Goal: Task Accomplishment & Management: Use online tool/utility

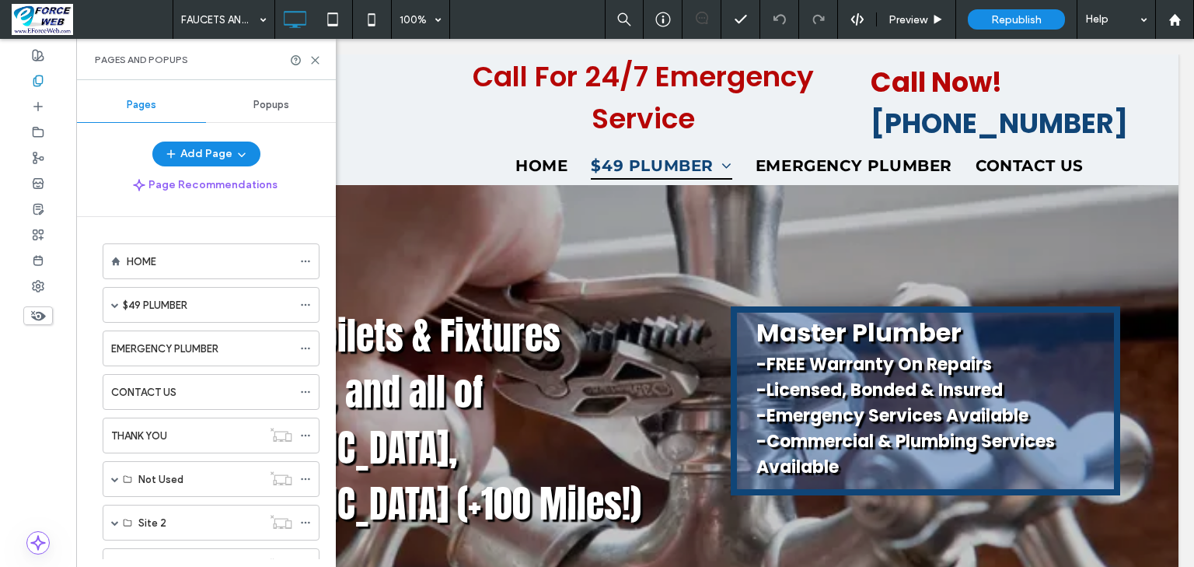
scroll to position [497, 0]
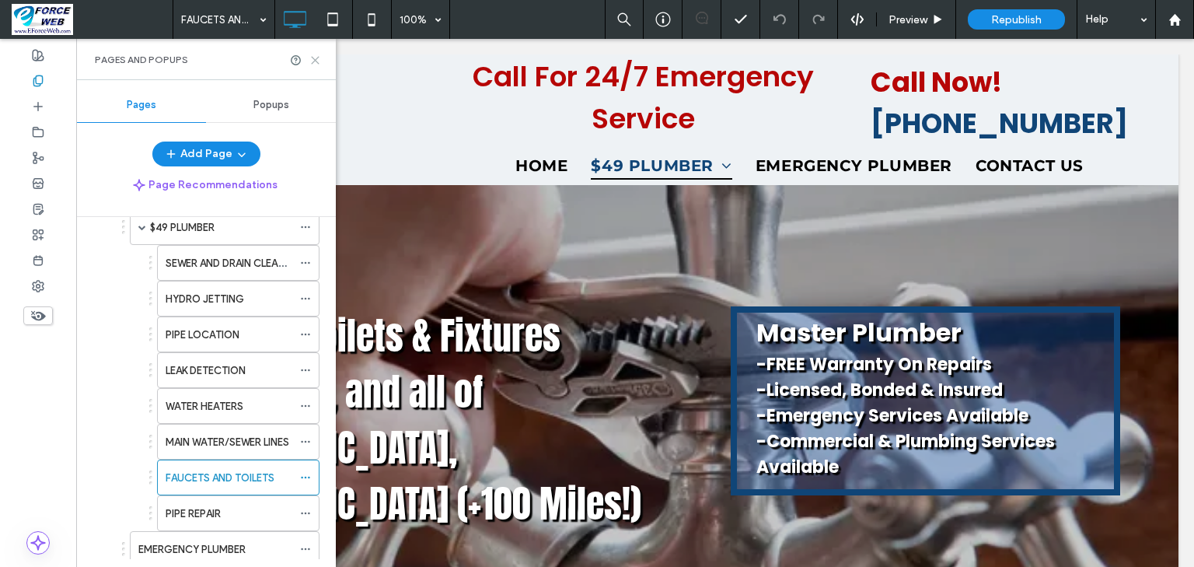
click at [313, 63] on icon at bounding box center [315, 60] width 12 height 12
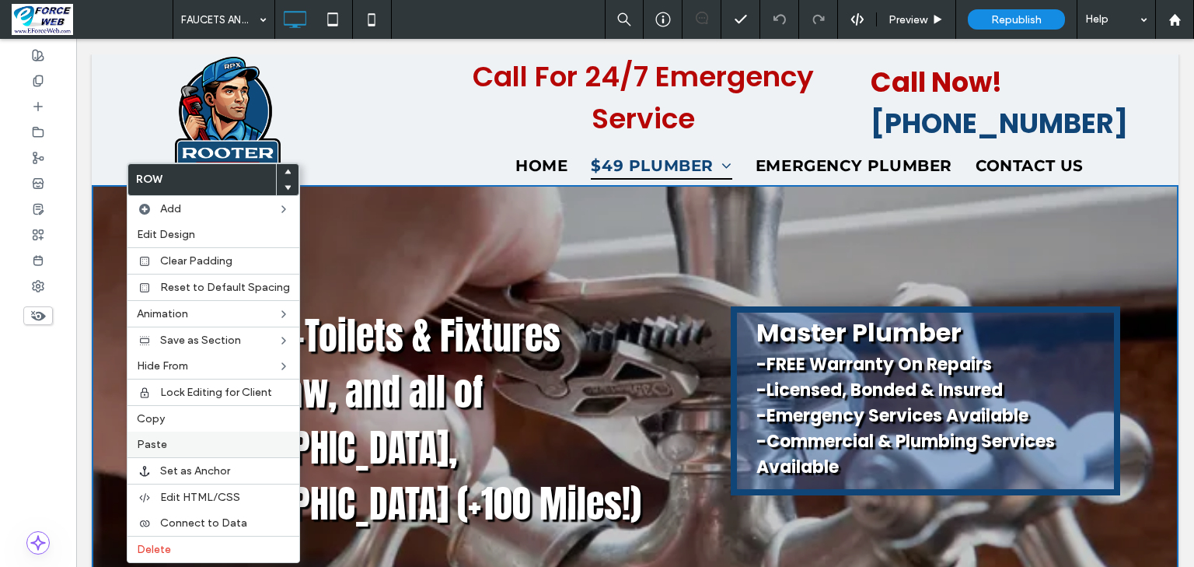
click at [175, 442] on label "Paste" at bounding box center [213, 444] width 153 height 13
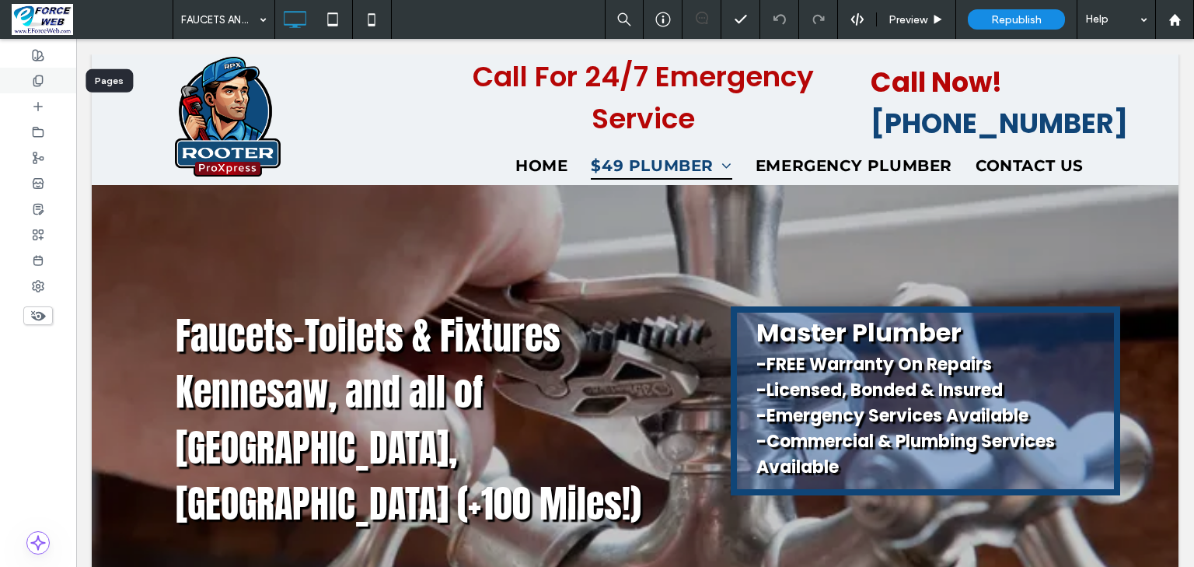
click at [47, 82] on div at bounding box center [38, 81] width 76 height 26
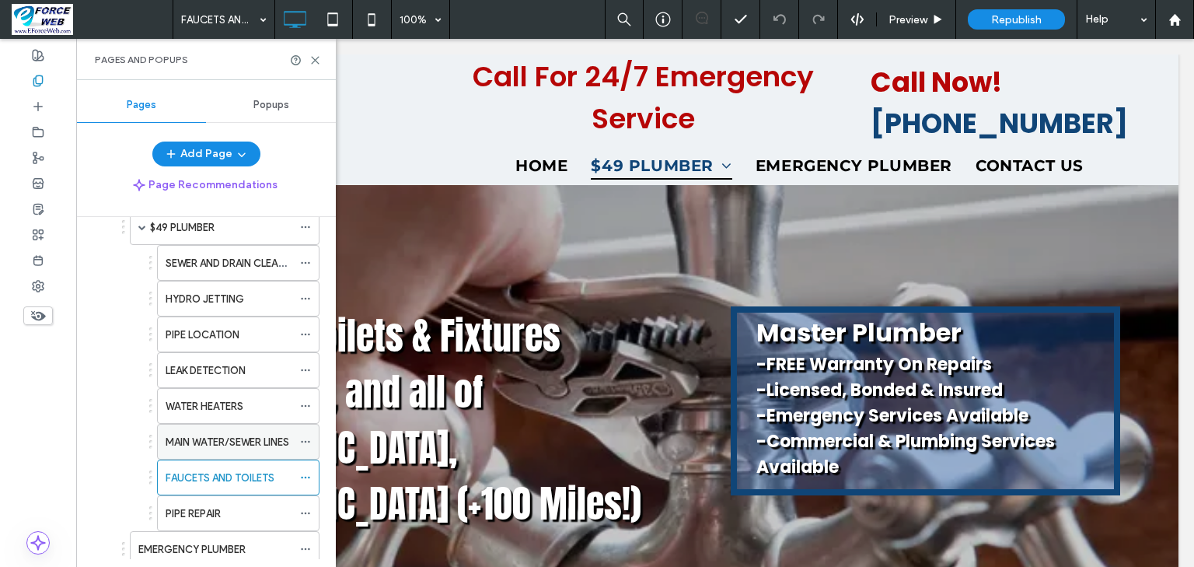
click at [224, 434] on label "MAIN WATER/SEWER LINES" at bounding box center [228, 441] width 124 height 27
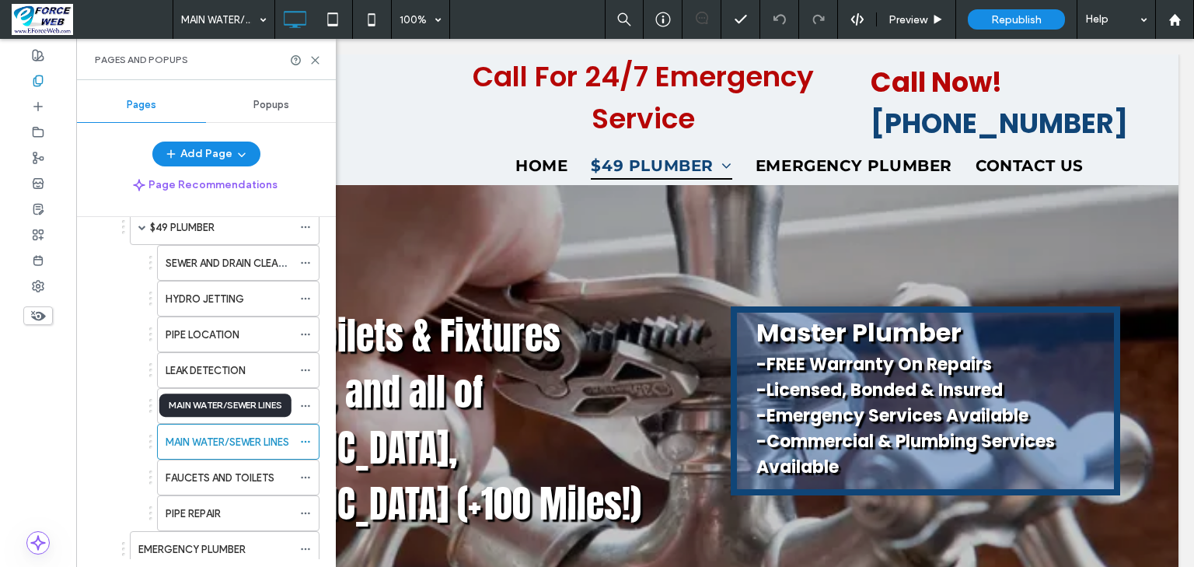
click at [222, 447] on div at bounding box center [597, 283] width 1194 height 567
click at [316, 56] on div "MAIN WATER/SEWER LINES 100% Preview Republish Help Site Comments Team & Clients…" at bounding box center [597, 283] width 1194 height 567
click at [313, 58] on icon at bounding box center [315, 60] width 12 height 12
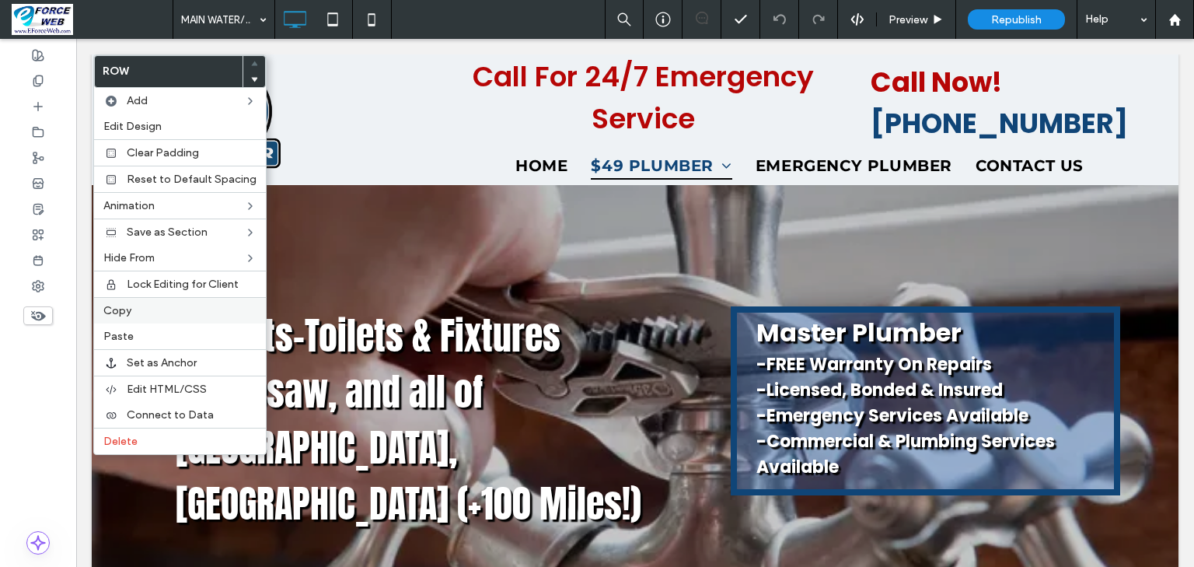
click at [160, 299] on div "Copy" at bounding box center [180, 310] width 172 height 26
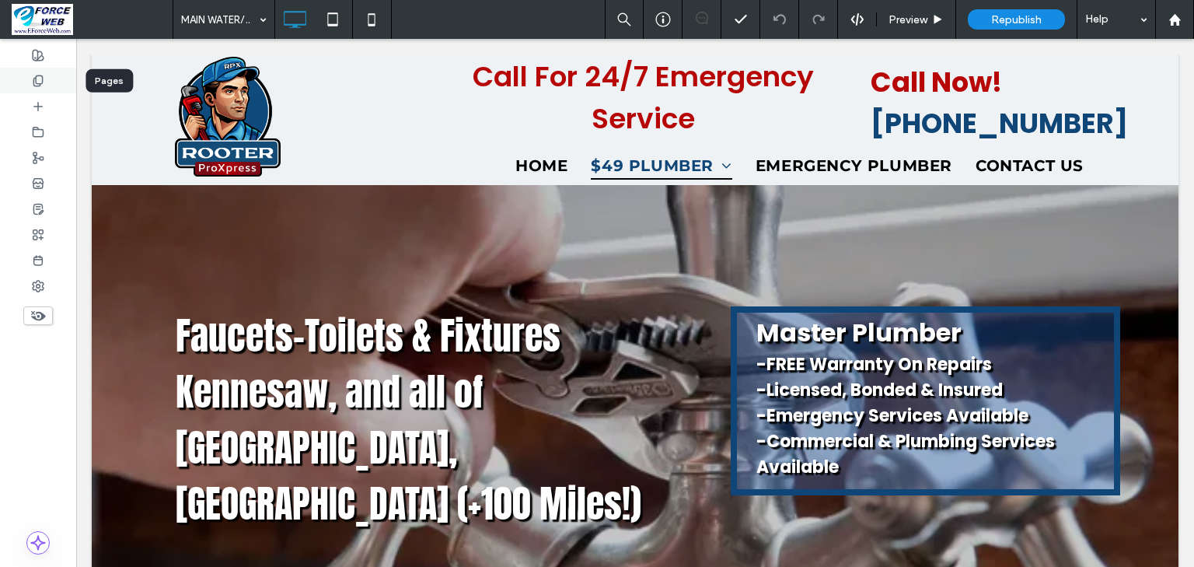
click at [40, 87] on div at bounding box center [38, 81] width 76 height 26
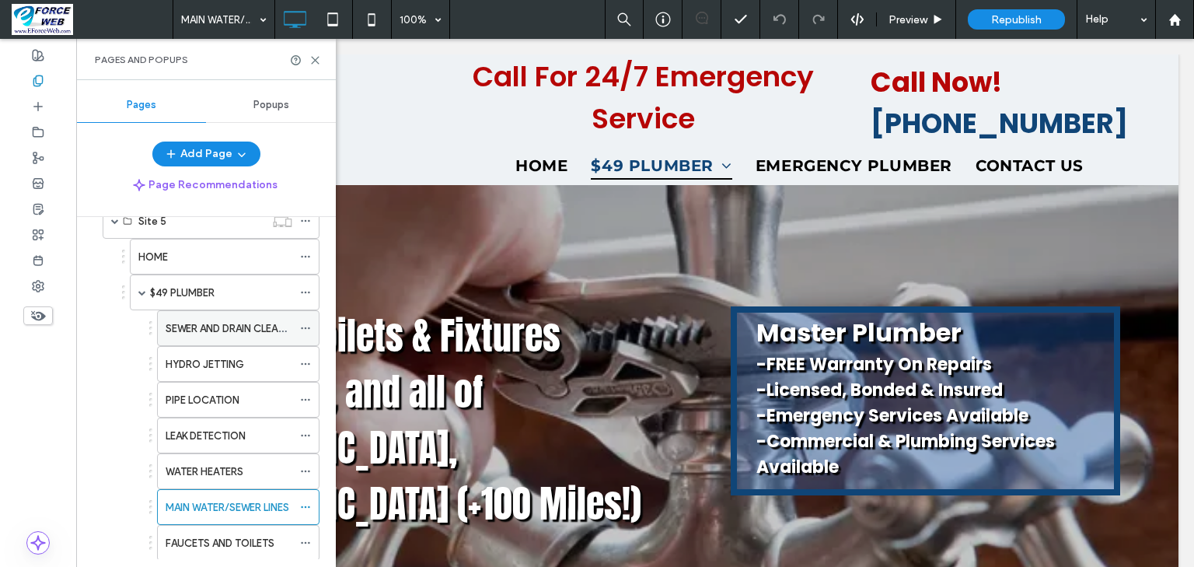
scroll to position [497, 0]
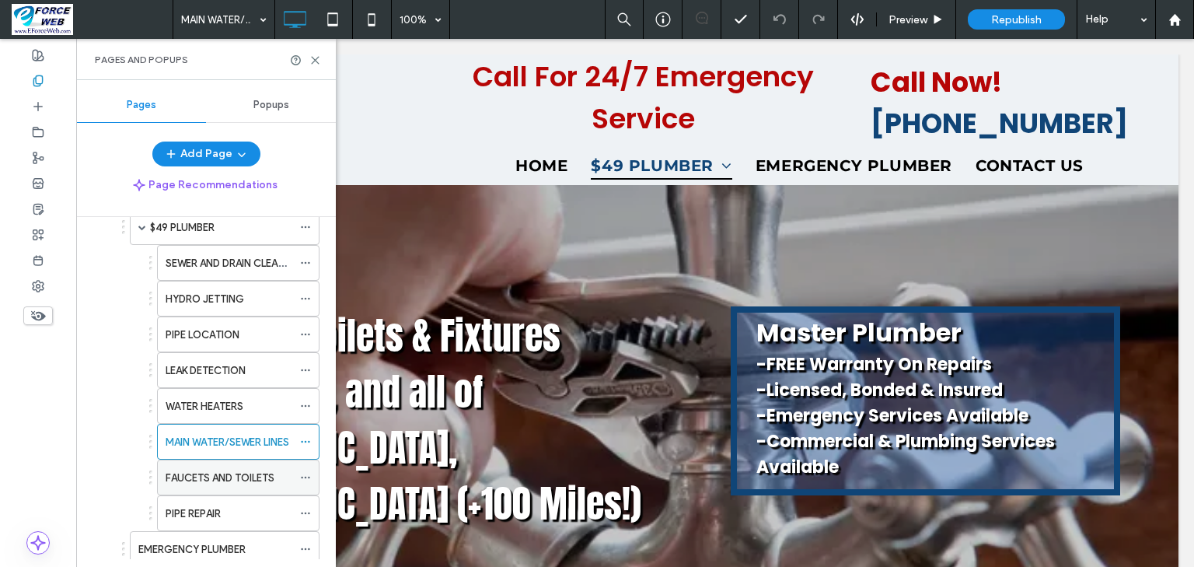
click at [251, 466] on label "FAUCETS AND TOILETS" at bounding box center [220, 477] width 109 height 27
click at [312, 64] on icon at bounding box center [315, 60] width 12 height 12
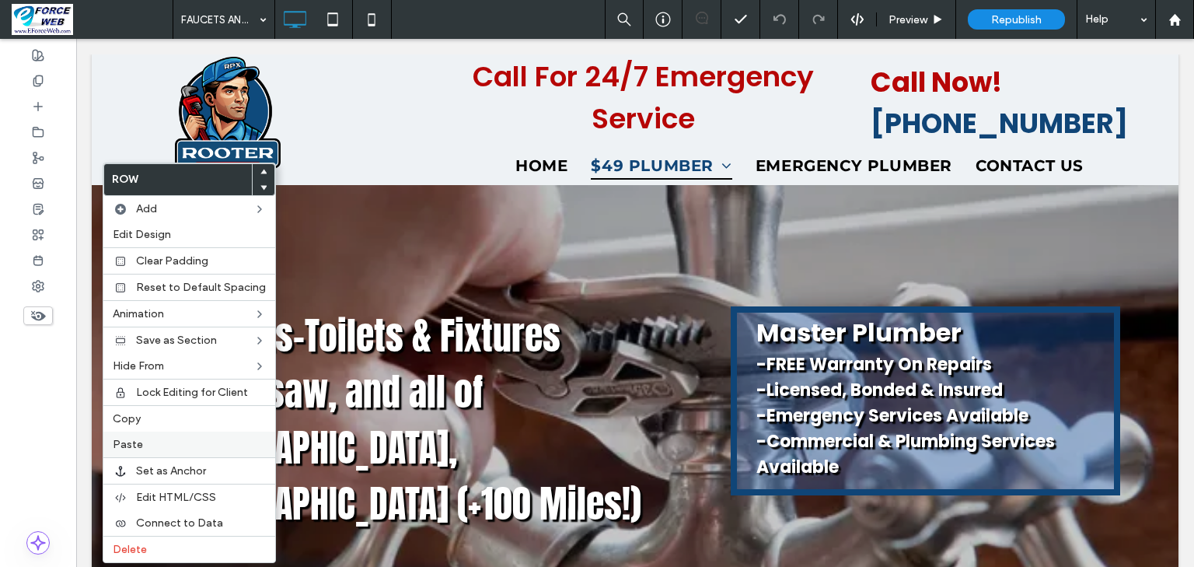
click at [134, 441] on span "Paste" at bounding box center [128, 444] width 30 height 13
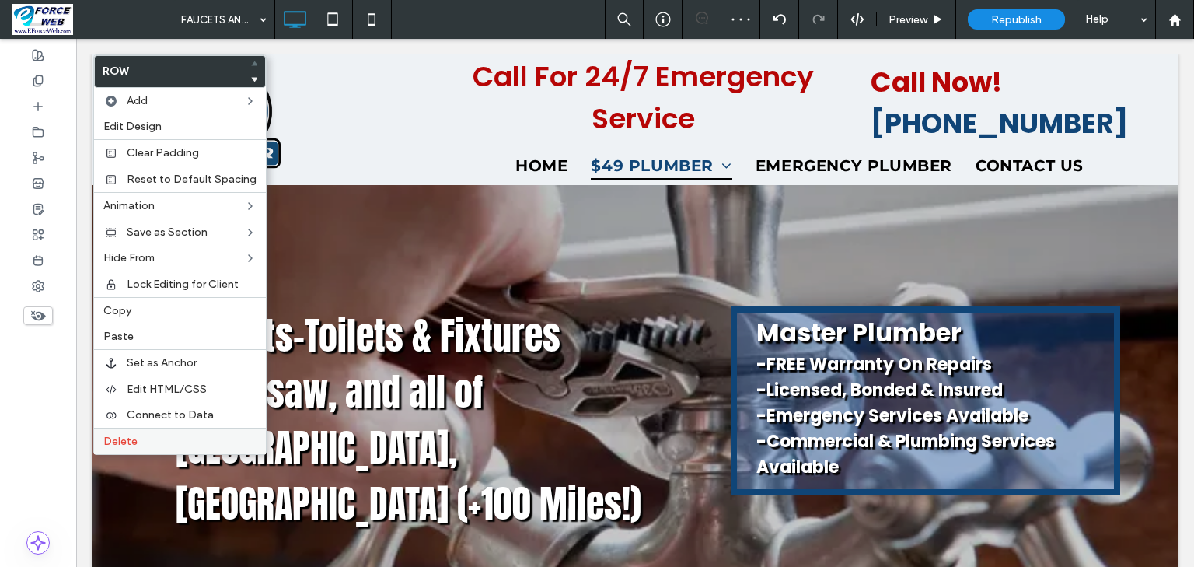
click at [109, 437] on span "Delete" at bounding box center [120, 440] width 34 height 13
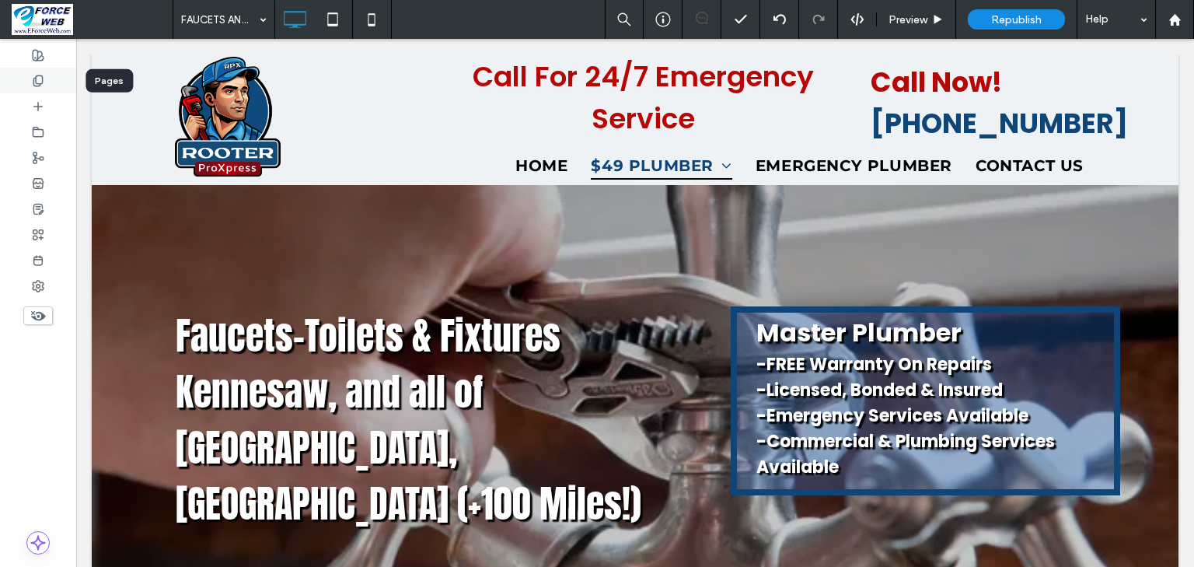
click at [39, 79] on icon at bounding box center [38, 81] width 12 height 12
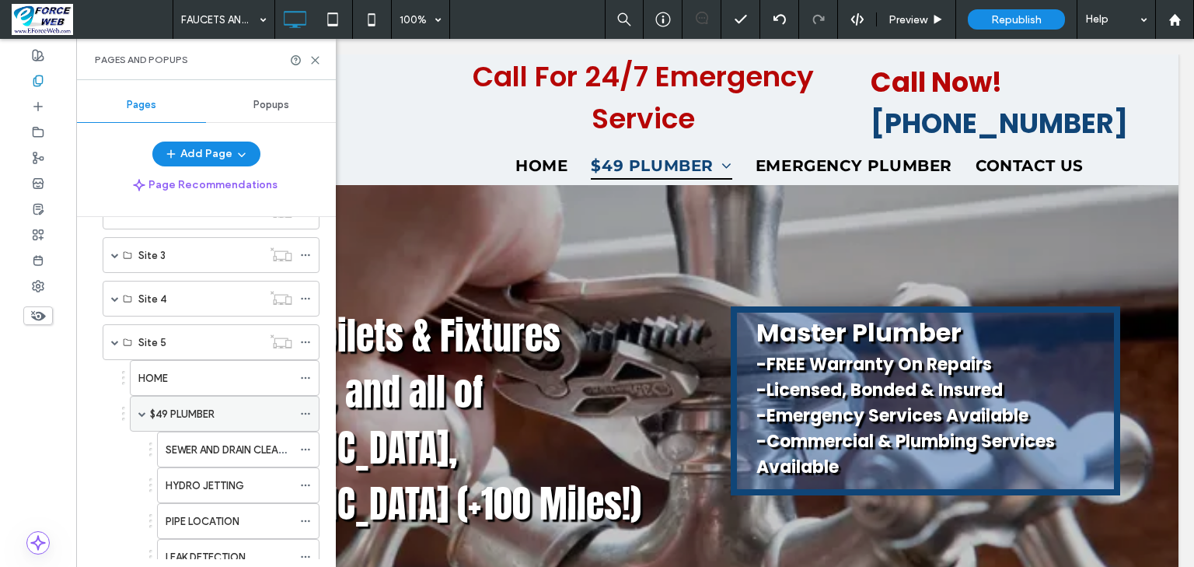
scroll to position [497, 0]
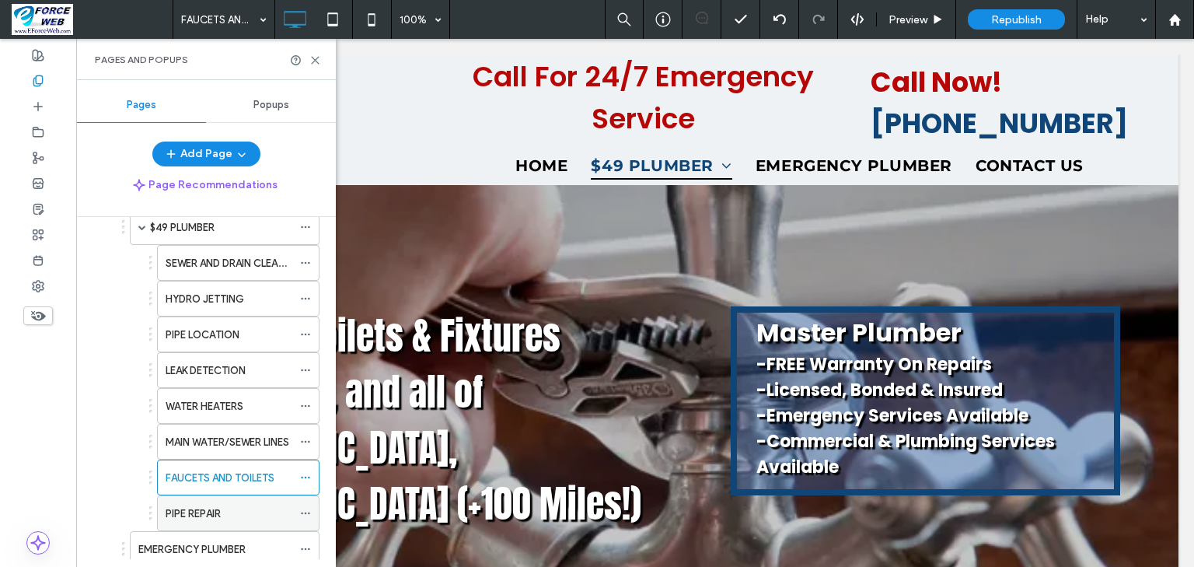
click at [193, 510] on label "PIPE REPAIR" at bounding box center [193, 513] width 55 height 27
click at [314, 61] on use at bounding box center [315, 60] width 7 height 7
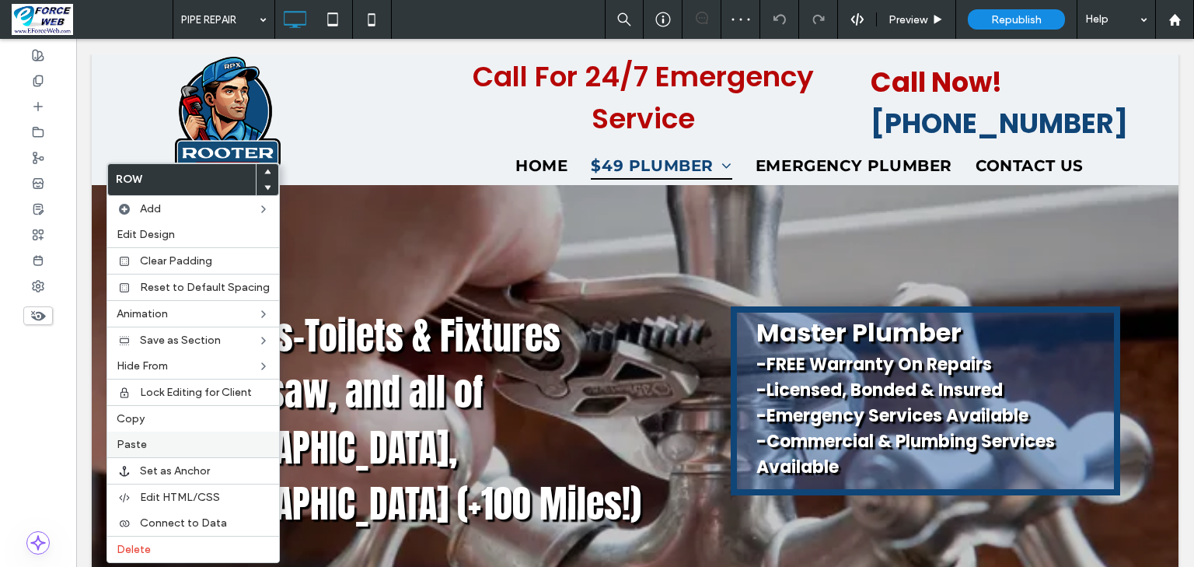
click at [123, 447] on span "Paste" at bounding box center [132, 444] width 30 height 13
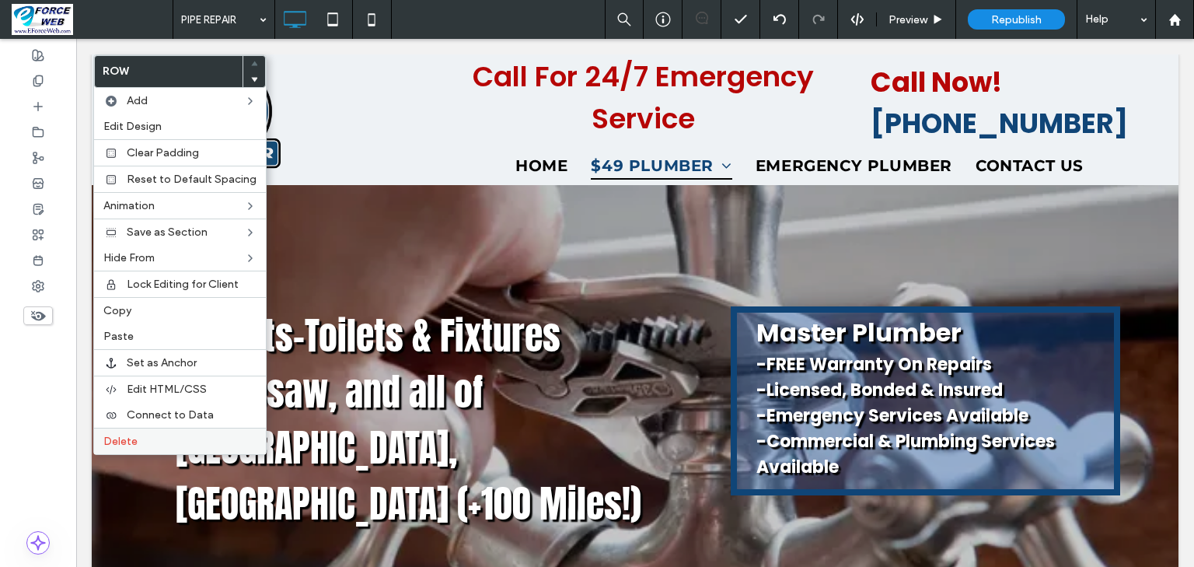
click at [124, 437] on span "Delete" at bounding box center [120, 440] width 34 height 13
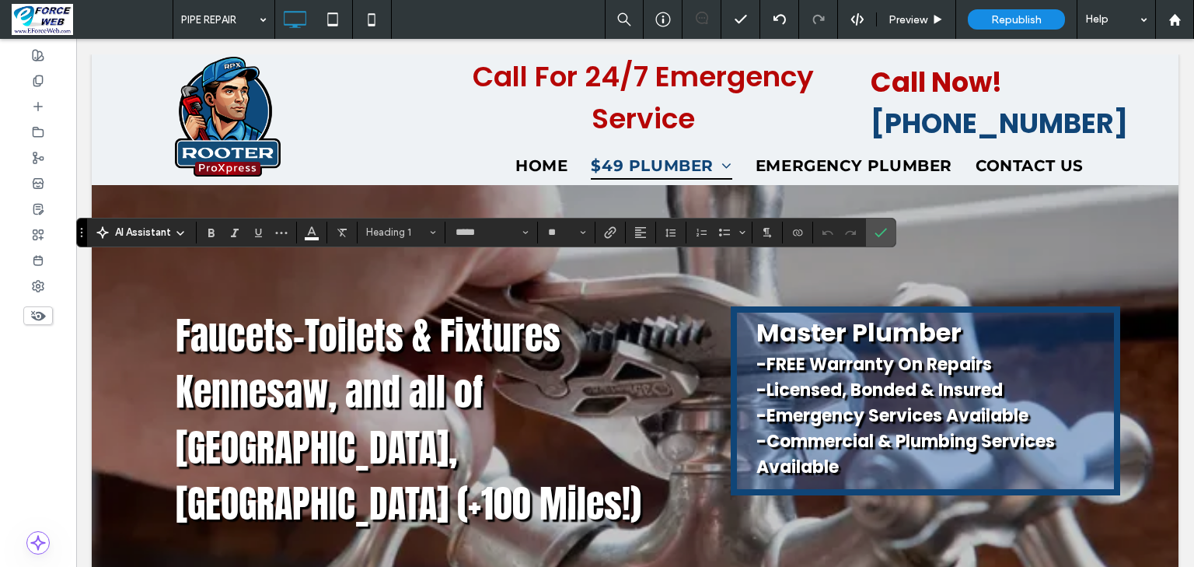
type input "*****"
type input "**"
click at [586, 231] on icon "Size" at bounding box center [583, 232] width 6 height 6
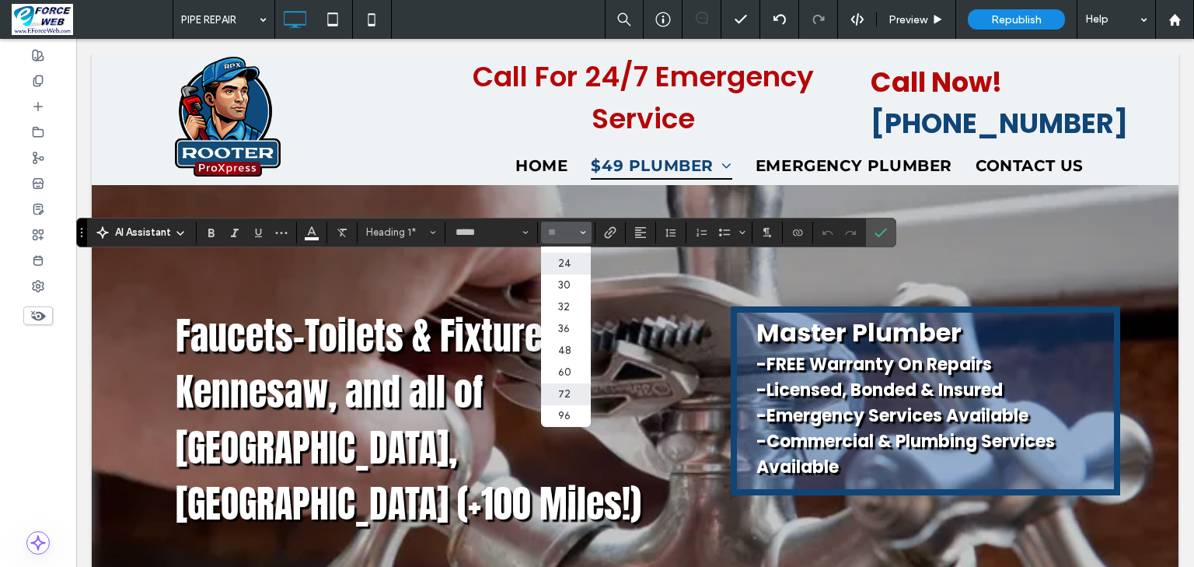
scroll to position [274, 0]
click at [591, 383] on label "60" at bounding box center [566, 372] width 50 height 22
type input "**"
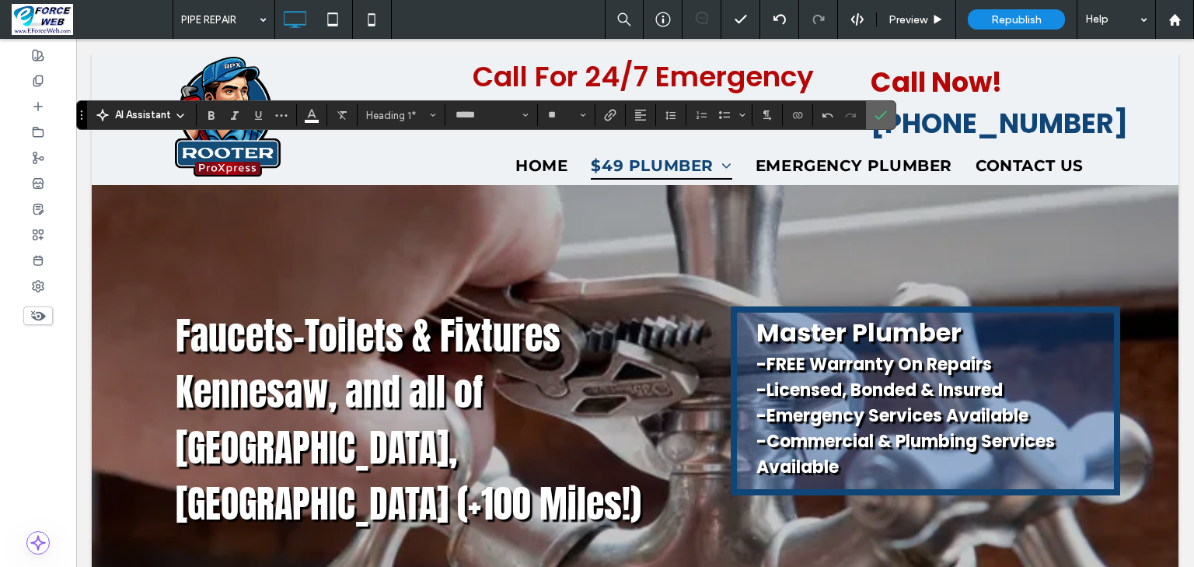
click at [888, 118] on use "Confirm" at bounding box center [881, 115] width 12 height 9
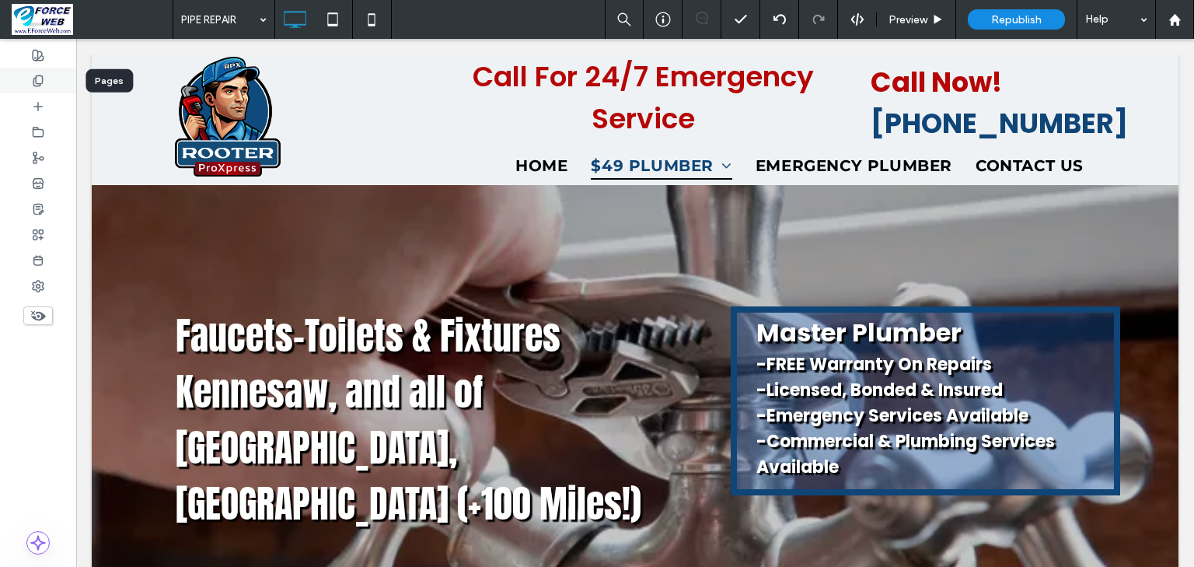
click at [44, 77] on icon at bounding box center [38, 81] width 12 height 12
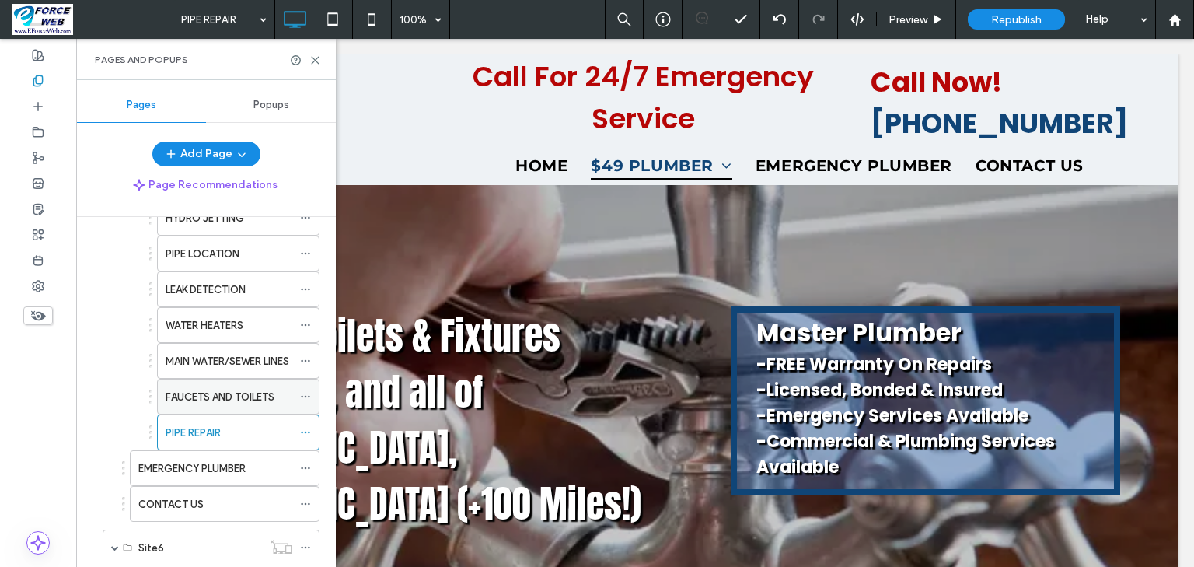
scroll to position [684, 0]
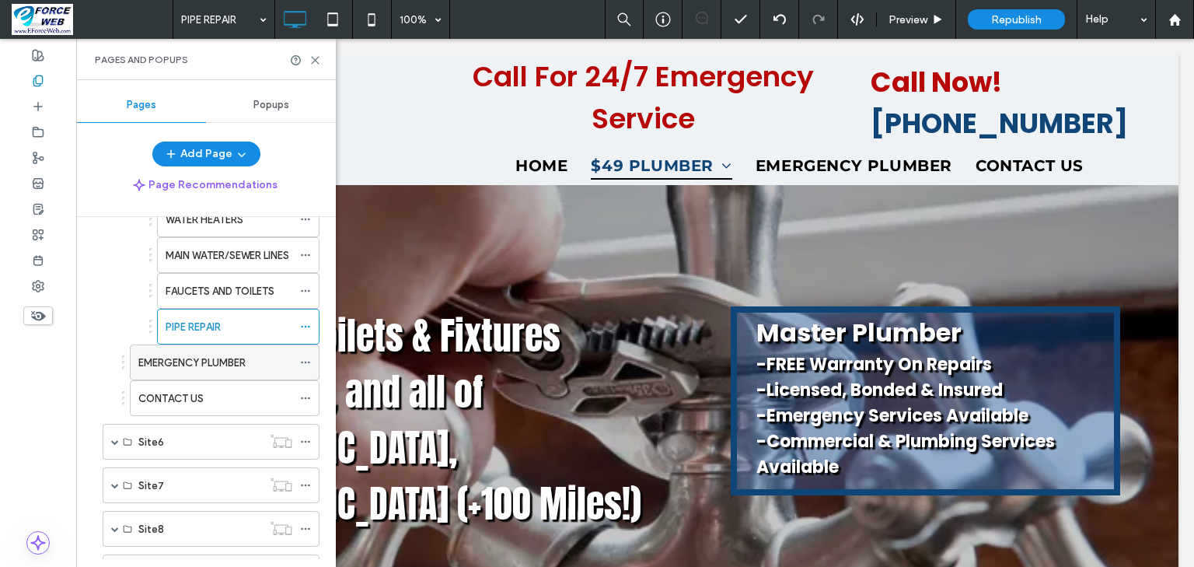
click at [180, 364] on label "EMERGENCY PLUMBER" at bounding box center [191, 362] width 107 height 27
click at [315, 69] on div "Pages and Popups" at bounding box center [206, 59] width 260 height 41
click at [315, 59] on use at bounding box center [315, 60] width 7 height 7
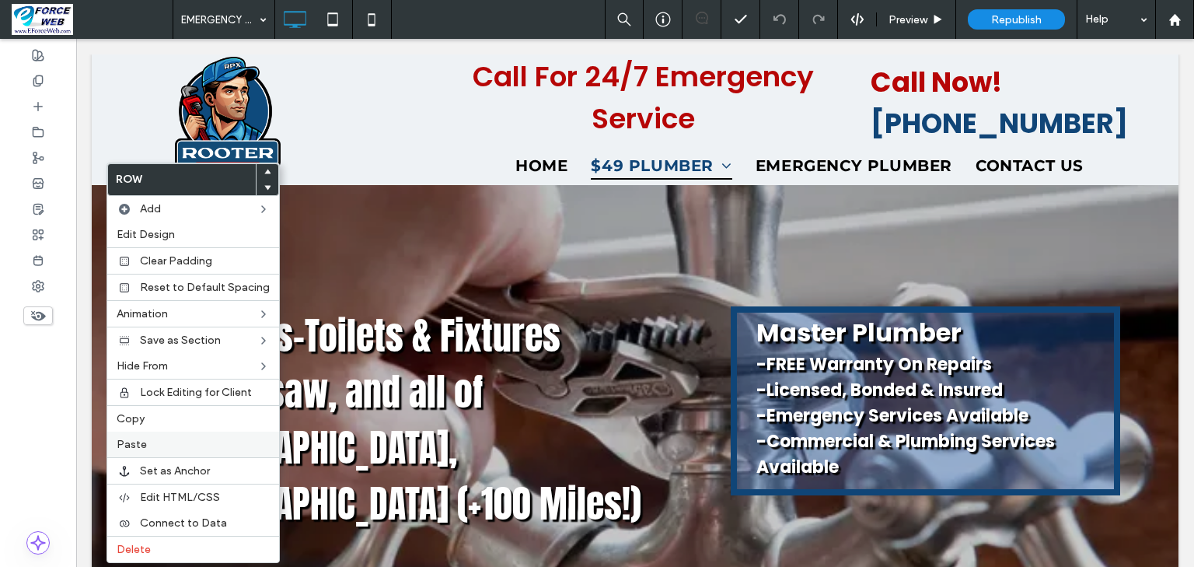
click at [175, 446] on label "Paste" at bounding box center [193, 444] width 153 height 13
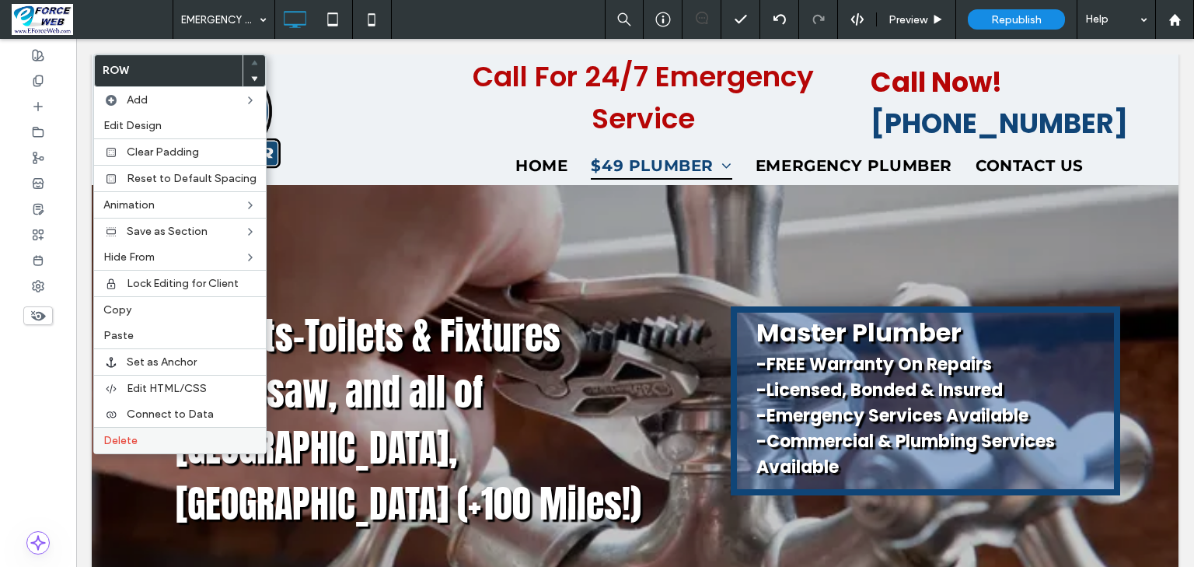
click at [124, 436] on span "Delete" at bounding box center [120, 440] width 34 height 13
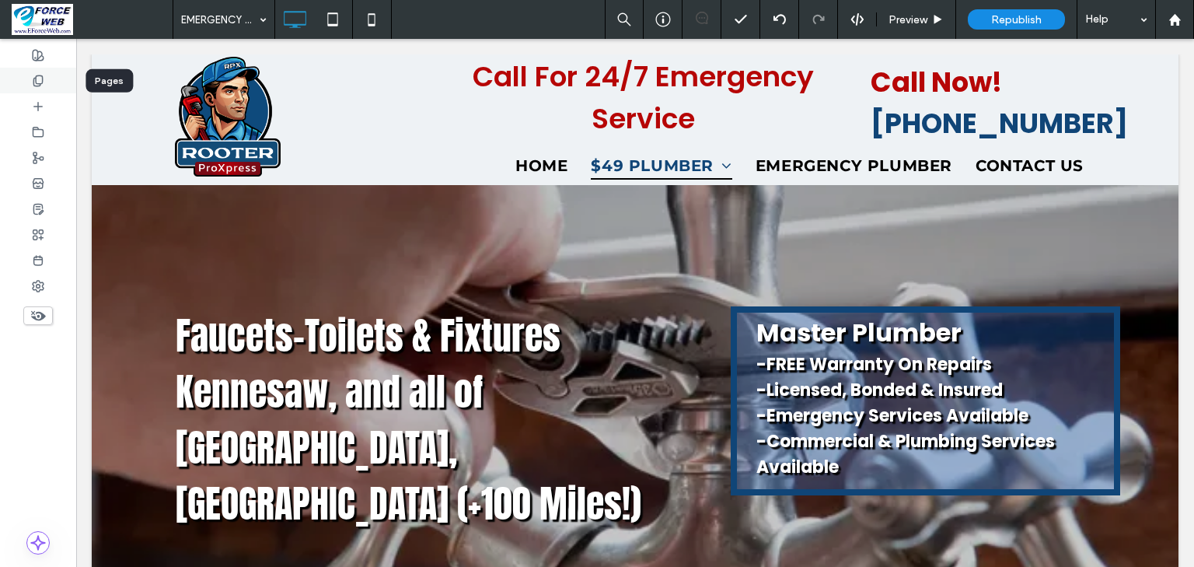
click at [35, 78] on use at bounding box center [37, 80] width 9 height 10
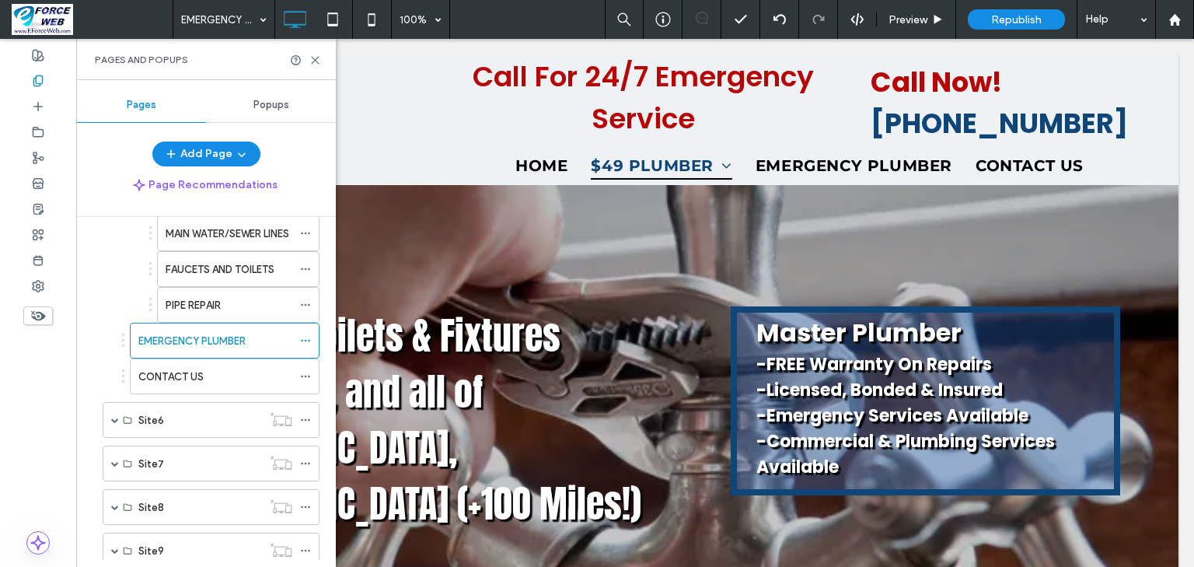
scroll to position [808, 0]
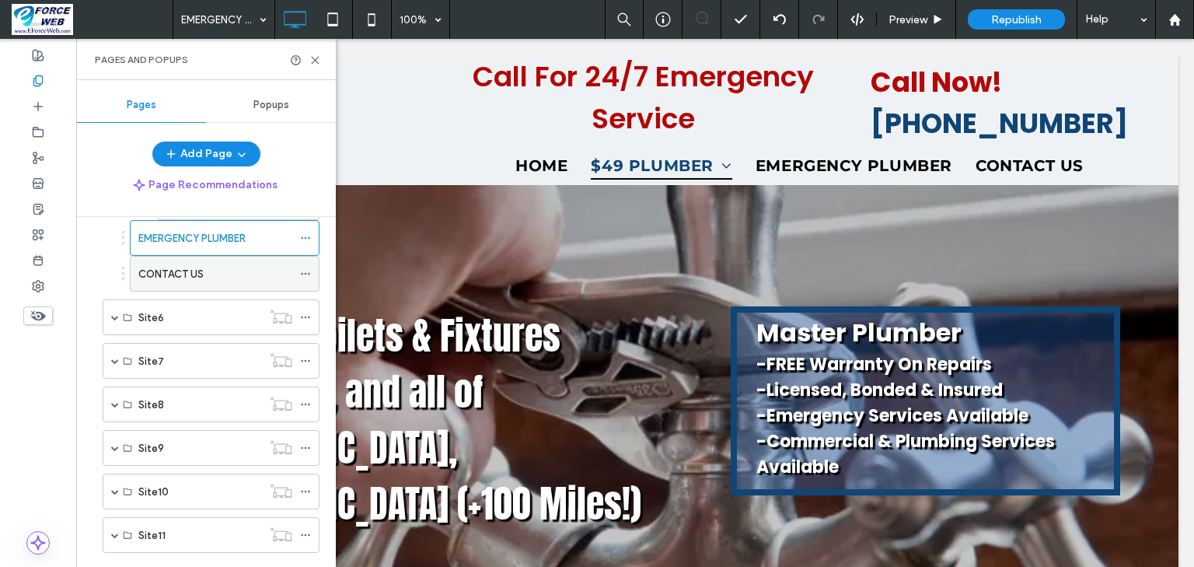
click at [176, 260] on label "CONTACT US" at bounding box center [170, 273] width 65 height 27
click at [313, 56] on icon at bounding box center [315, 60] width 12 height 12
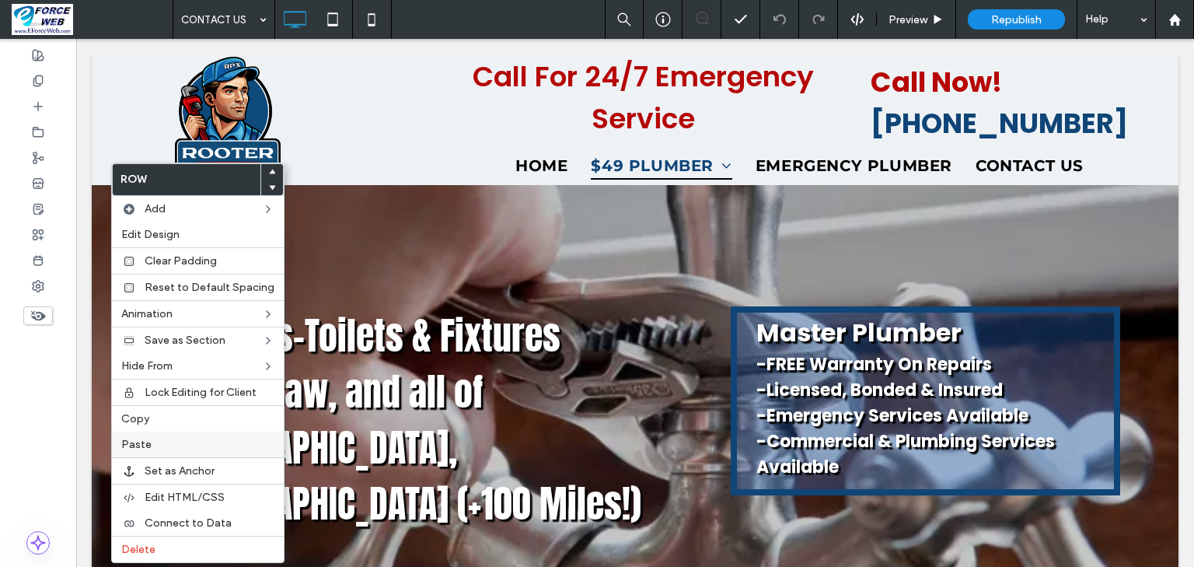
click at [165, 438] on label "Paste" at bounding box center [197, 444] width 153 height 13
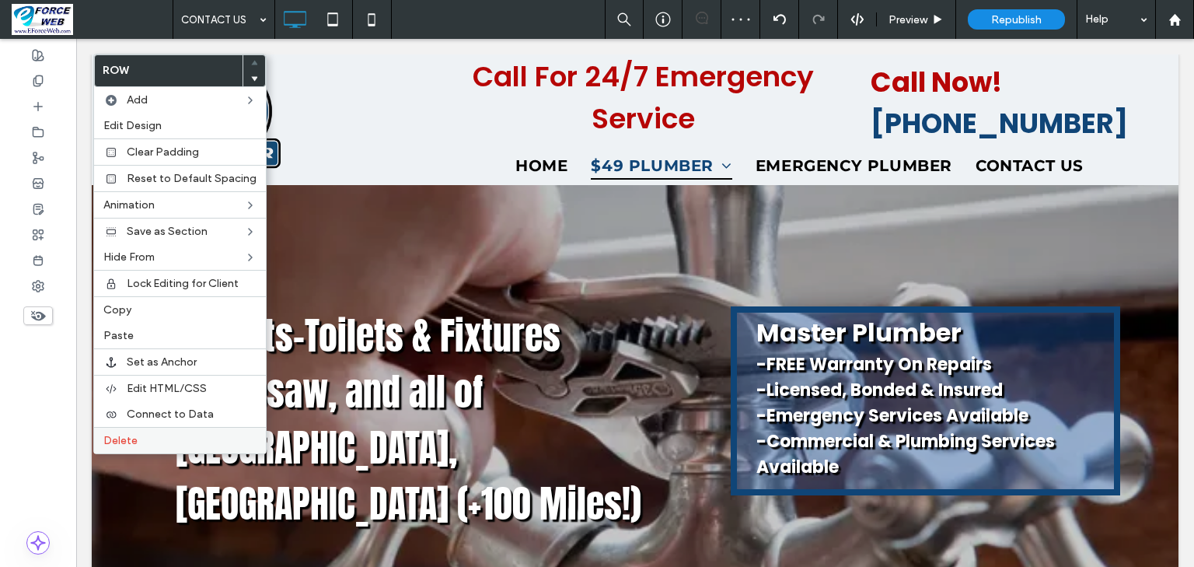
click at [134, 439] on span "Delete" at bounding box center [120, 440] width 34 height 13
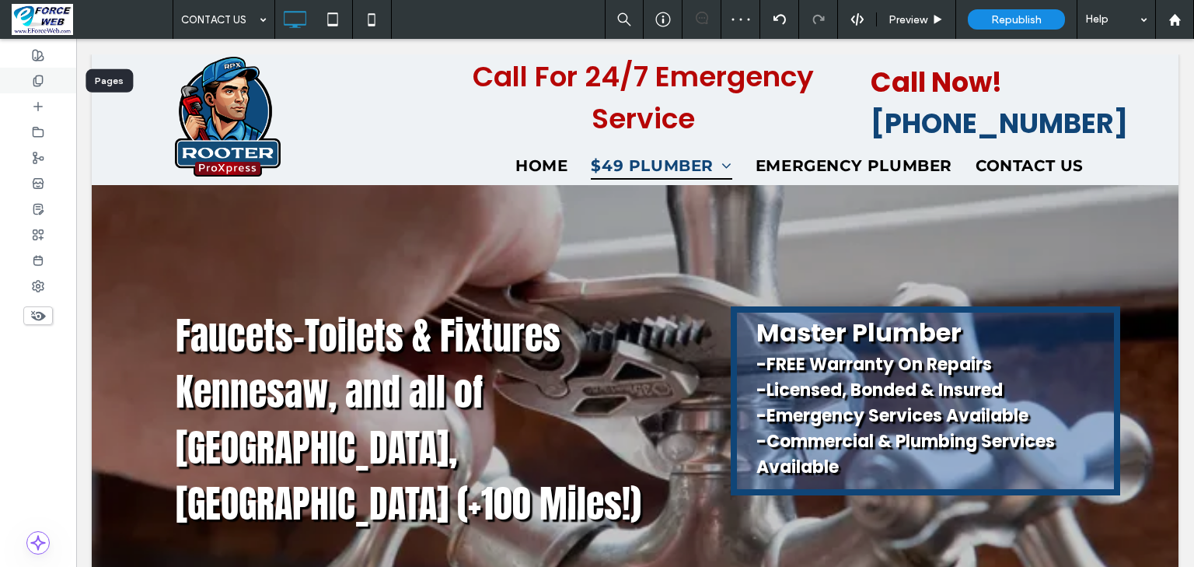
click at [32, 79] on icon at bounding box center [38, 81] width 12 height 12
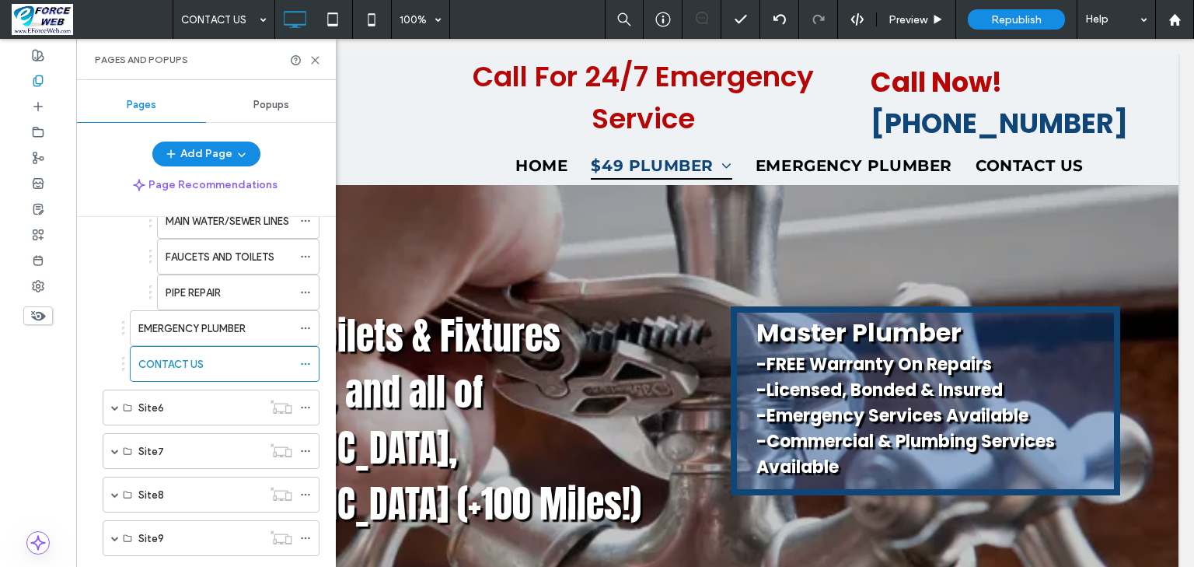
scroll to position [746, 0]
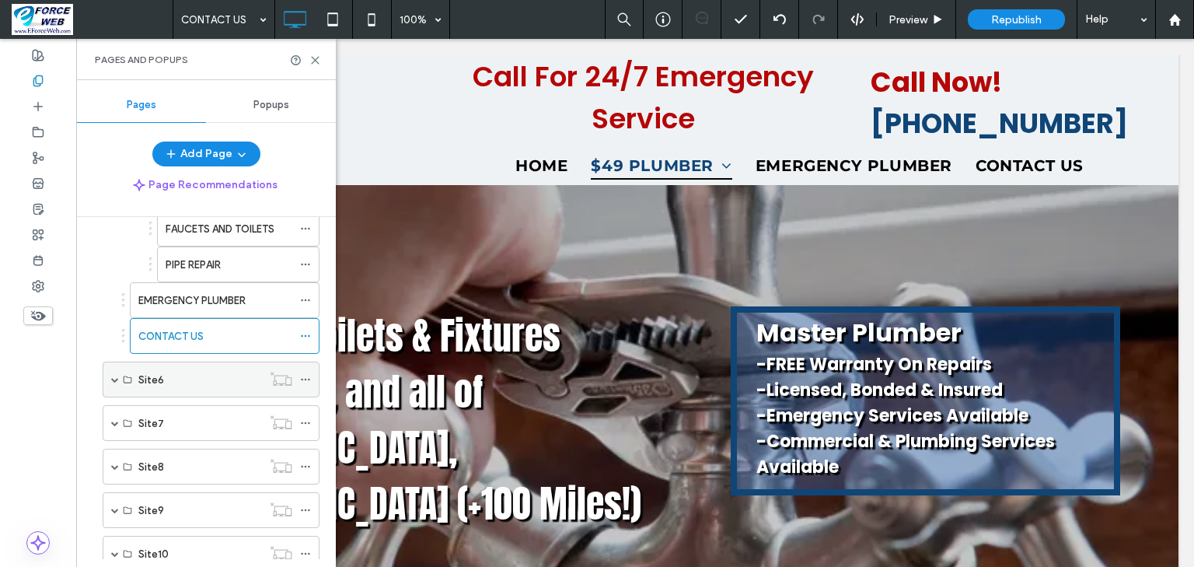
click at [114, 375] on span at bounding box center [115, 379] width 8 height 8
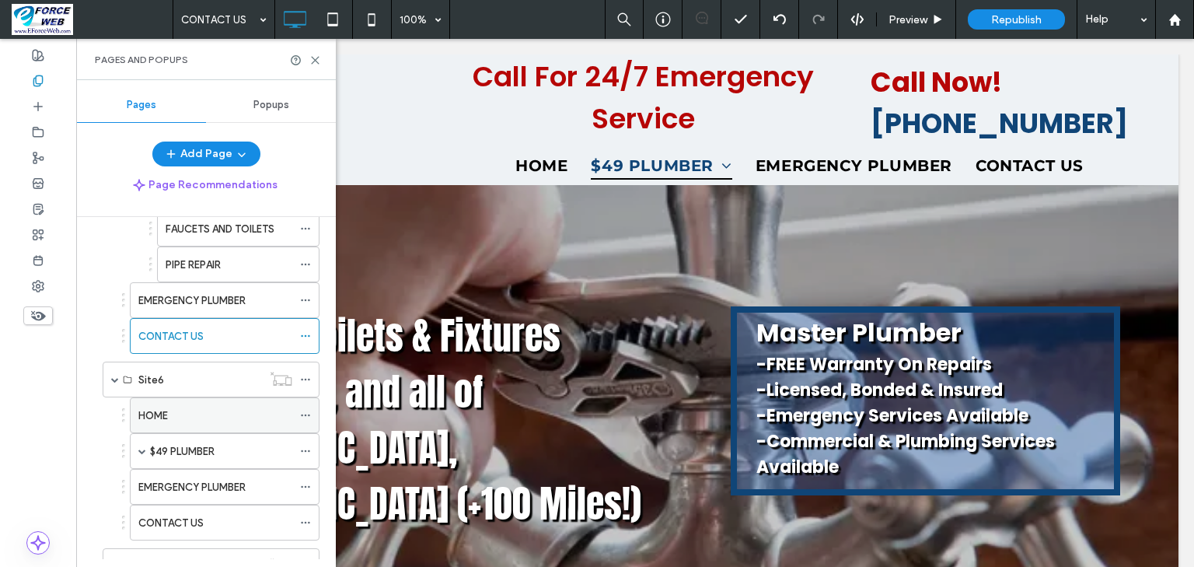
click at [168, 407] on div "HOME" at bounding box center [215, 415] width 154 height 16
click at [316, 58] on use at bounding box center [315, 60] width 7 height 7
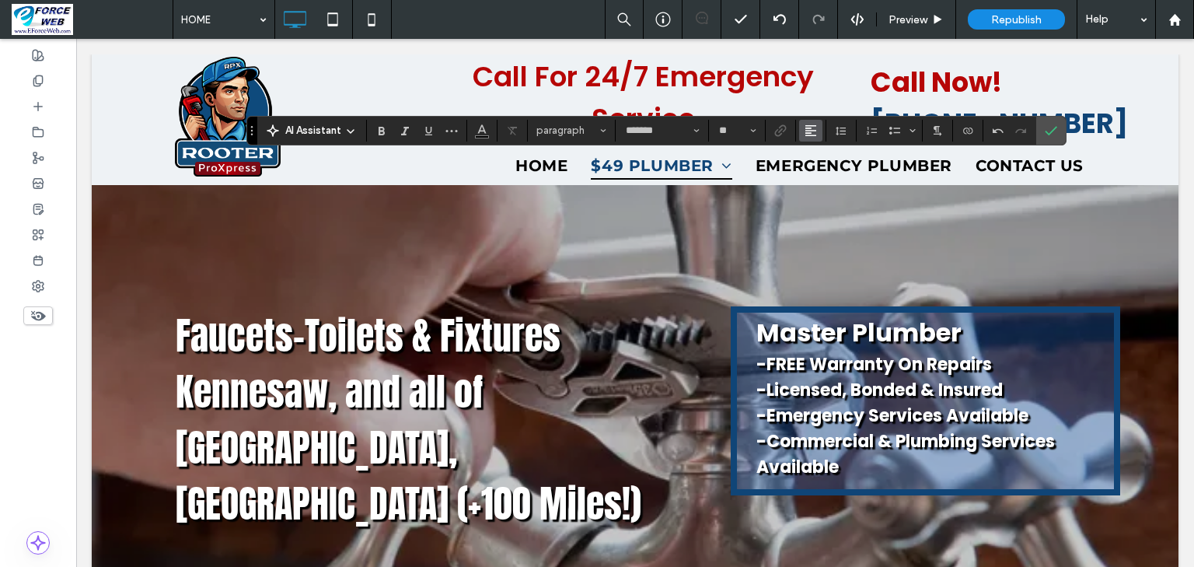
click at [817, 131] on icon "Alignment" at bounding box center [810, 130] width 12 height 12
click at [853, 190] on label "ui.textEditor.alignment.center" at bounding box center [826, 178] width 54 height 23
click at [1058, 131] on use "Confirm" at bounding box center [1051, 130] width 12 height 9
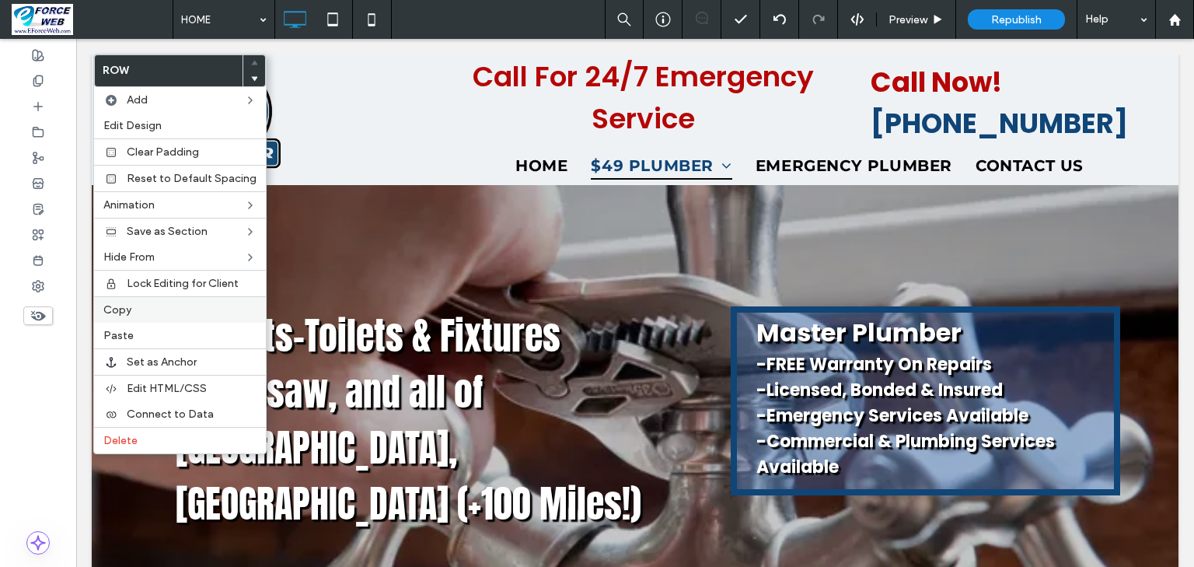
click at [131, 305] on label "Copy" at bounding box center [179, 309] width 153 height 13
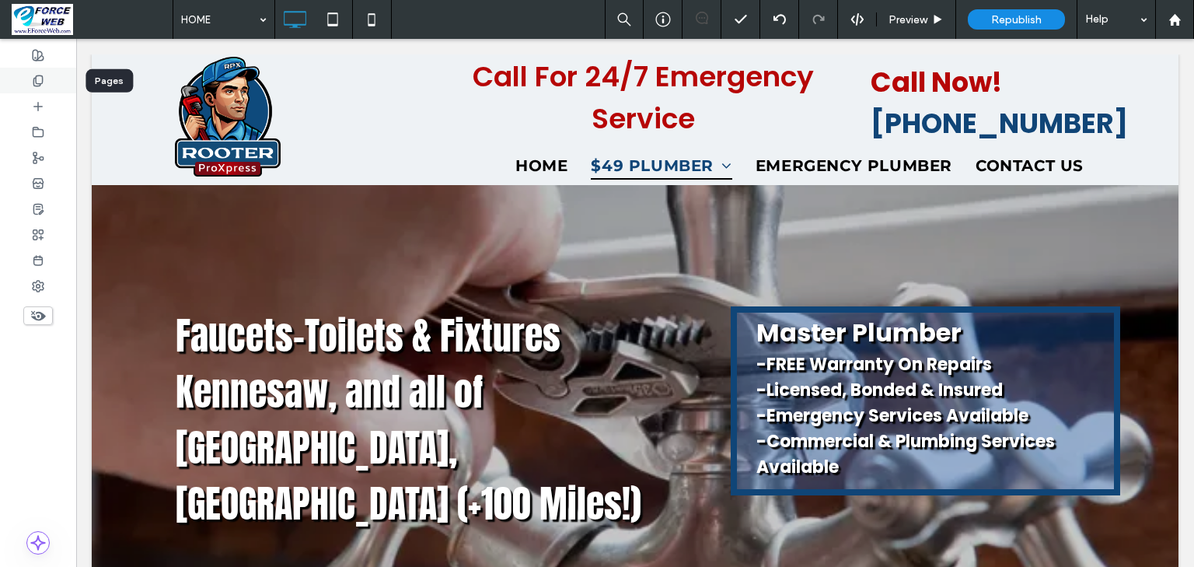
click at [34, 75] on icon at bounding box center [38, 81] width 12 height 12
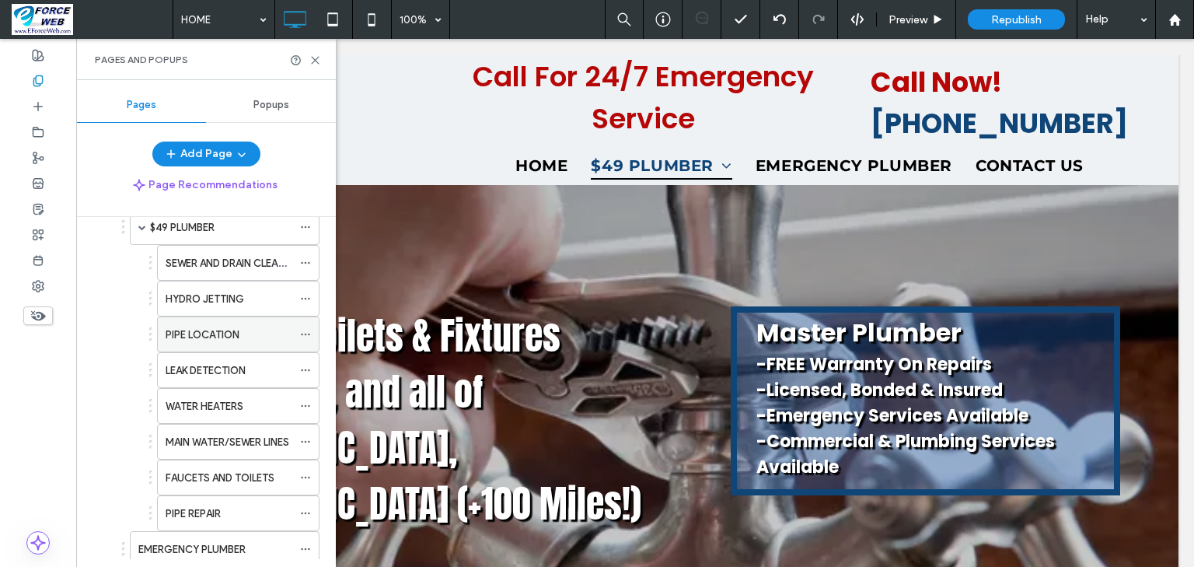
scroll to position [373, 0]
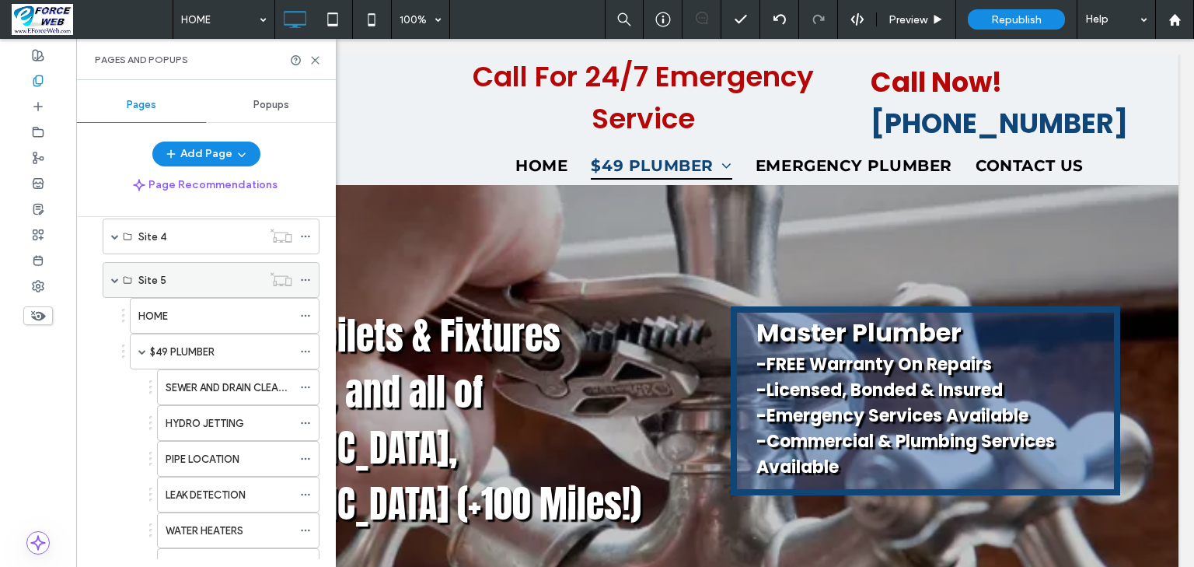
click at [112, 279] on span at bounding box center [115, 280] width 8 height 8
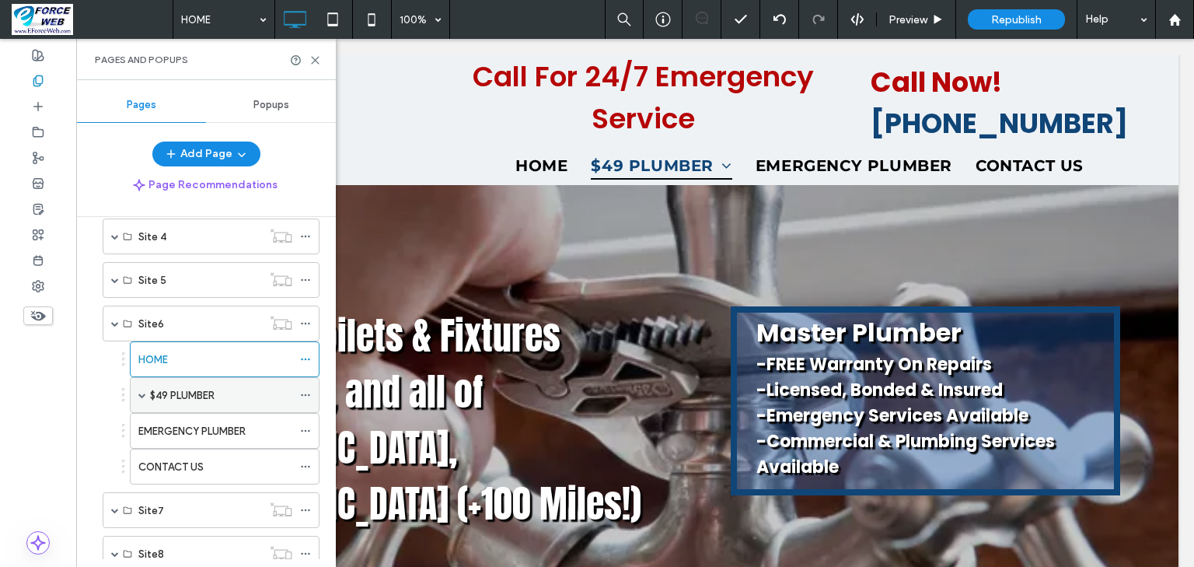
click at [171, 387] on label "$49 PLUMBER" at bounding box center [182, 395] width 65 height 27
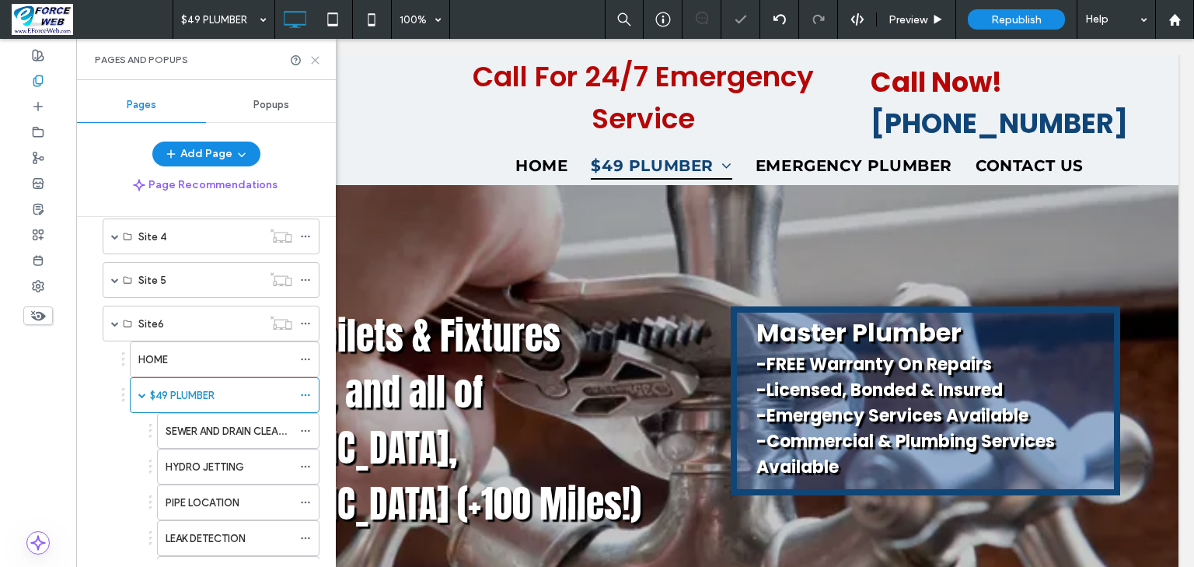
click at [315, 58] on icon at bounding box center [315, 60] width 12 height 12
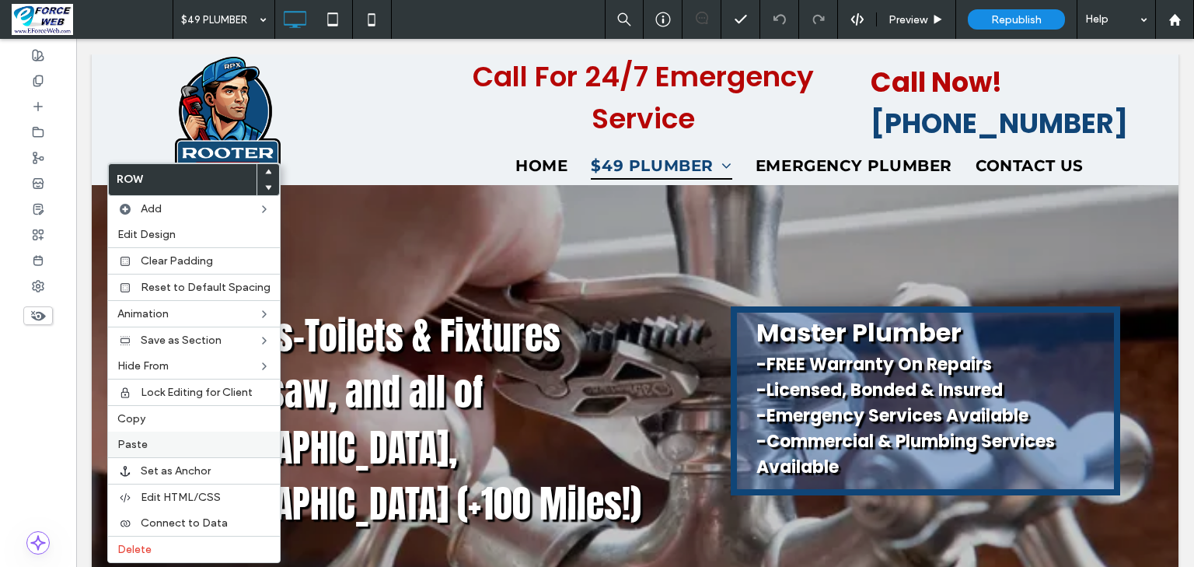
click at [143, 448] on div "Paste" at bounding box center [194, 444] width 172 height 26
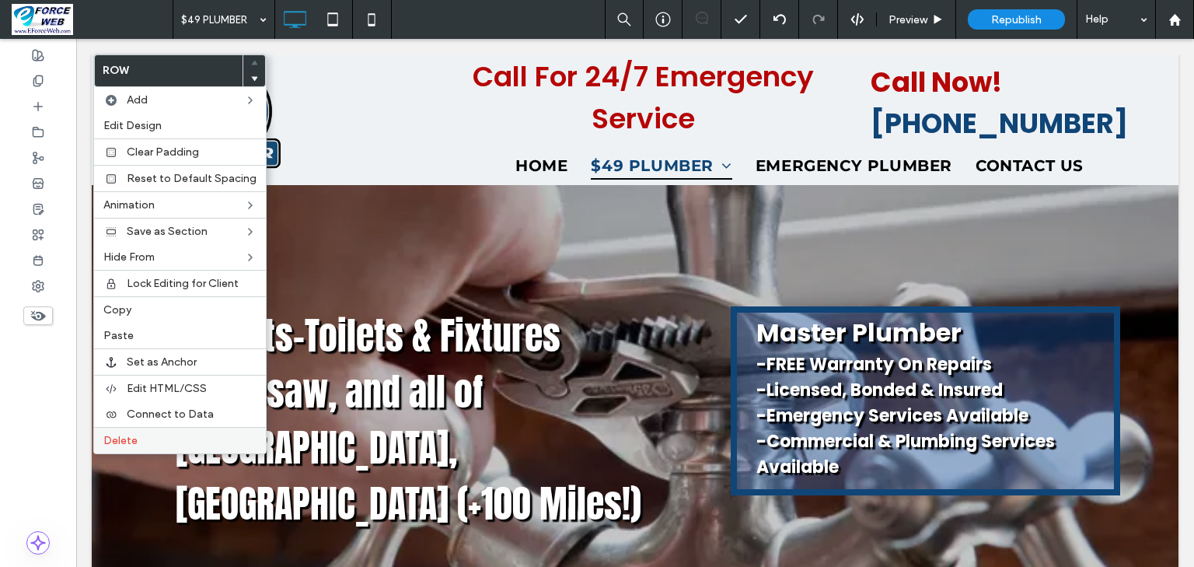
click at [124, 441] on span "Delete" at bounding box center [120, 440] width 34 height 13
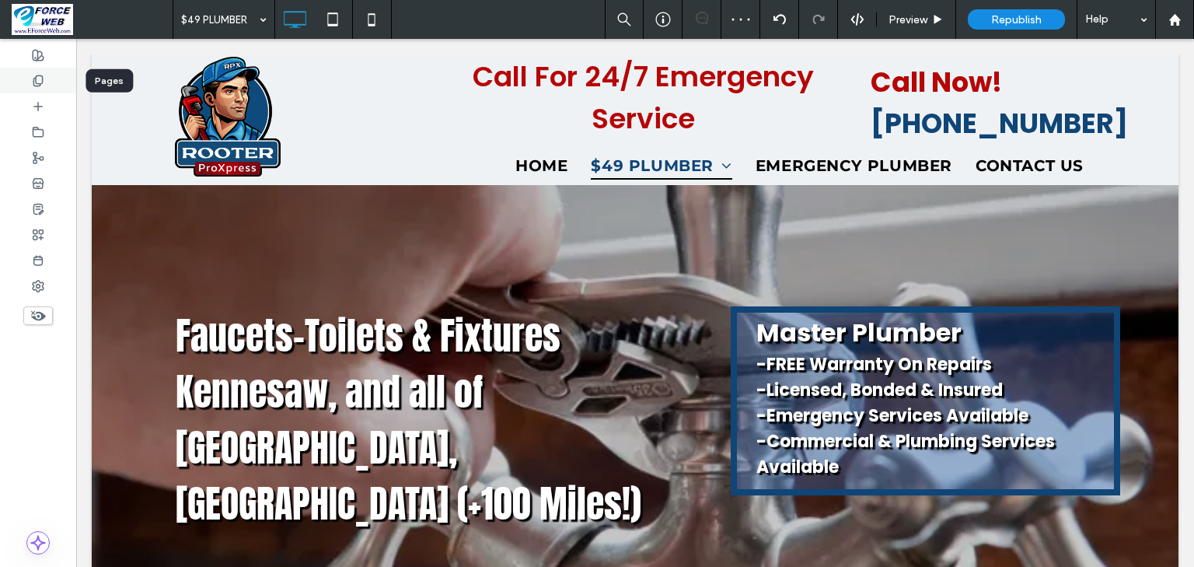
click at [50, 83] on div at bounding box center [38, 81] width 76 height 26
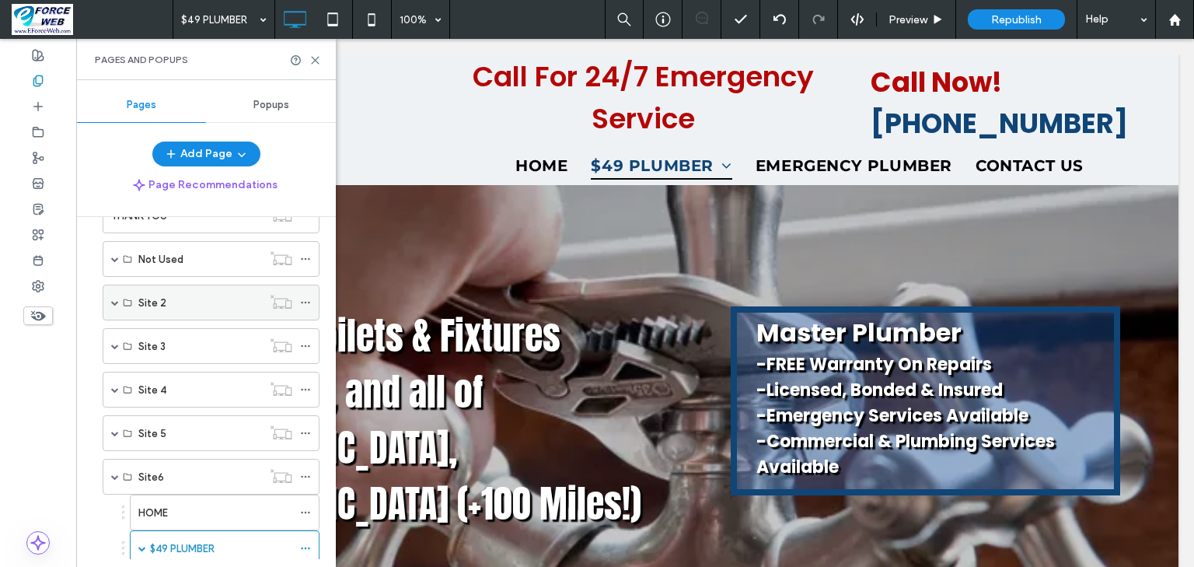
scroll to position [311, 0]
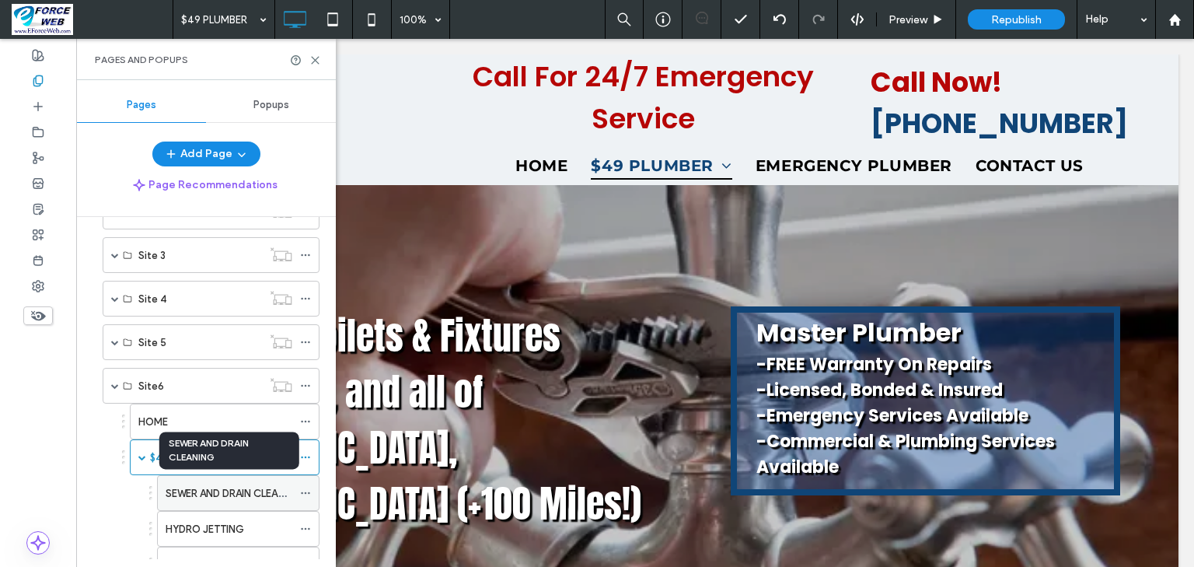
click at [218, 488] on label "SEWER AND DRAIN CLEANING" at bounding box center [234, 493] width 137 height 27
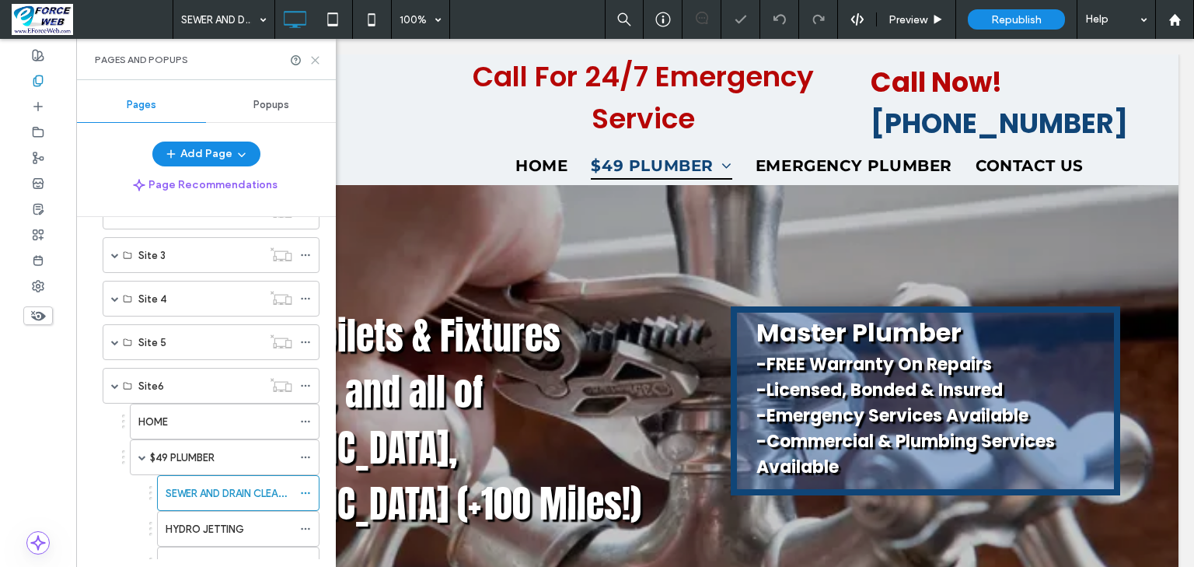
click at [313, 58] on use at bounding box center [315, 60] width 7 height 7
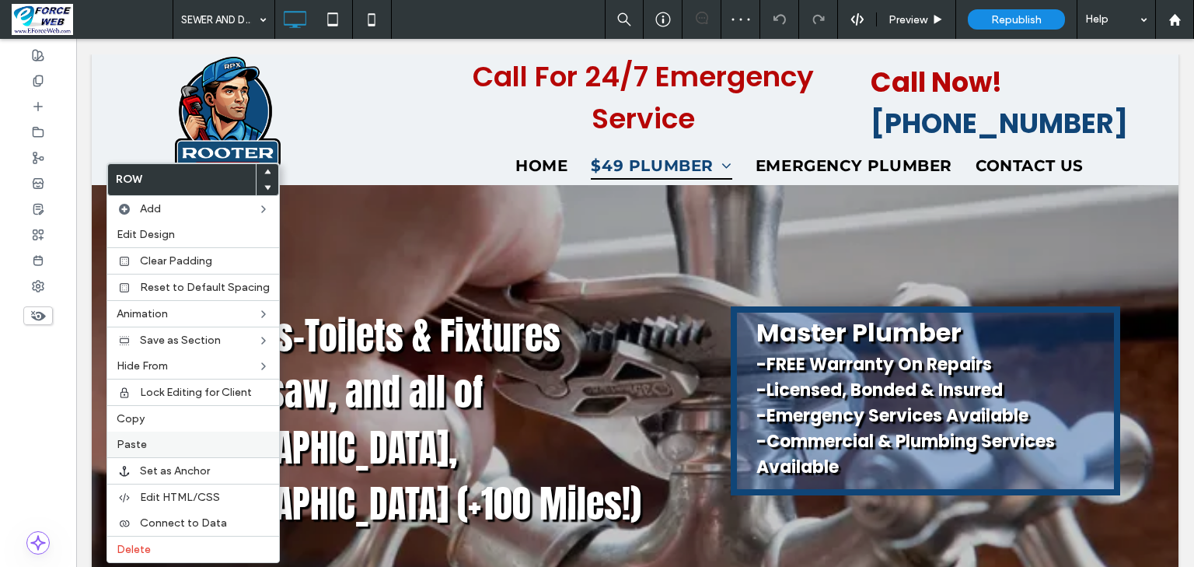
click at [144, 441] on span "Paste" at bounding box center [132, 444] width 30 height 13
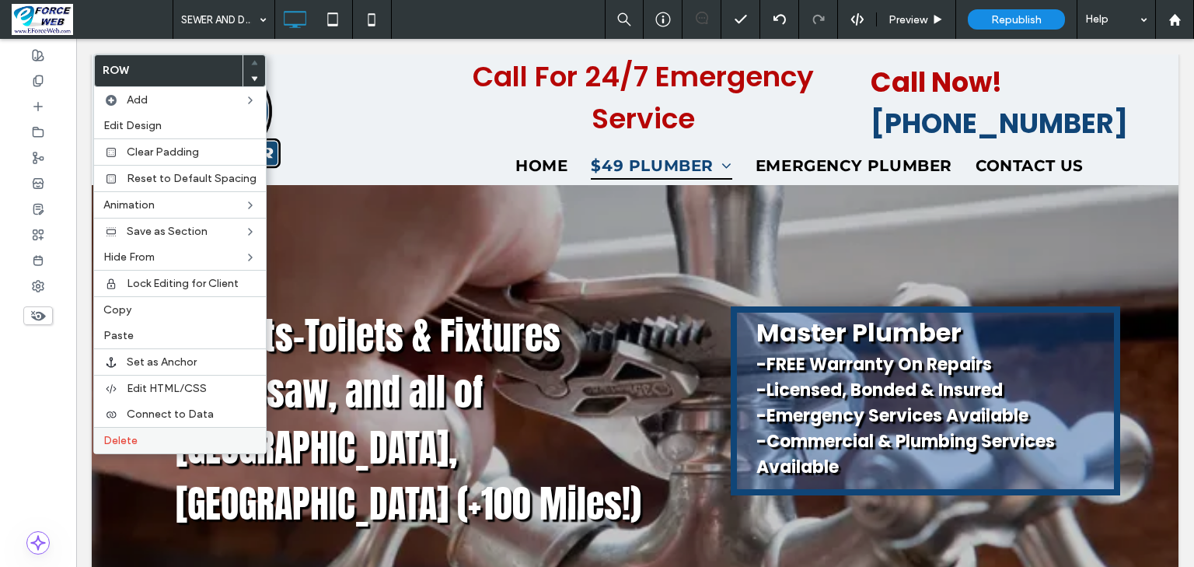
click at [125, 438] on span "Delete" at bounding box center [120, 440] width 34 height 13
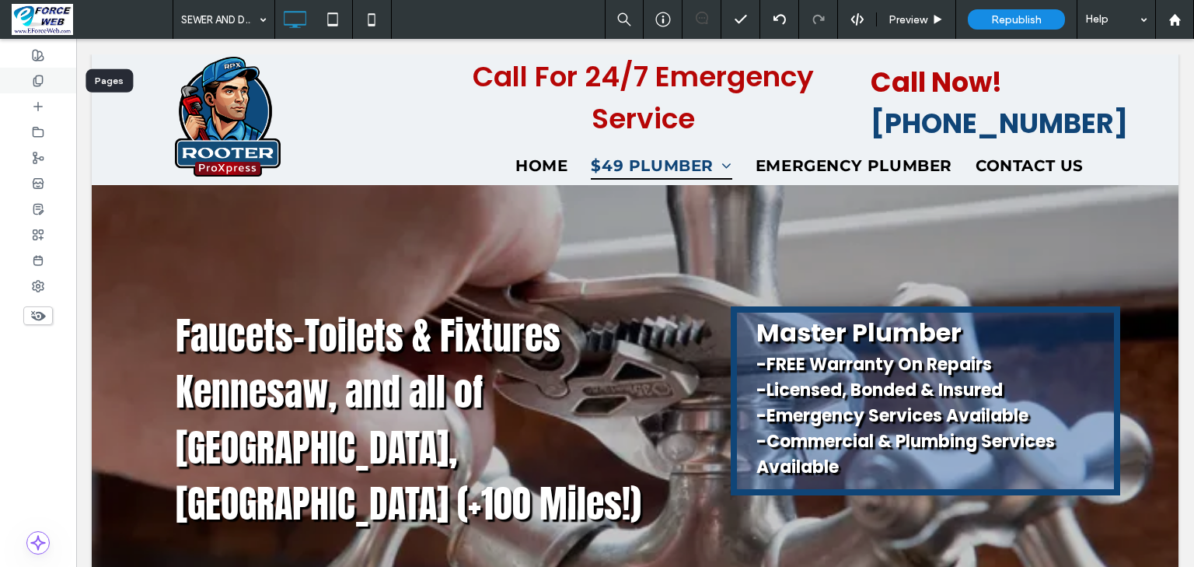
click at [38, 79] on icon at bounding box center [38, 81] width 12 height 12
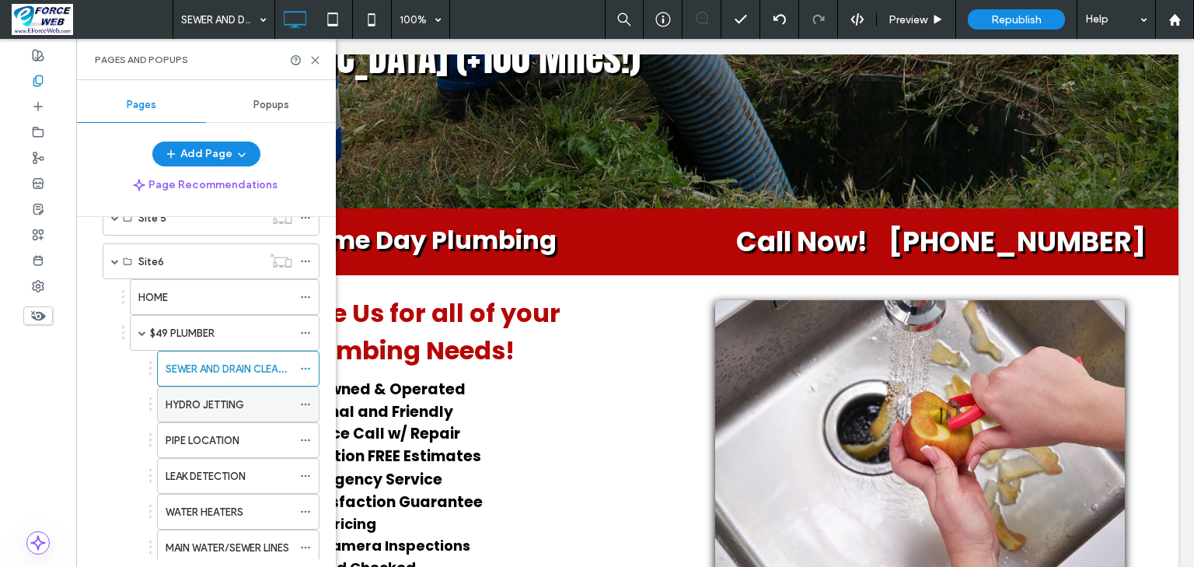
click at [190, 397] on label "HYDRO JETTING" at bounding box center [205, 404] width 79 height 27
click at [316, 61] on use at bounding box center [315, 60] width 7 height 7
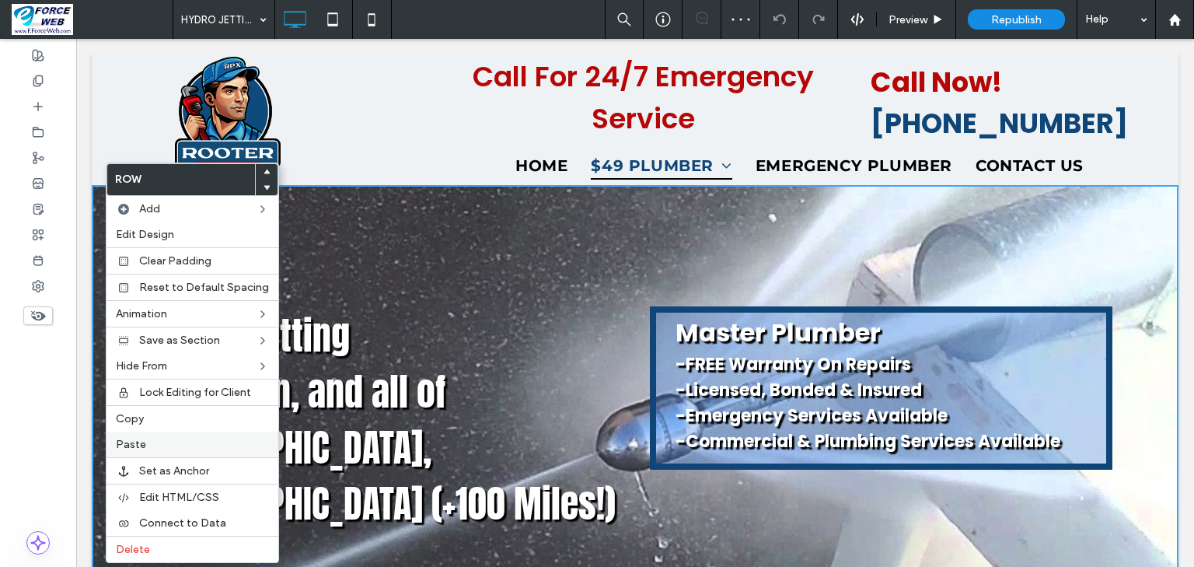
click at [155, 445] on label "Paste" at bounding box center [192, 444] width 153 height 13
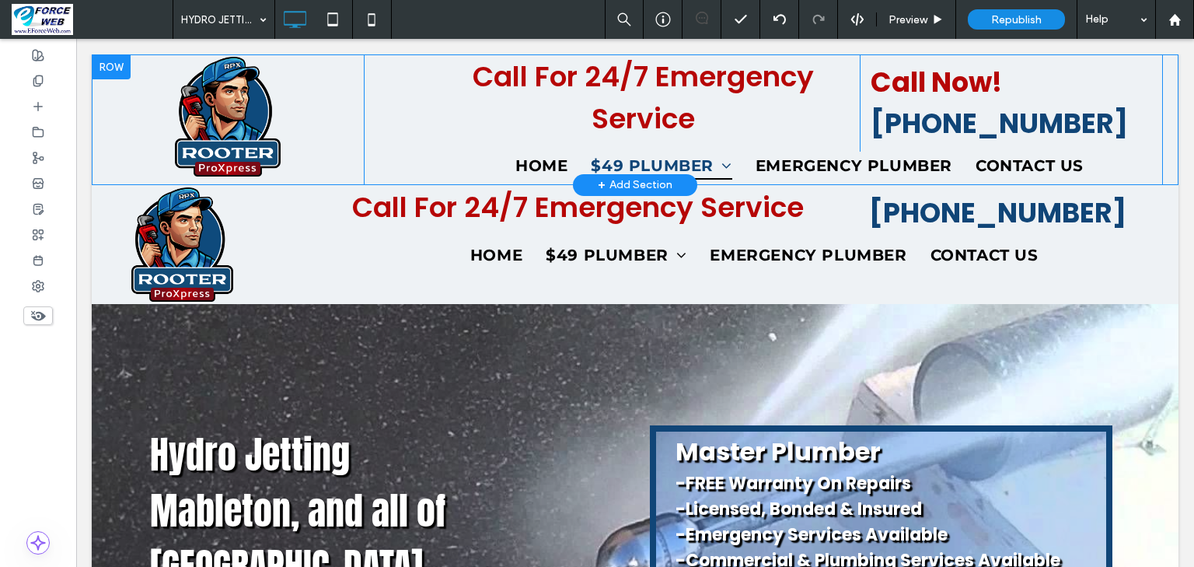
click at [109, 72] on div at bounding box center [111, 66] width 39 height 25
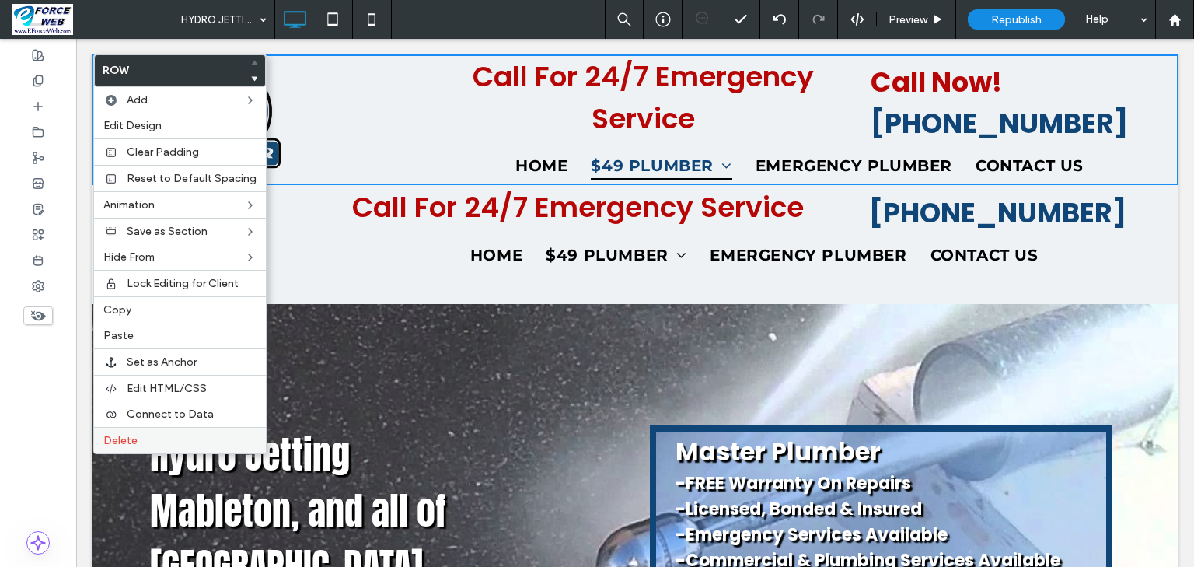
click at [115, 434] on span "Delete" at bounding box center [120, 440] width 34 height 13
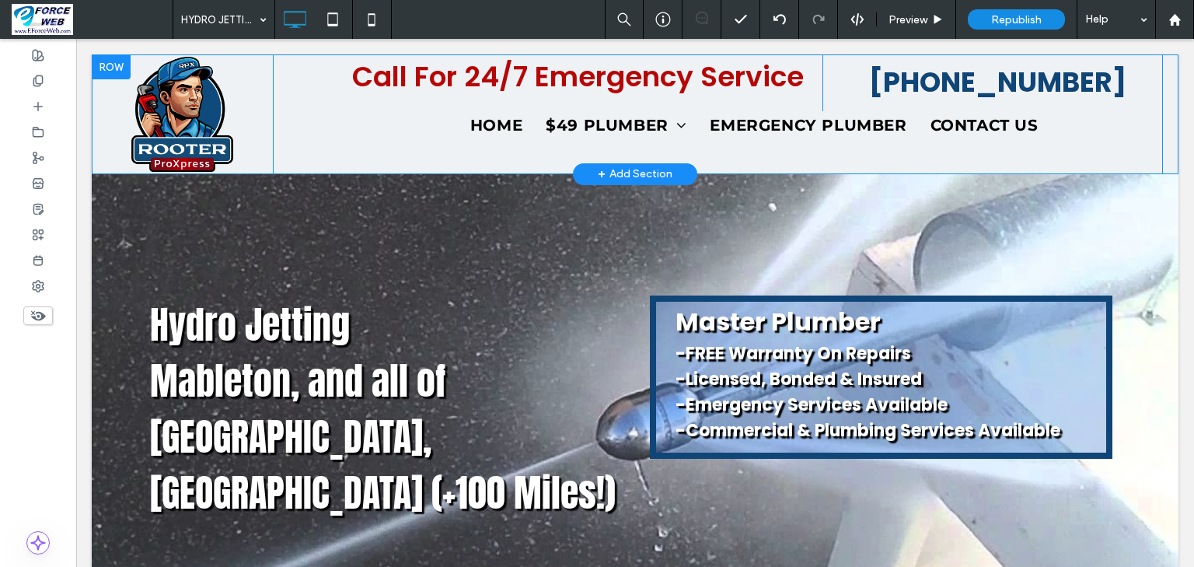
click at [106, 68] on div at bounding box center [111, 66] width 39 height 25
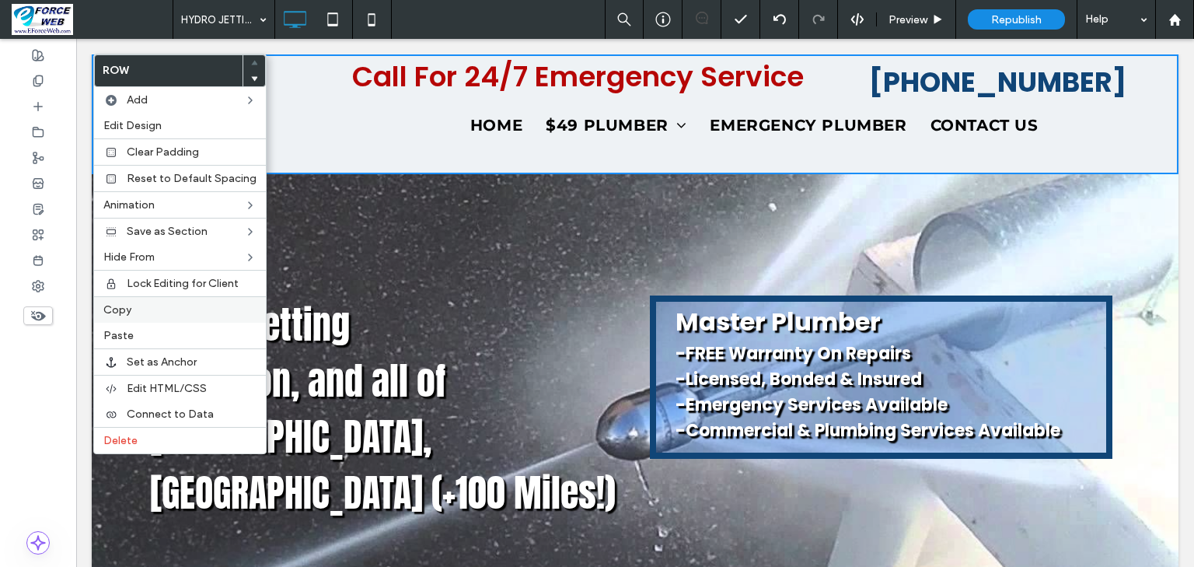
click at [128, 310] on span "Copy" at bounding box center [117, 309] width 28 height 13
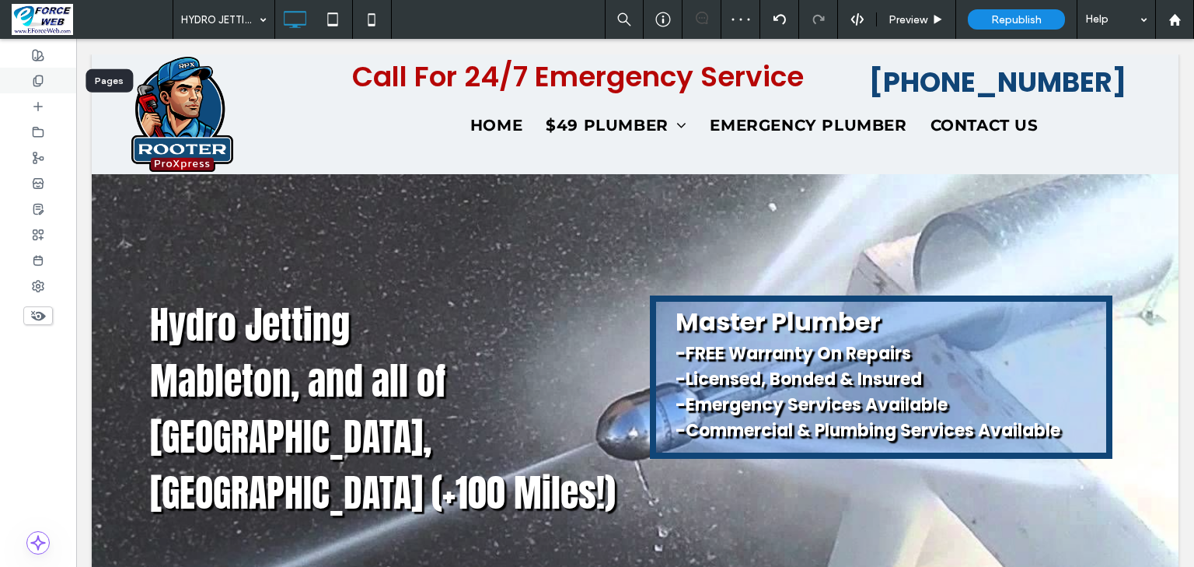
click at [42, 82] on use at bounding box center [37, 80] width 9 height 10
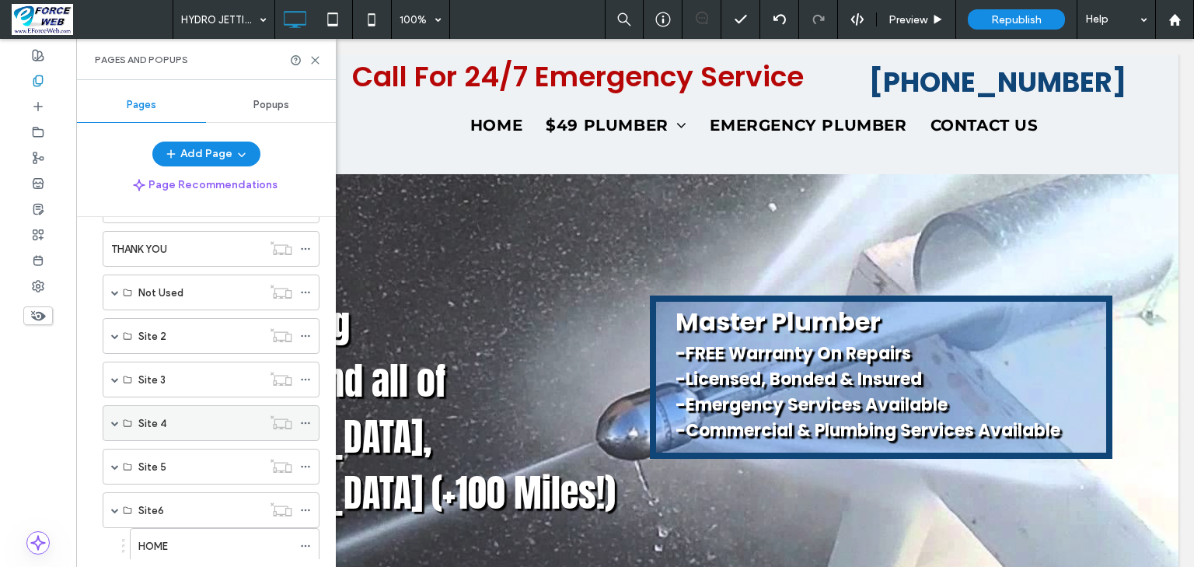
scroll to position [435, 0]
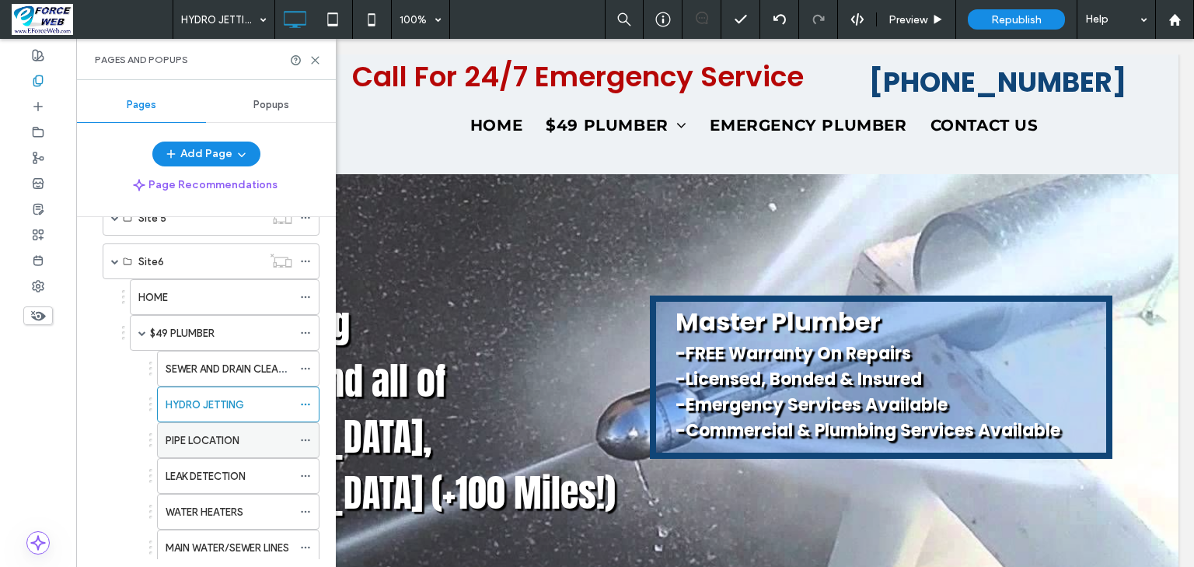
click at [195, 434] on label "PIPE LOCATION" at bounding box center [203, 440] width 74 height 27
click at [314, 61] on div at bounding box center [597, 283] width 1194 height 567
click at [314, 61] on use at bounding box center [315, 60] width 7 height 7
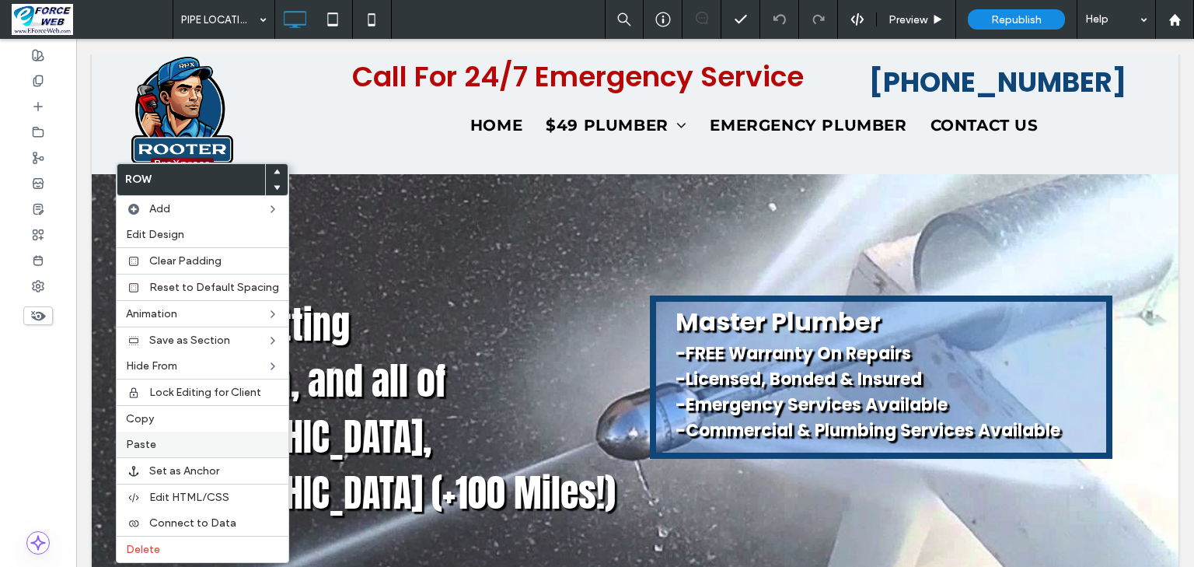
click at [157, 438] on label "Paste" at bounding box center [202, 444] width 153 height 13
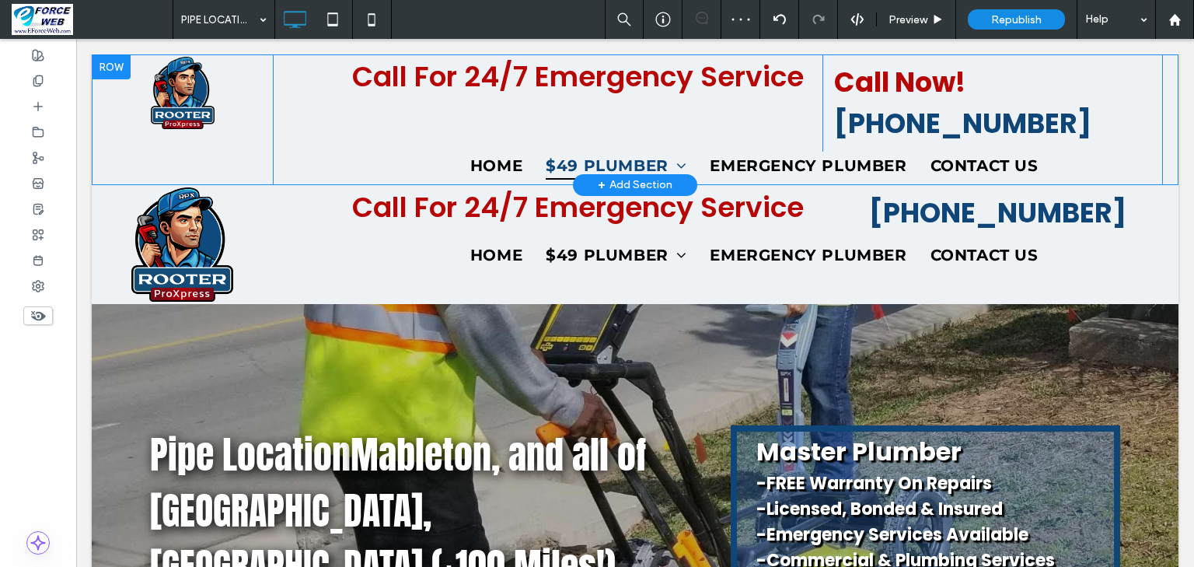
click at [104, 62] on div at bounding box center [111, 66] width 39 height 25
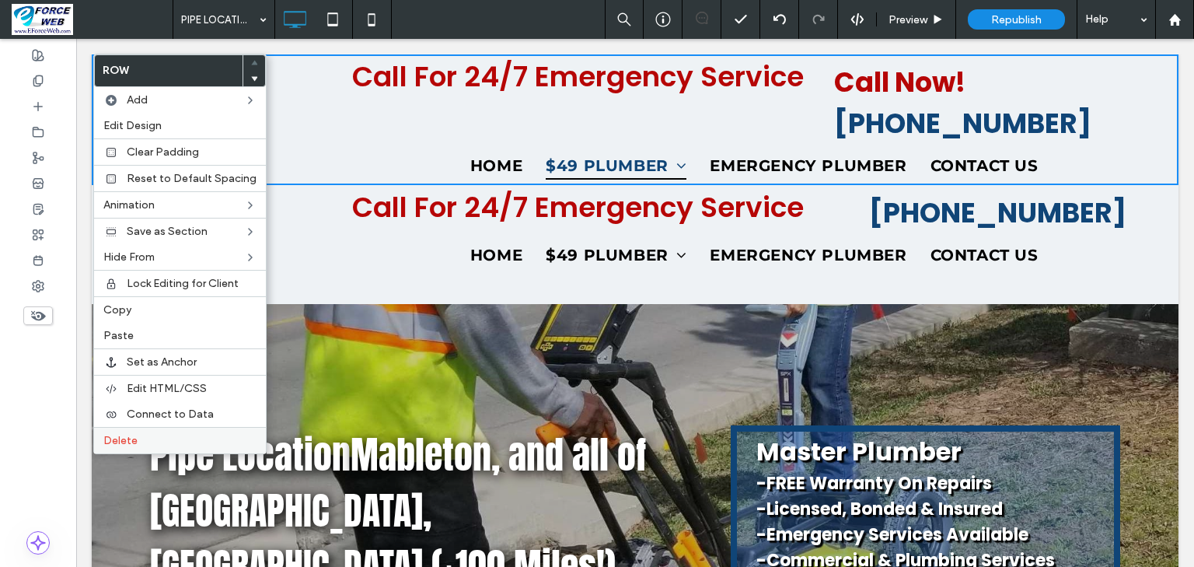
click at [122, 435] on span "Delete" at bounding box center [120, 440] width 34 height 13
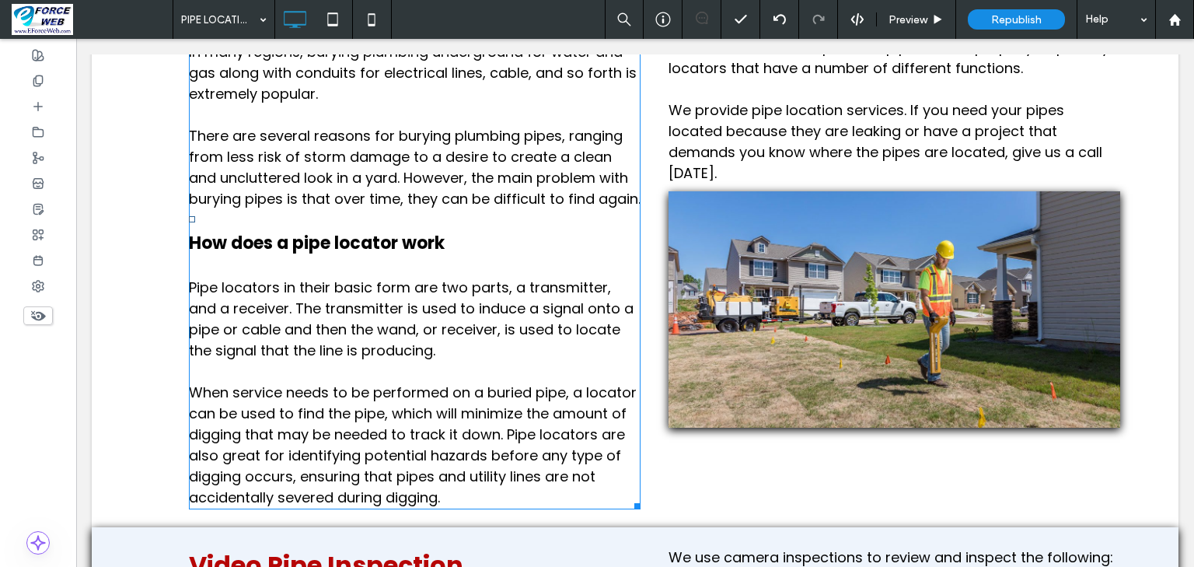
scroll to position [1492, 0]
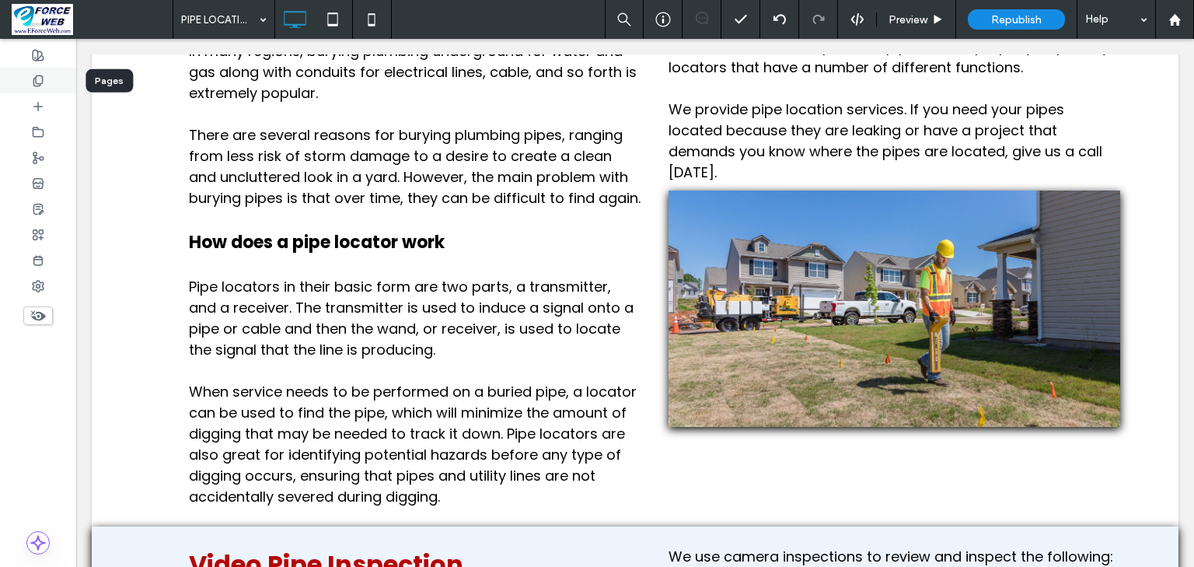
click at [50, 82] on div at bounding box center [38, 81] width 76 height 26
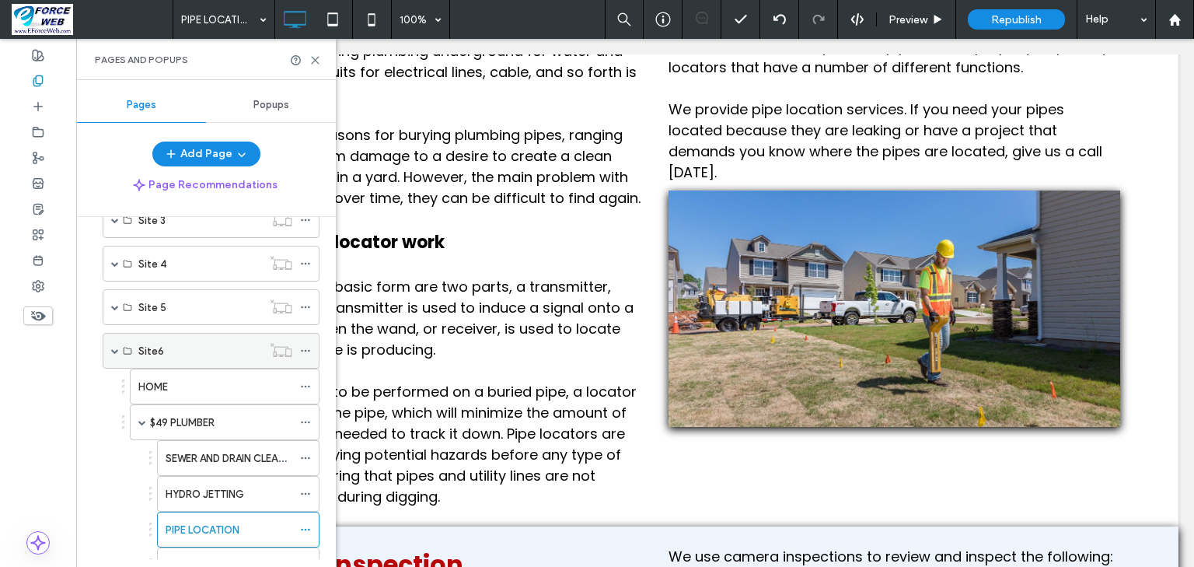
scroll to position [560, 0]
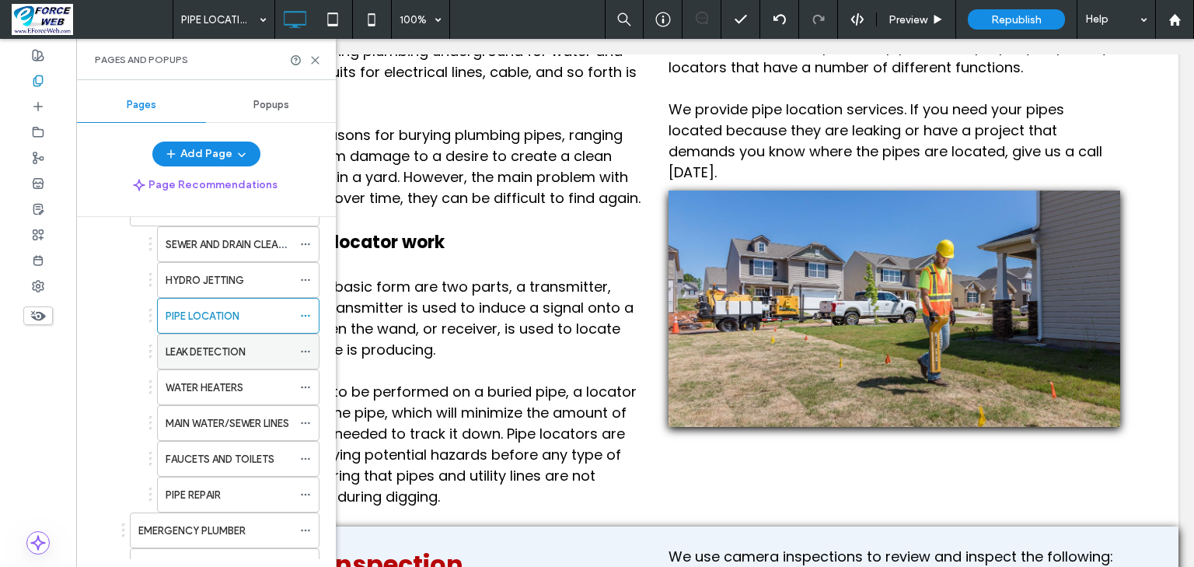
click at [204, 348] on label "LEAK DETECTION" at bounding box center [206, 351] width 80 height 27
click at [314, 61] on use at bounding box center [315, 60] width 7 height 7
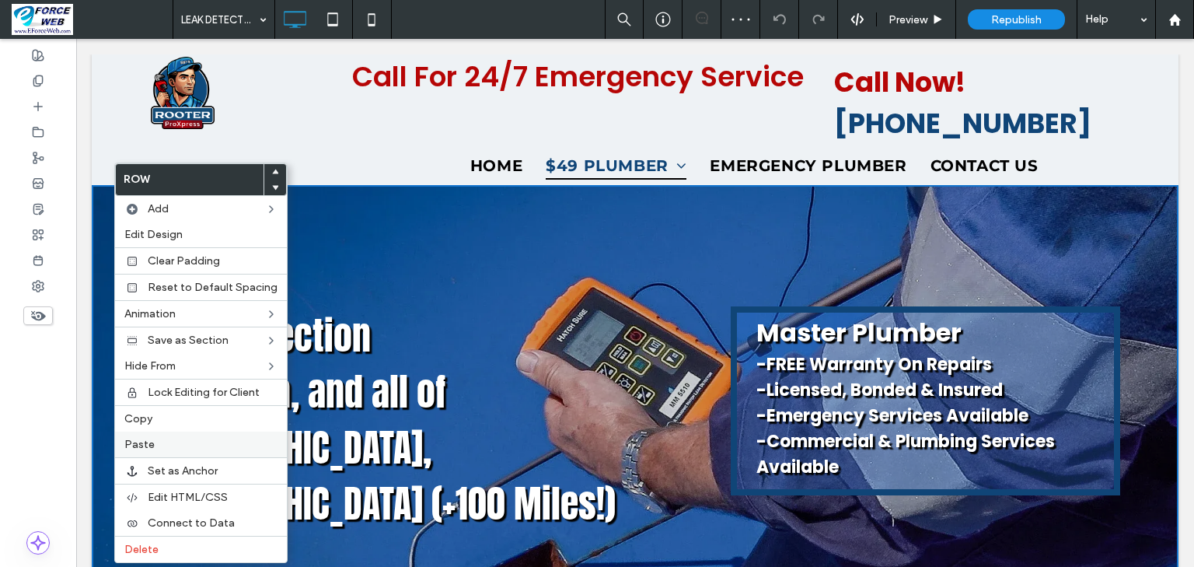
click at [159, 445] on label "Paste" at bounding box center [200, 444] width 153 height 13
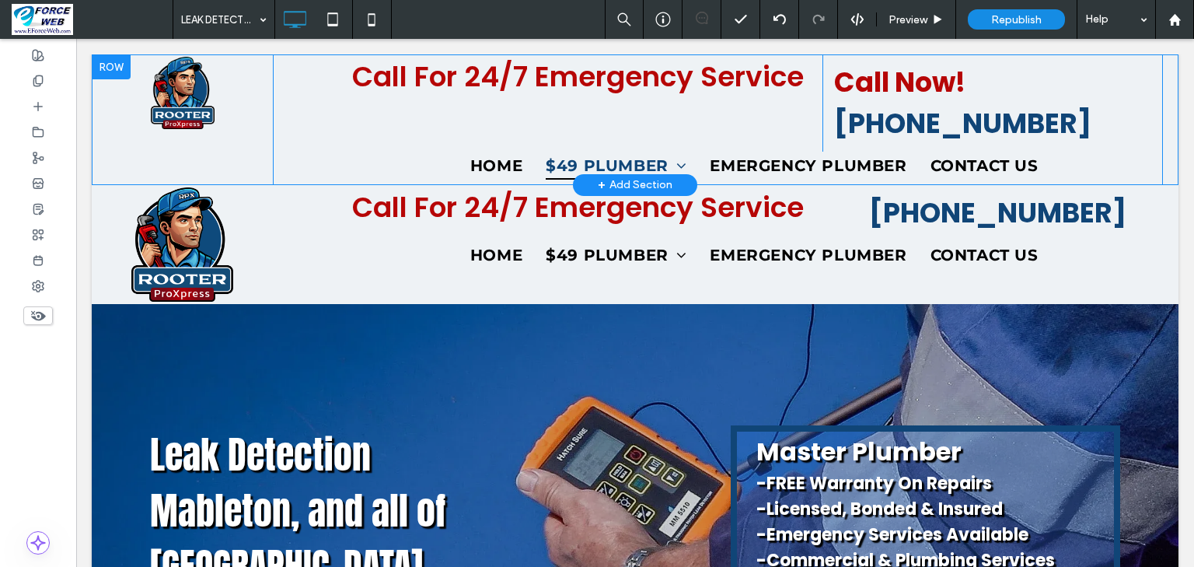
click at [113, 69] on div at bounding box center [111, 66] width 39 height 25
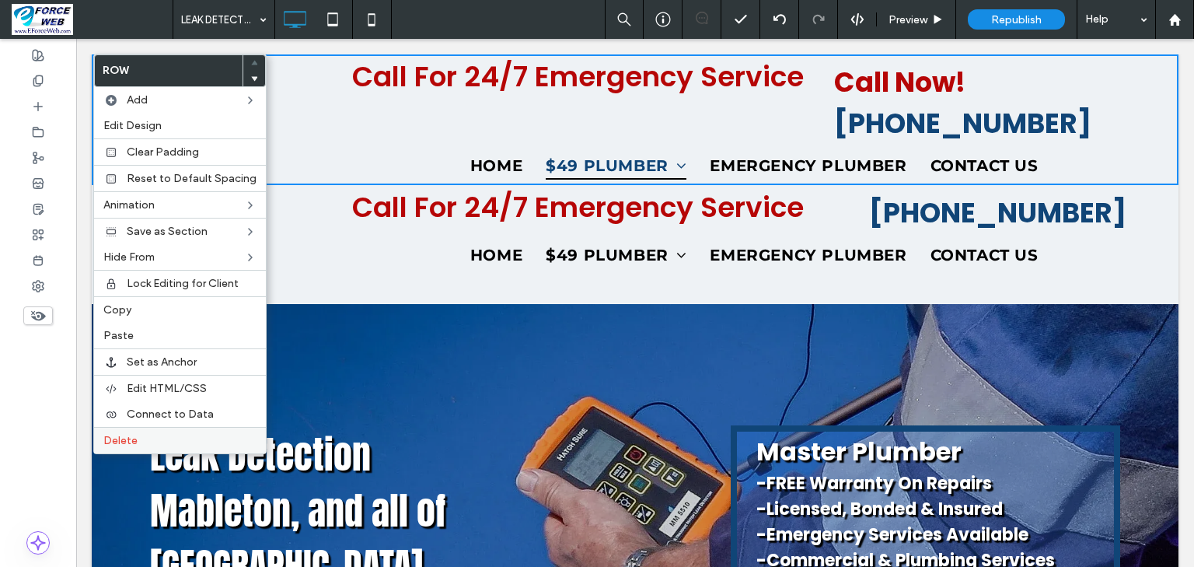
click at [124, 439] on span "Delete" at bounding box center [120, 440] width 34 height 13
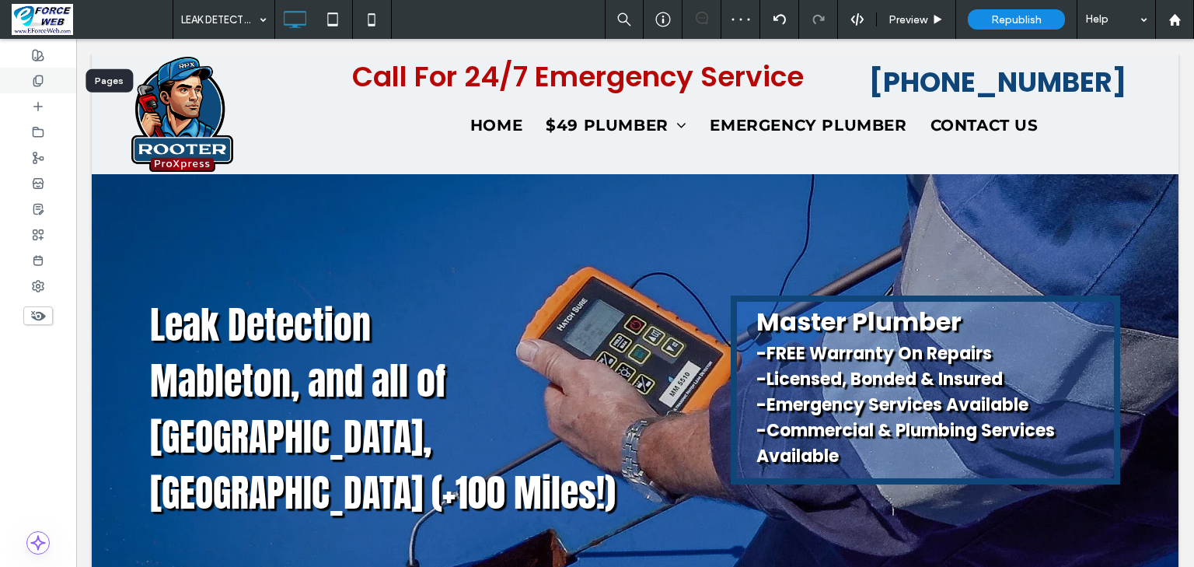
click at [32, 82] on icon at bounding box center [38, 81] width 12 height 12
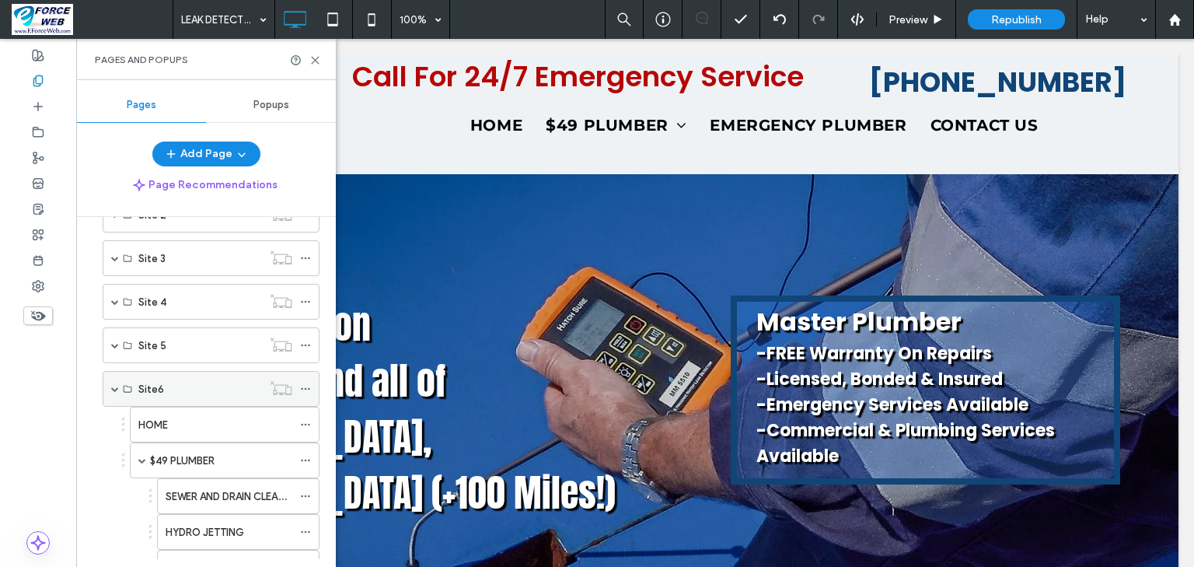
scroll to position [497, 0]
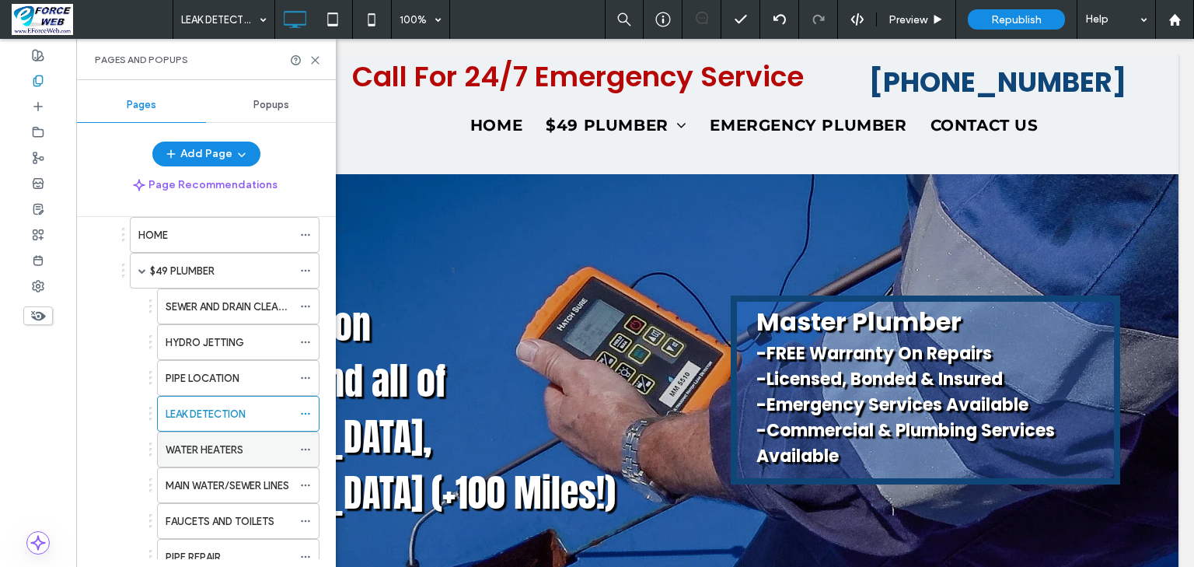
click at [196, 445] on label "WATER HEATERS" at bounding box center [205, 449] width 78 height 27
click at [316, 62] on icon at bounding box center [315, 60] width 12 height 12
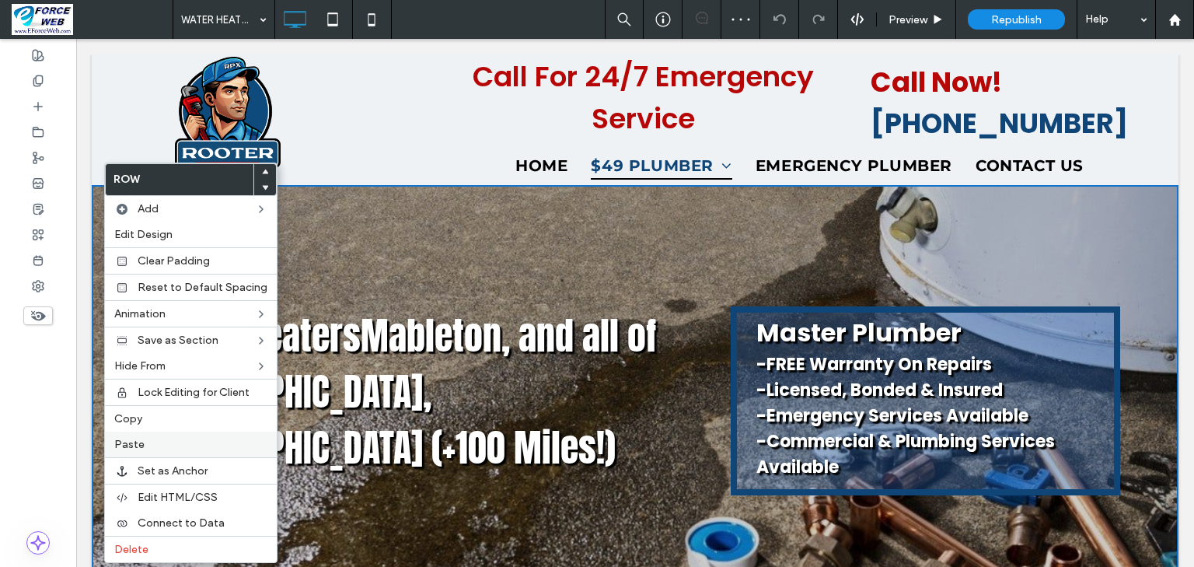
click at [143, 442] on label "Paste" at bounding box center [190, 444] width 153 height 13
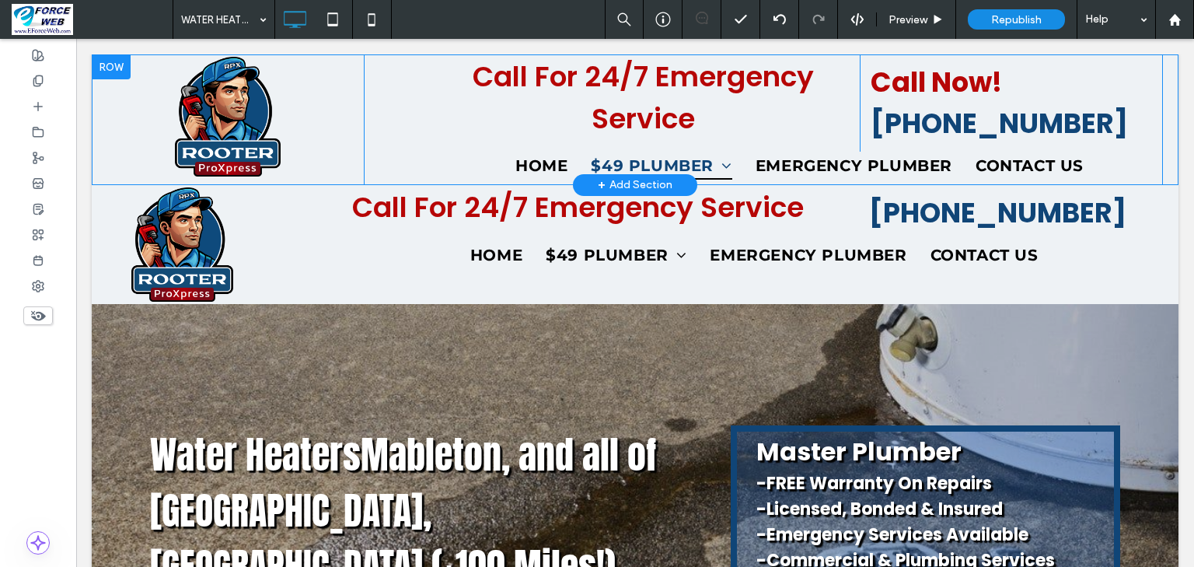
click at [116, 71] on div at bounding box center [111, 66] width 39 height 25
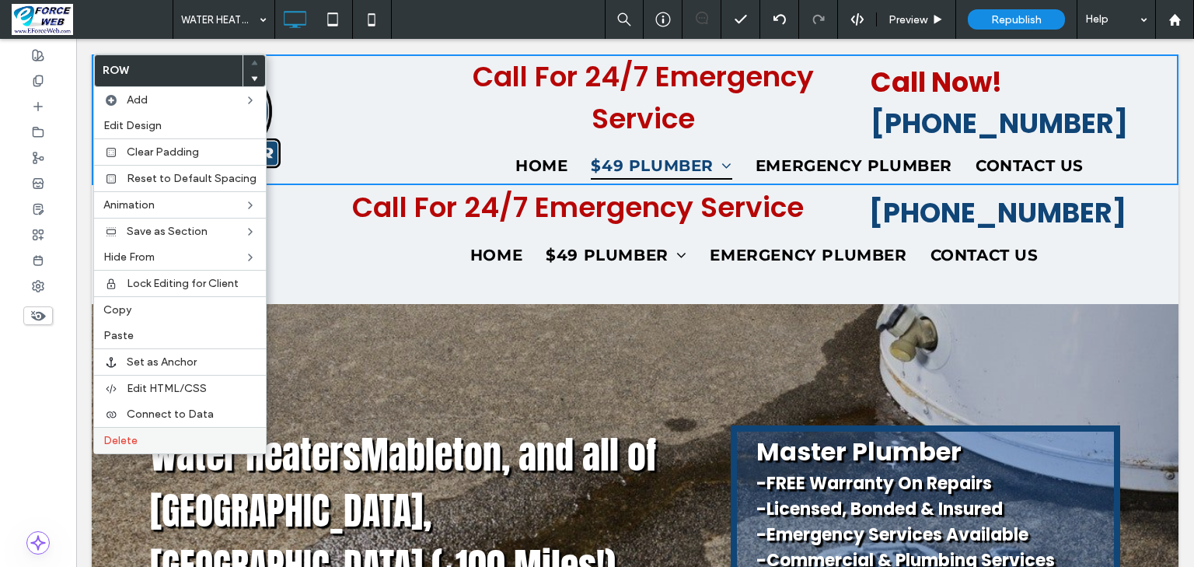
click at [127, 434] on span "Delete" at bounding box center [120, 440] width 34 height 13
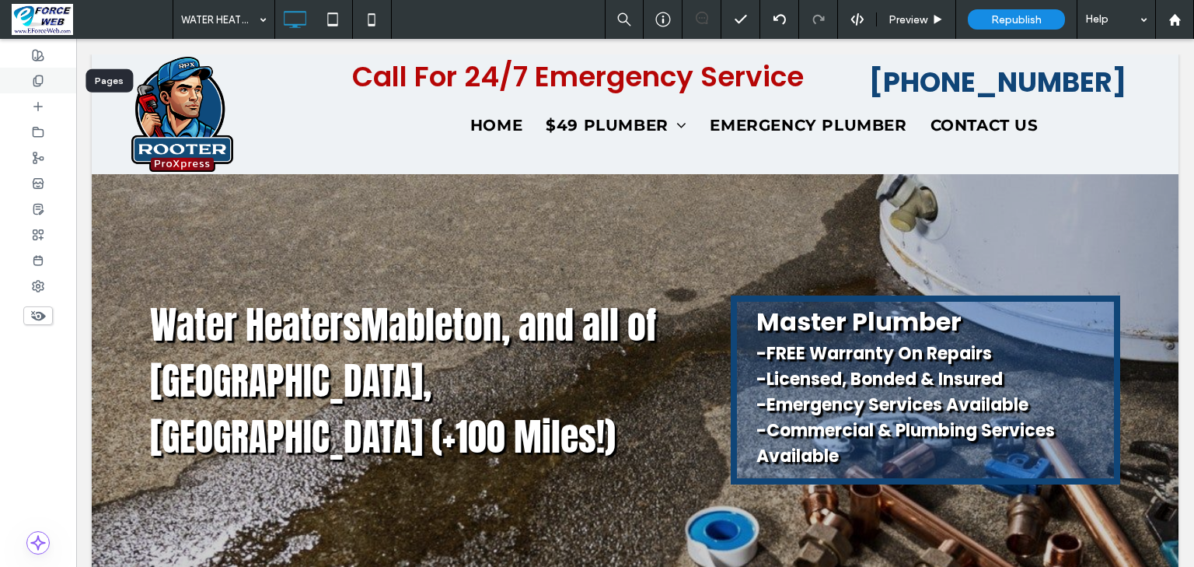
click at [40, 72] on div at bounding box center [38, 81] width 76 height 26
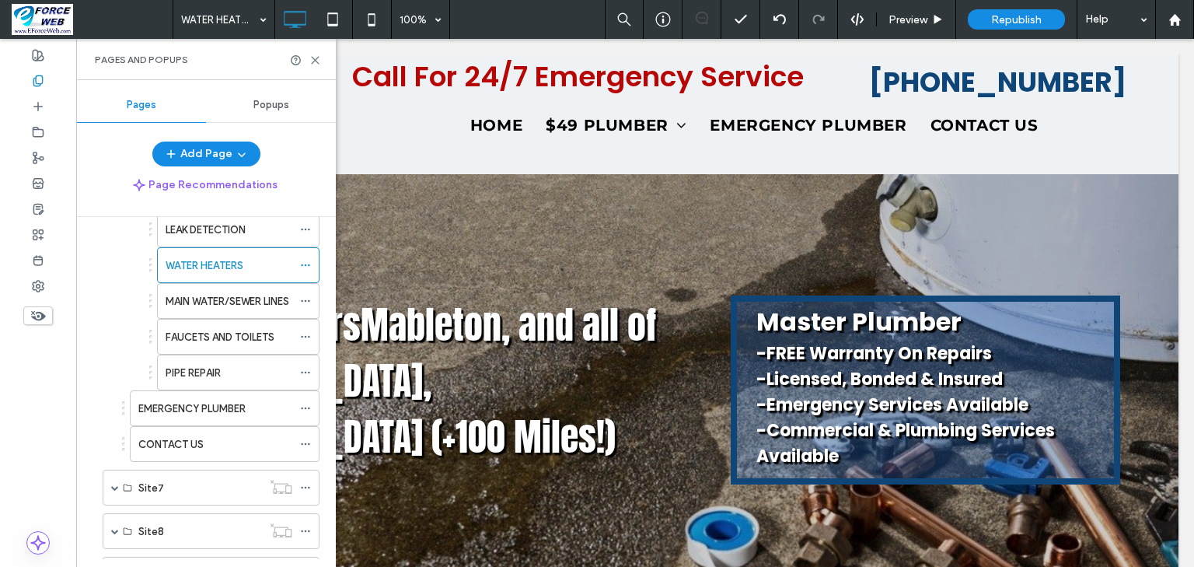
scroll to position [684, 0]
click at [202, 285] on label "MAIN WATER/SEWER LINES" at bounding box center [228, 298] width 124 height 27
click at [316, 61] on div "MAIN WATER/SEWER LINES 100% Preview Republish Help Site Comments Team & Clients…" at bounding box center [597, 283] width 1194 height 567
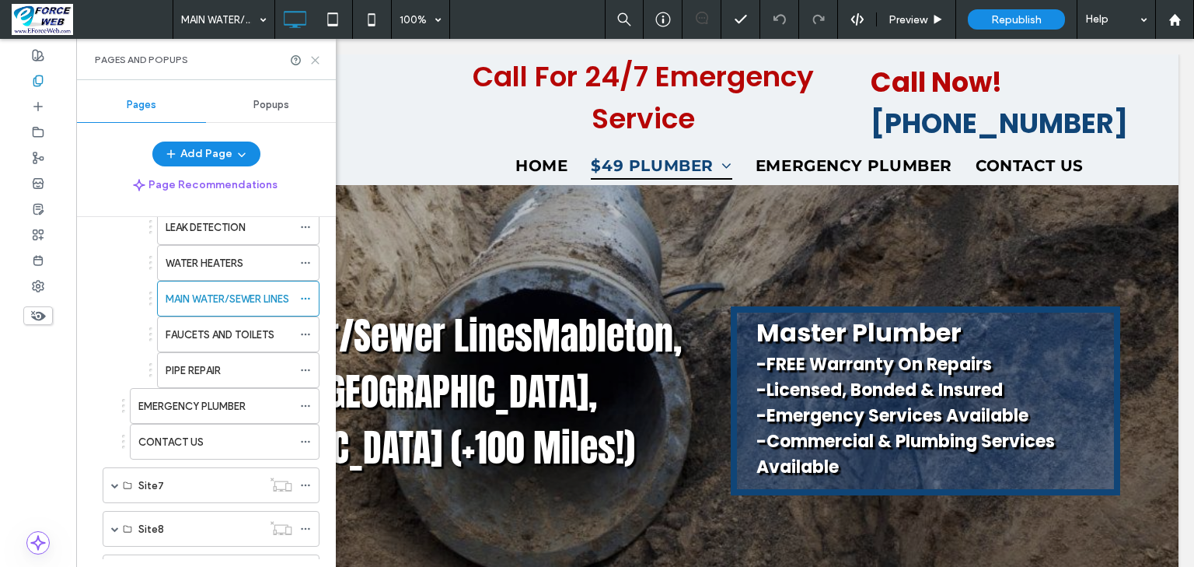
click at [318, 65] on icon at bounding box center [315, 60] width 12 height 12
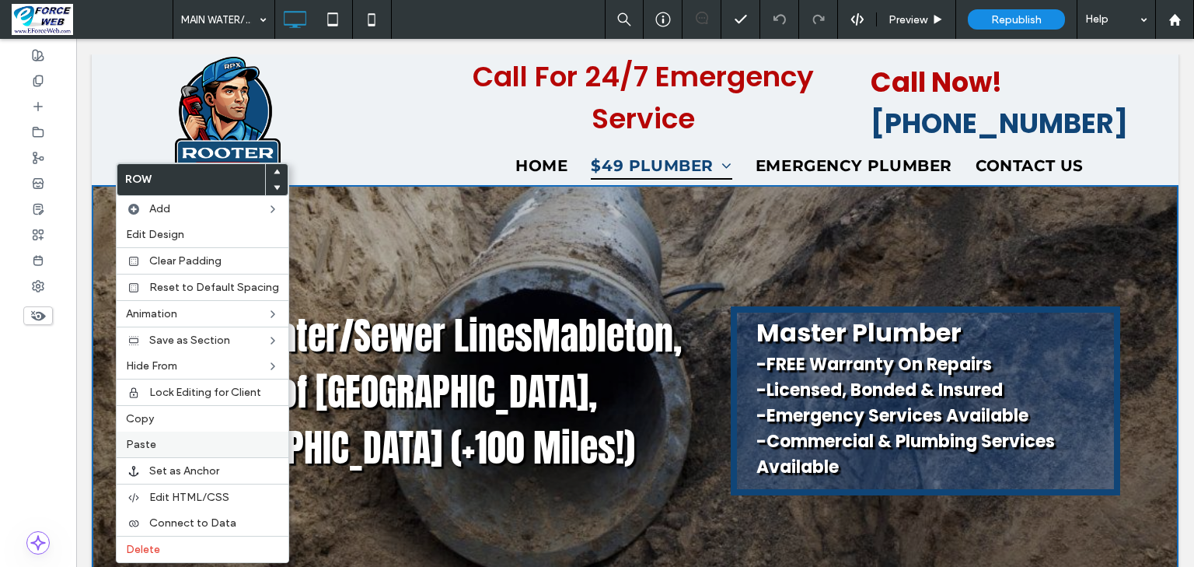
click at [136, 440] on span "Paste" at bounding box center [141, 444] width 30 height 13
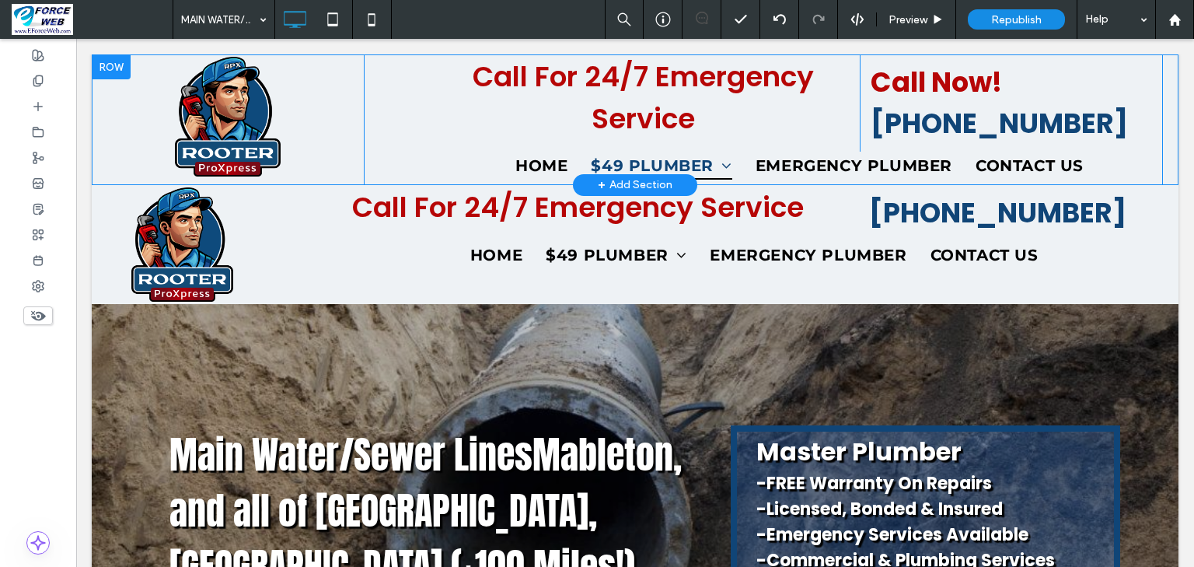
click at [101, 64] on div at bounding box center [111, 66] width 39 height 25
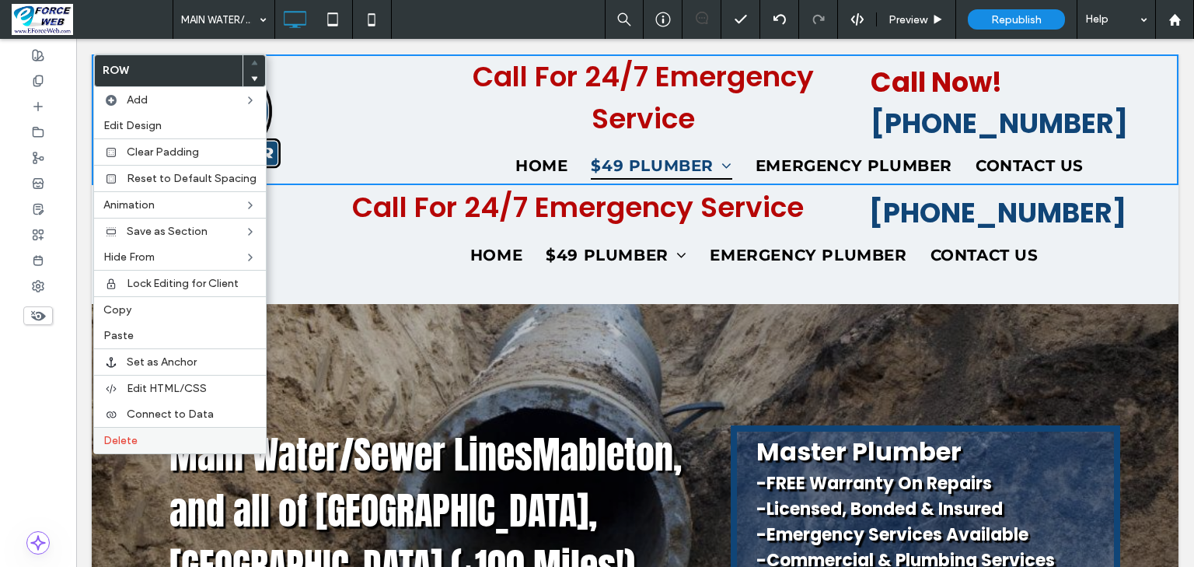
click at [115, 434] on span "Delete" at bounding box center [120, 440] width 34 height 13
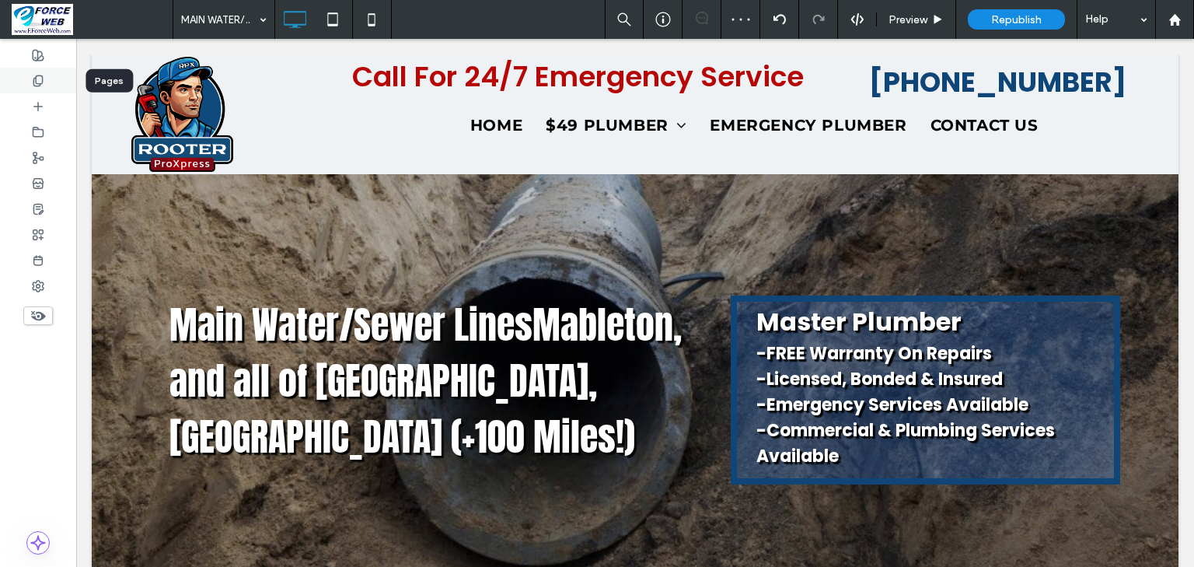
click at [56, 82] on div at bounding box center [38, 81] width 76 height 26
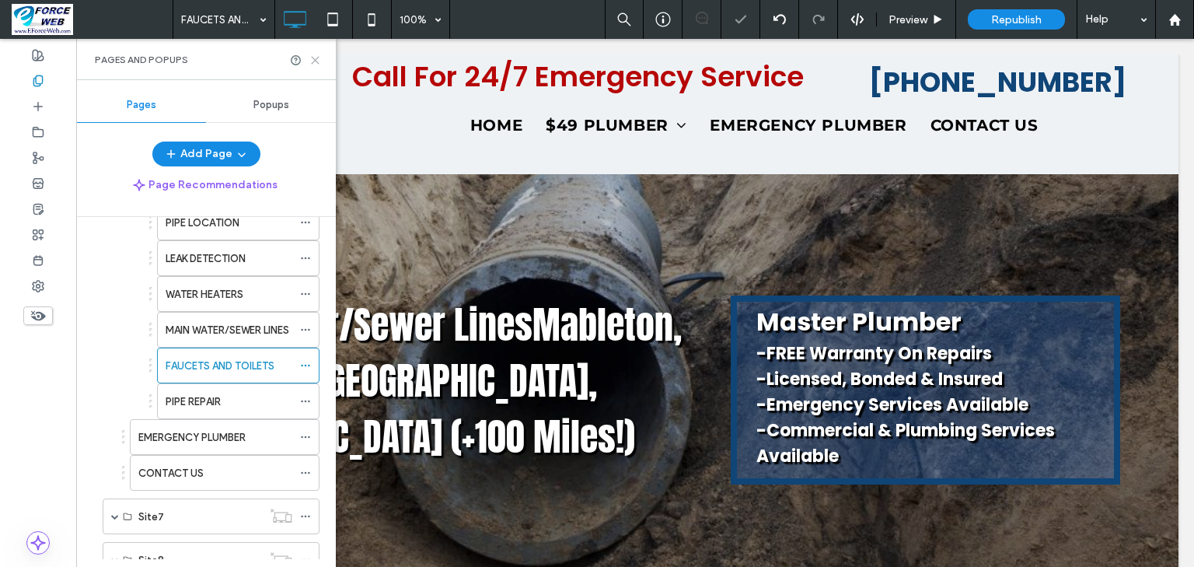
click at [317, 60] on icon at bounding box center [315, 60] width 12 height 12
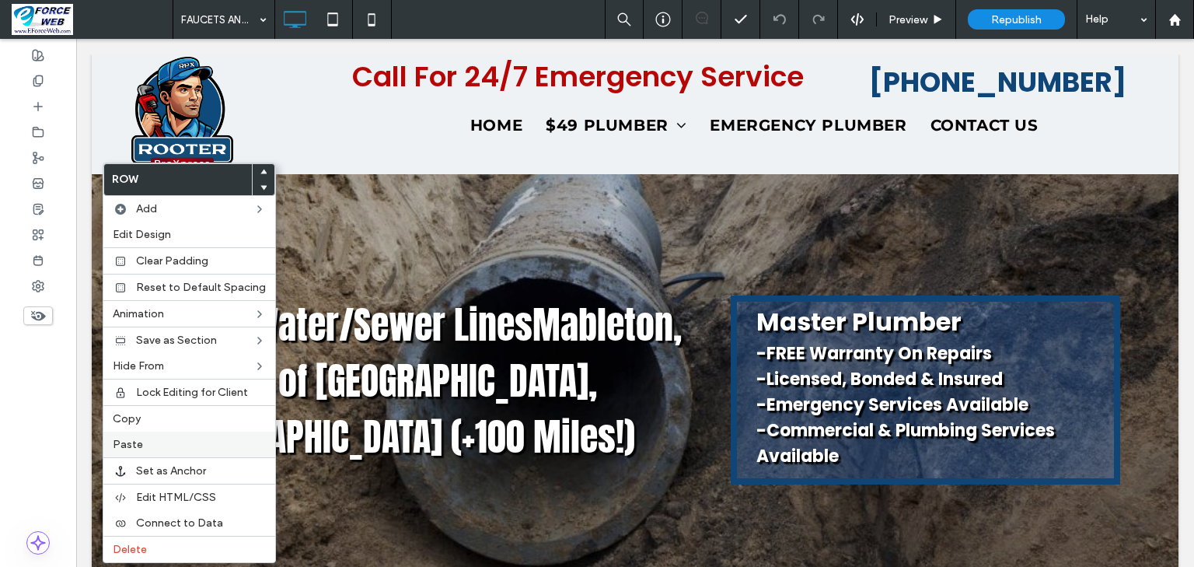
click at [137, 441] on span "Paste" at bounding box center [128, 444] width 30 height 13
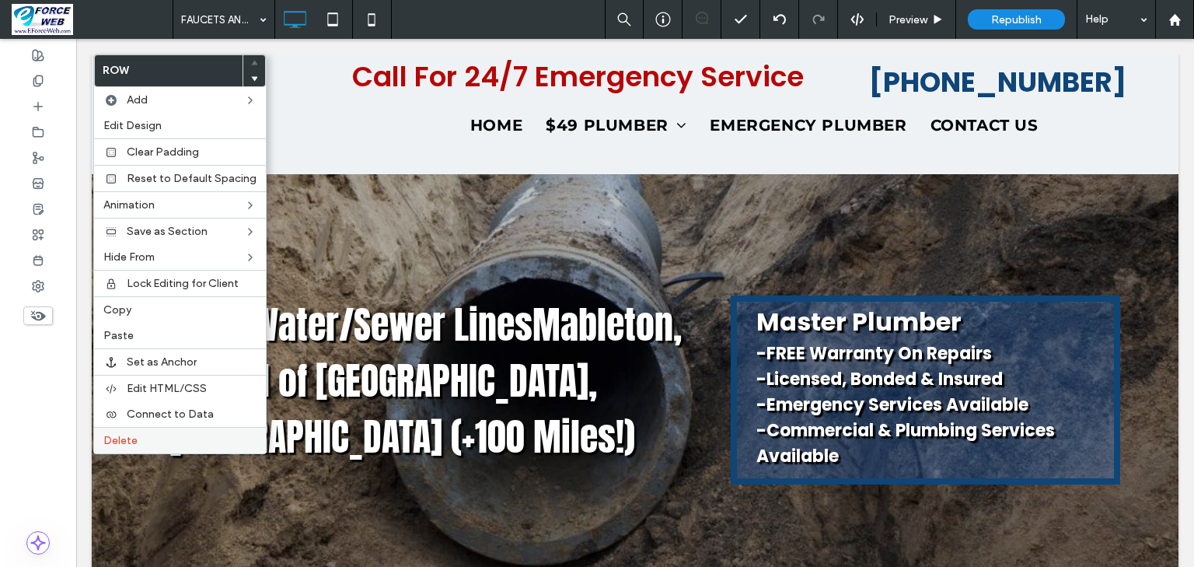
click at [113, 438] on span "Delete" at bounding box center [120, 440] width 34 height 13
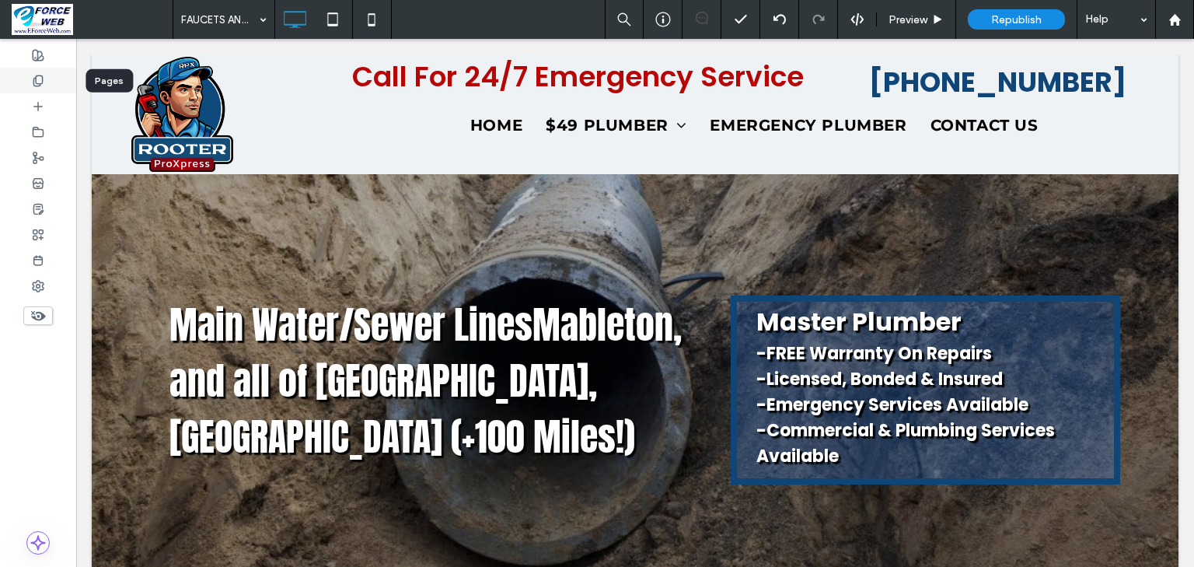
click at [47, 72] on div at bounding box center [38, 81] width 76 height 26
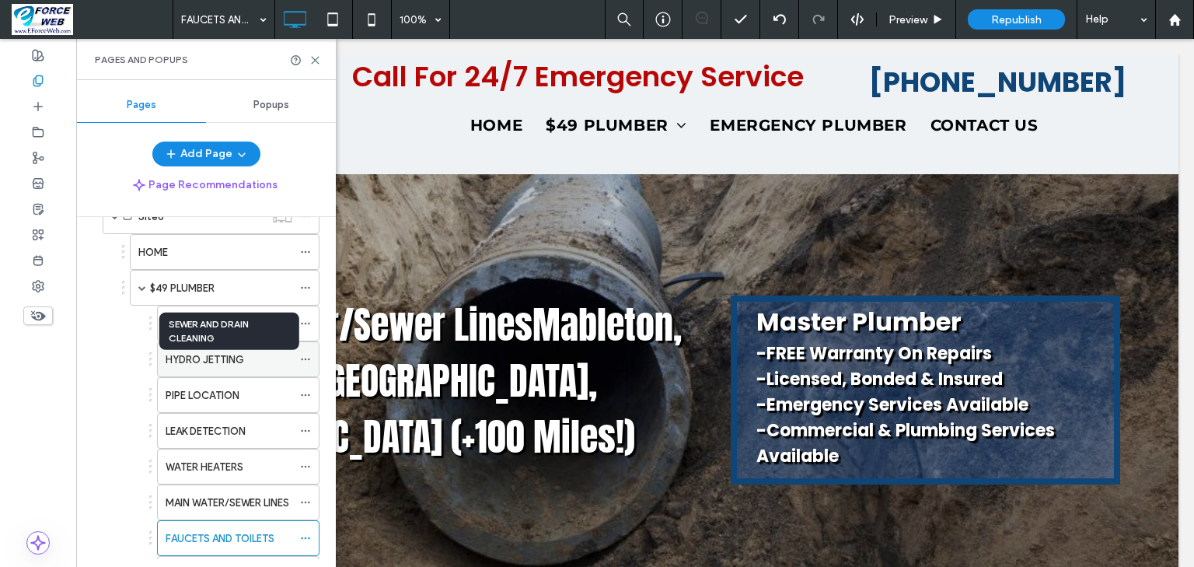
scroll to position [560, 0]
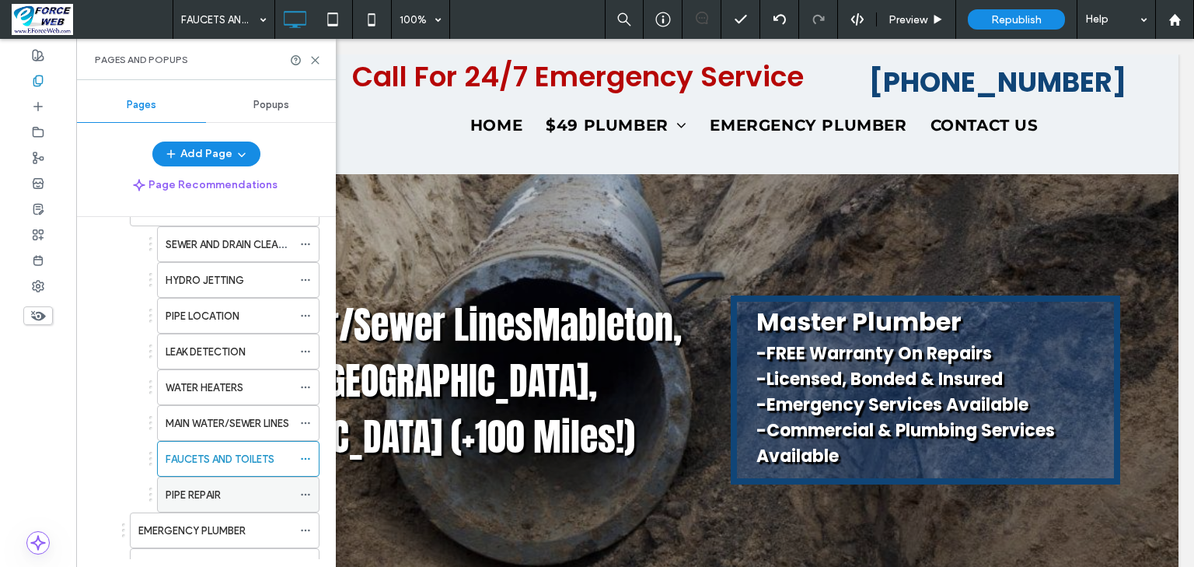
click at [196, 477] on div "PIPE REPAIR" at bounding box center [229, 494] width 127 height 34
click at [316, 57] on icon at bounding box center [315, 60] width 12 height 12
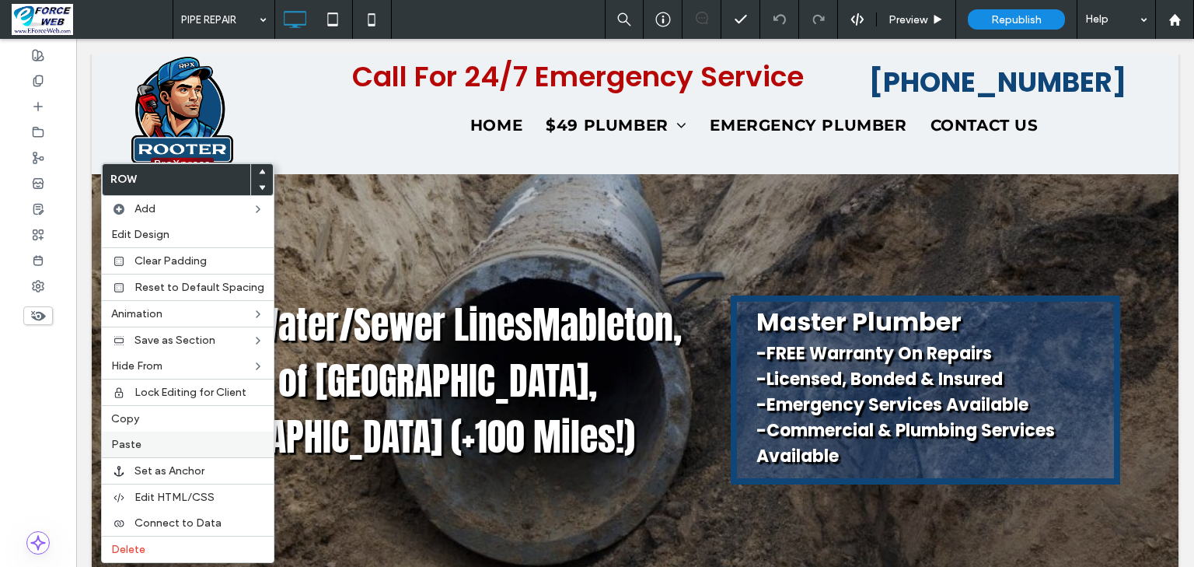
click at [186, 438] on label "Paste" at bounding box center [187, 444] width 153 height 13
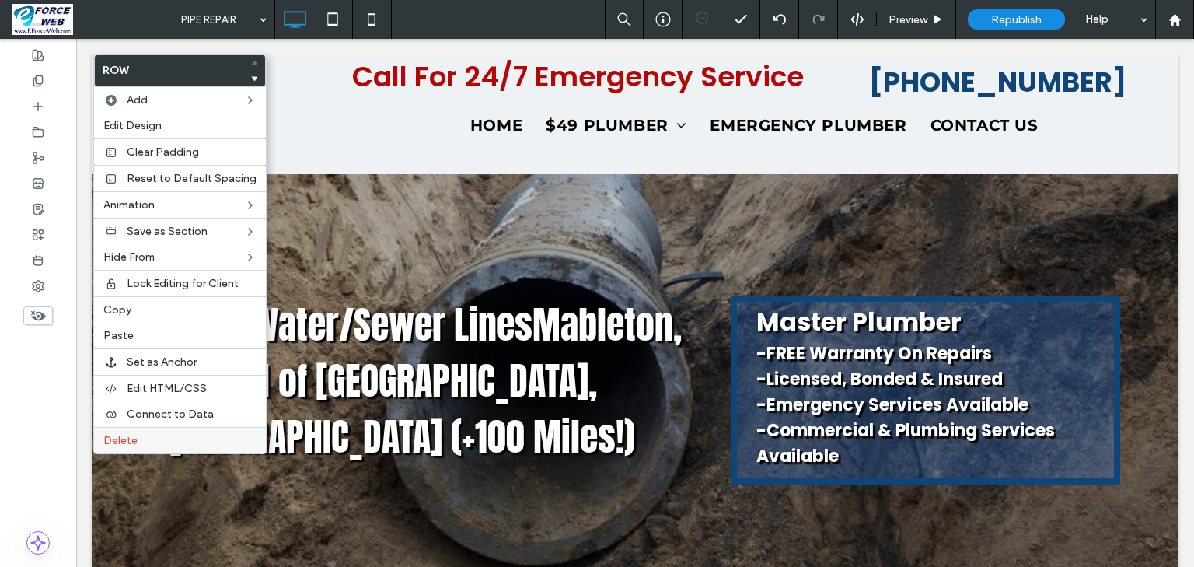
click at [120, 440] on span "Delete" at bounding box center [120, 440] width 34 height 13
click at [155, 305] on label "Copy" at bounding box center [179, 309] width 153 height 13
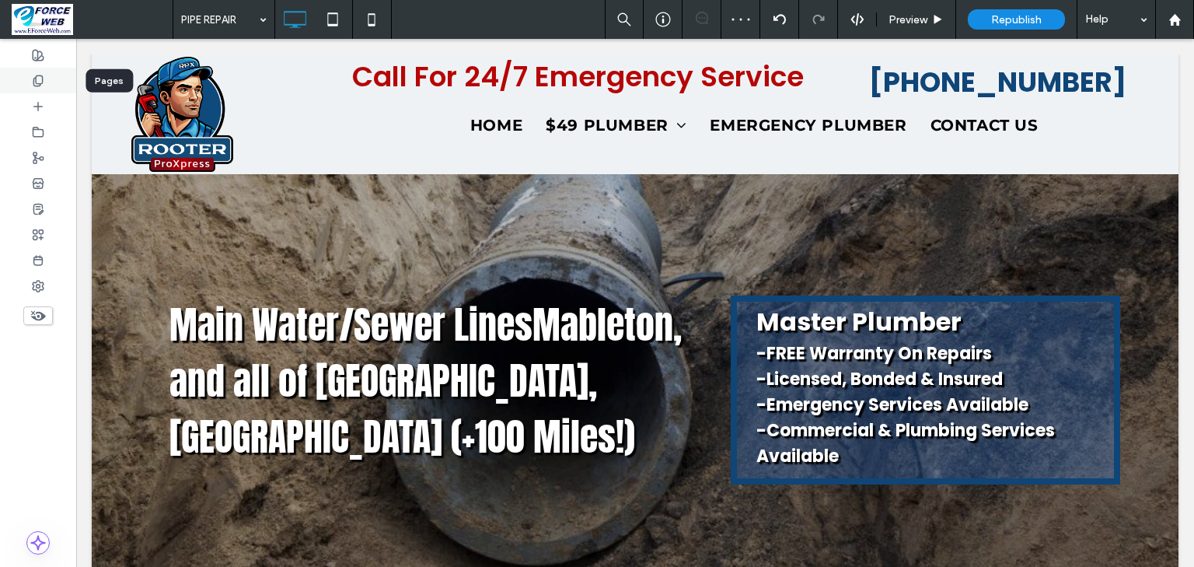
click at [41, 83] on use at bounding box center [37, 80] width 9 height 10
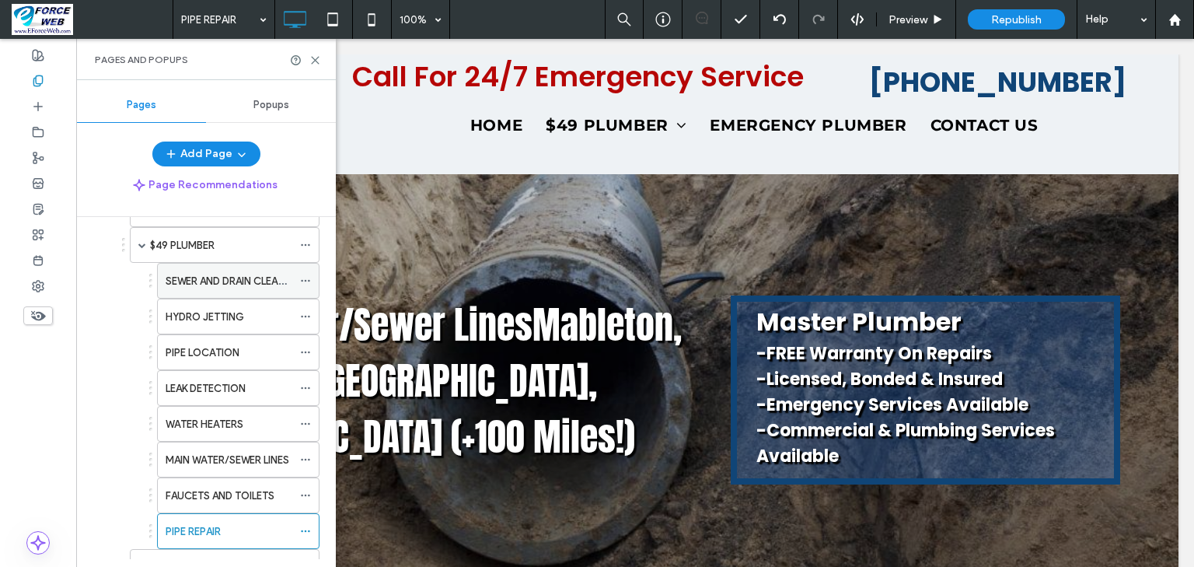
scroll to position [560, 0]
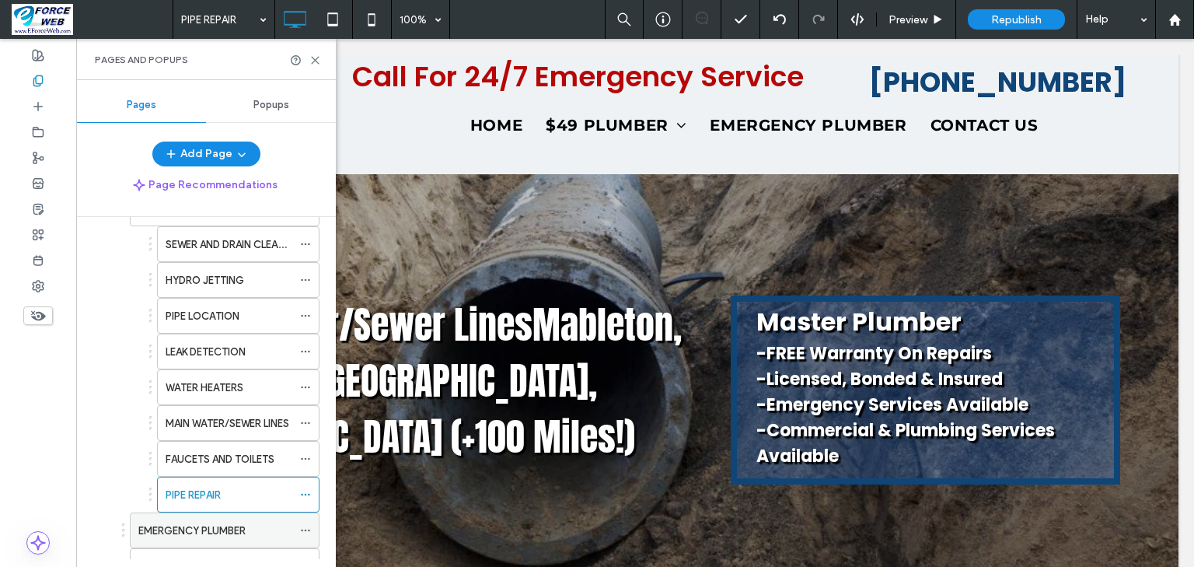
click at [195, 519] on label "EMERGENCY PLUMBER" at bounding box center [191, 530] width 107 height 27
click at [314, 60] on div at bounding box center [597, 283] width 1194 height 567
click at [314, 60] on use at bounding box center [315, 60] width 7 height 7
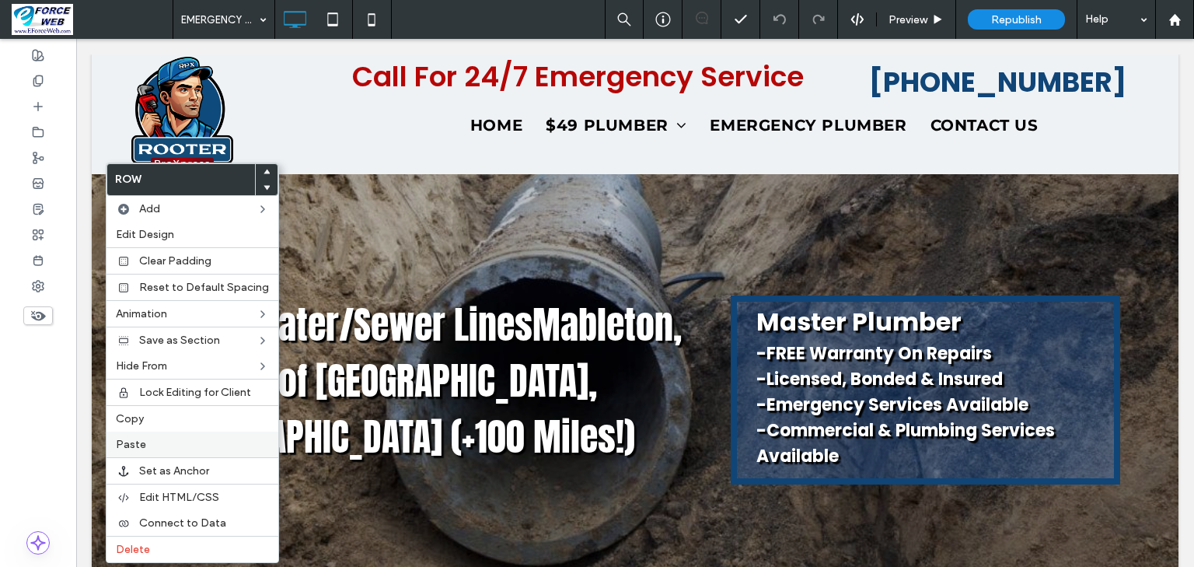
click at [135, 441] on span "Paste" at bounding box center [131, 444] width 30 height 13
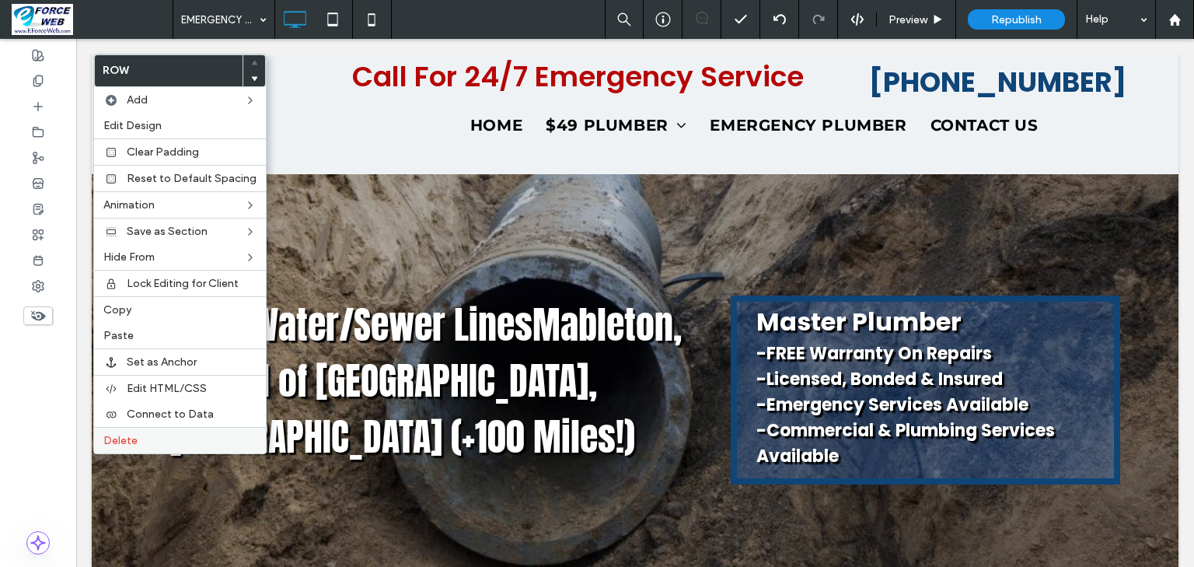
click at [129, 434] on span "Delete" at bounding box center [120, 440] width 34 height 13
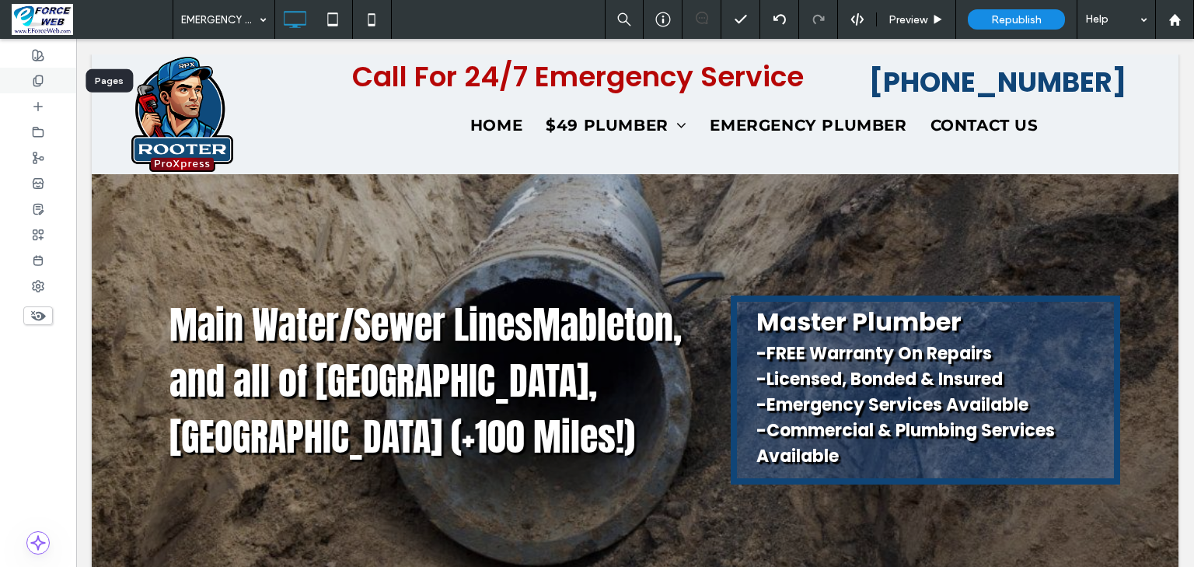
click at [44, 84] on icon at bounding box center [38, 81] width 12 height 12
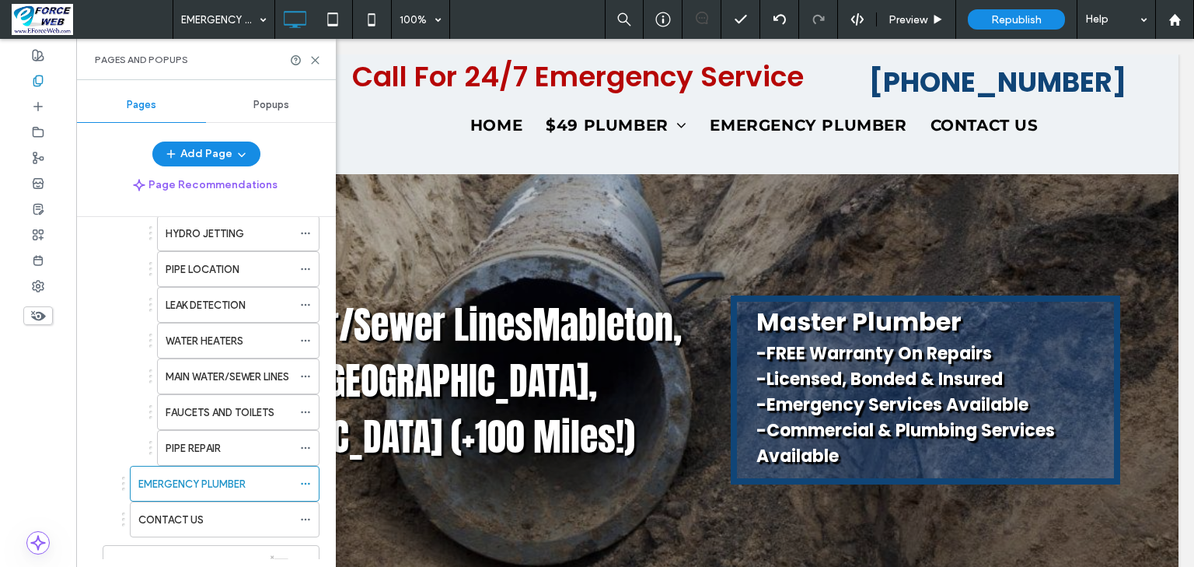
scroll to position [684, 0]
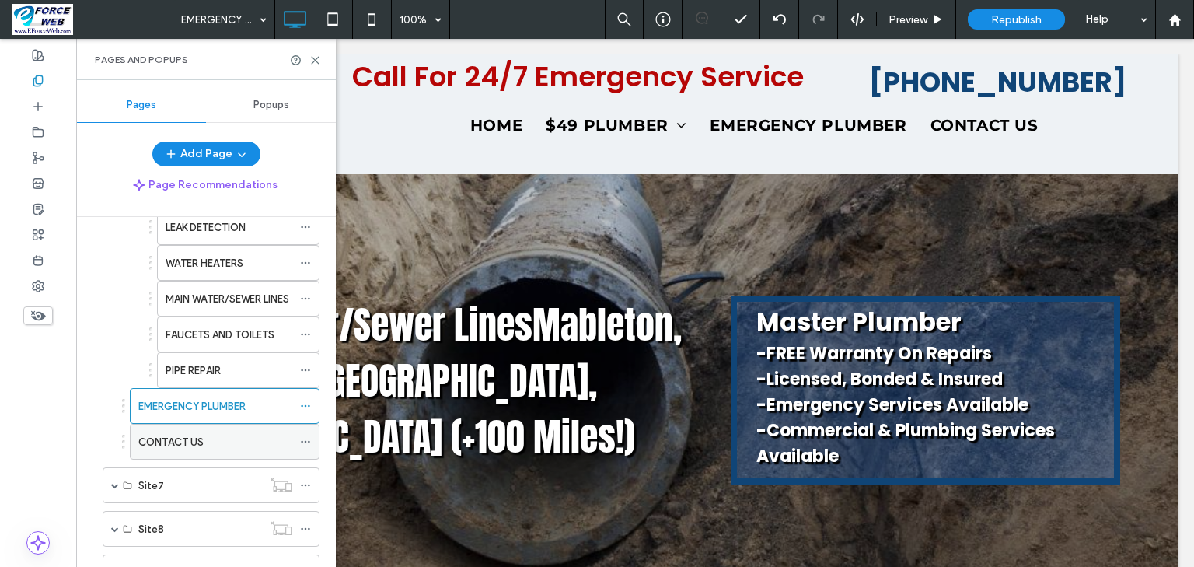
click at [169, 438] on label "CONTACT US" at bounding box center [170, 441] width 65 height 27
click at [316, 65] on body ".wqwq-1{fill:#231f20;} .cls-1q, .cls-2q { fill-rule: evenodd; } .cls-2q { fill:…" at bounding box center [597, 283] width 1194 height 567
click at [316, 57] on icon at bounding box center [315, 60] width 12 height 12
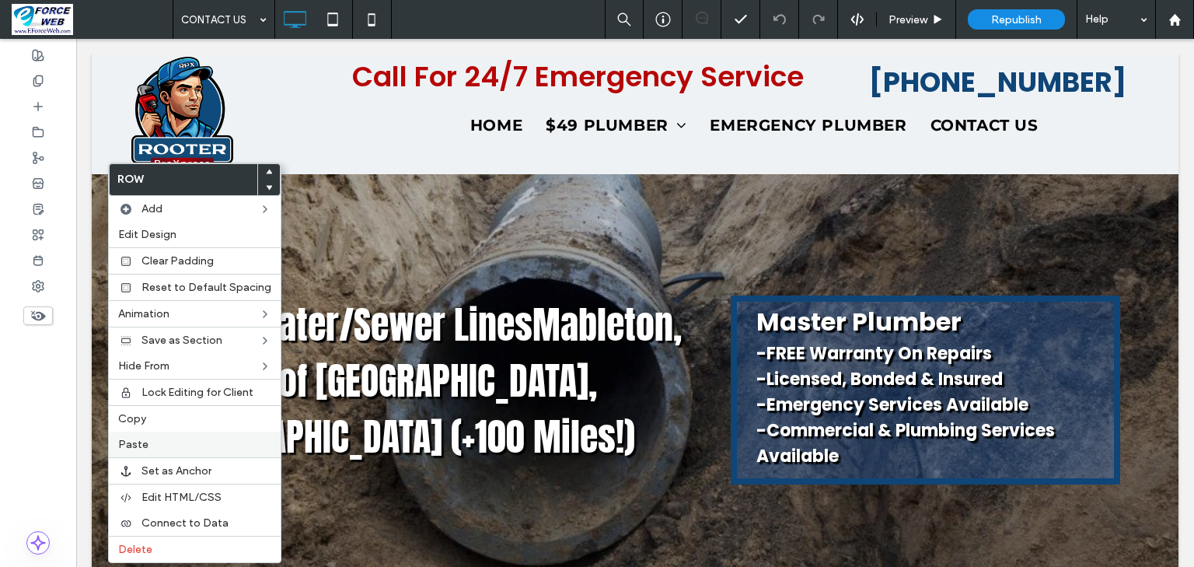
click at [142, 440] on span "Paste" at bounding box center [133, 444] width 30 height 13
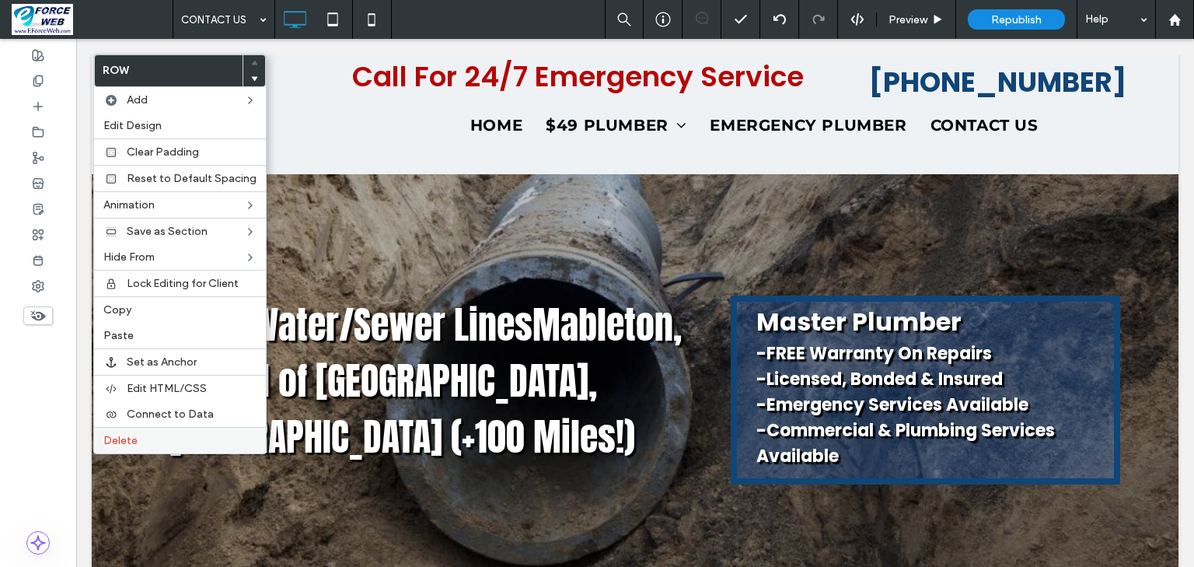
click at [131, 435] on span "Delete" at bounding box center [120, 440] width 34 height 13
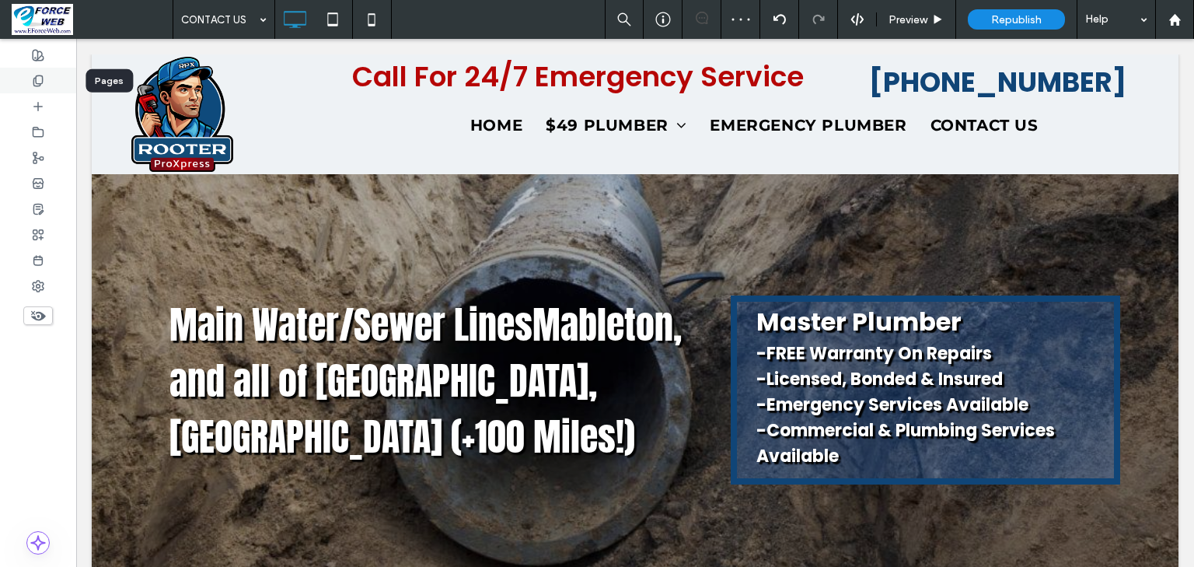
click at [40, 81] on icon at bounding box center [38, 81] width 12 height 12
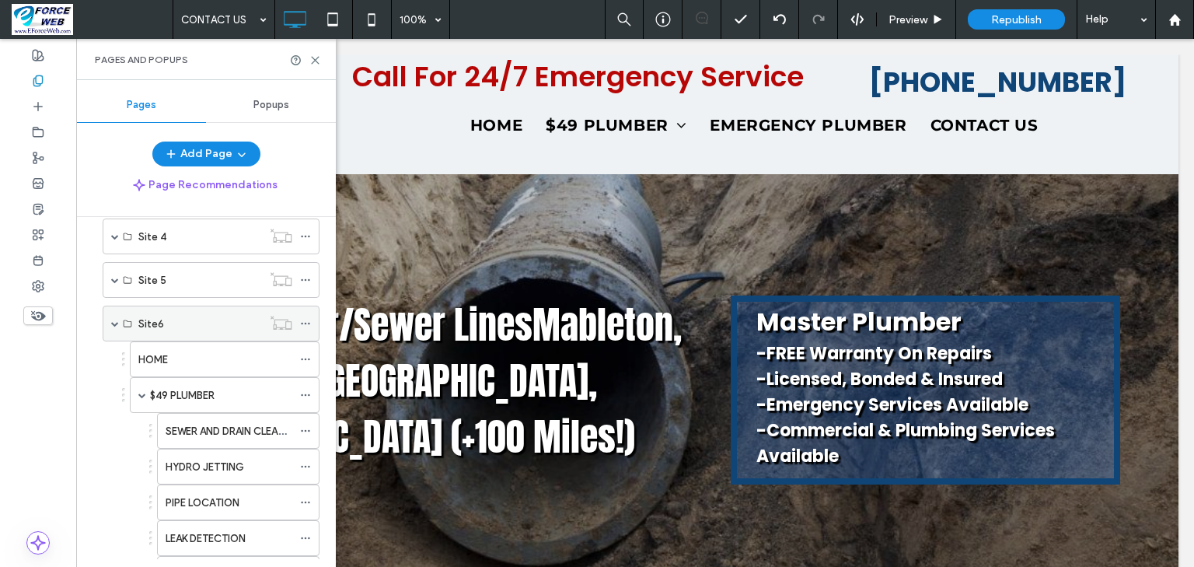
scroll to position [373, 0]
click at [115, 320] on span at bounding box center [115, 323] width 8 height 8
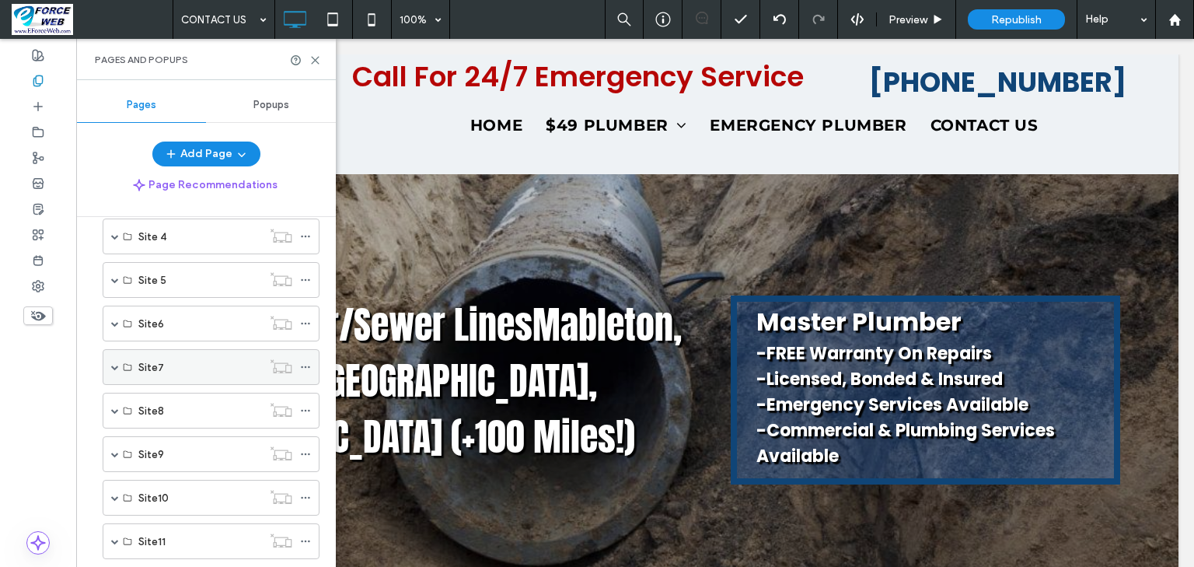
click at [117, 363] on span at bounding box center [115, 367] width 8 height 8
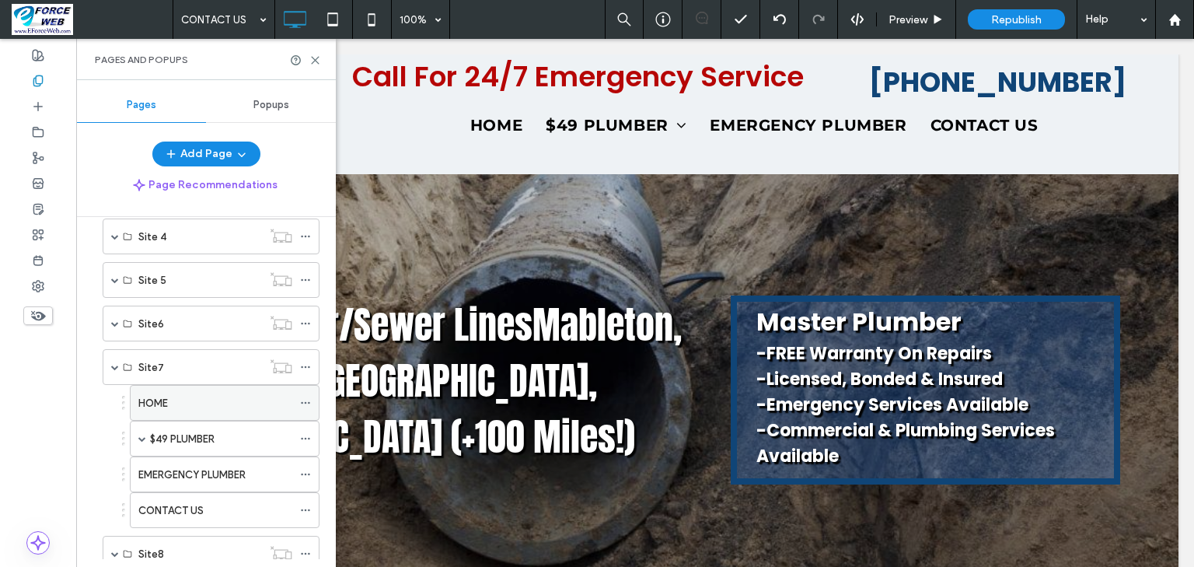
click at [157, 400] on label "HOME" at bounding box center [153, 402] width 30 height 27
click at [312, 60] on icon at bounding box center [315, 60] width 12 height 12
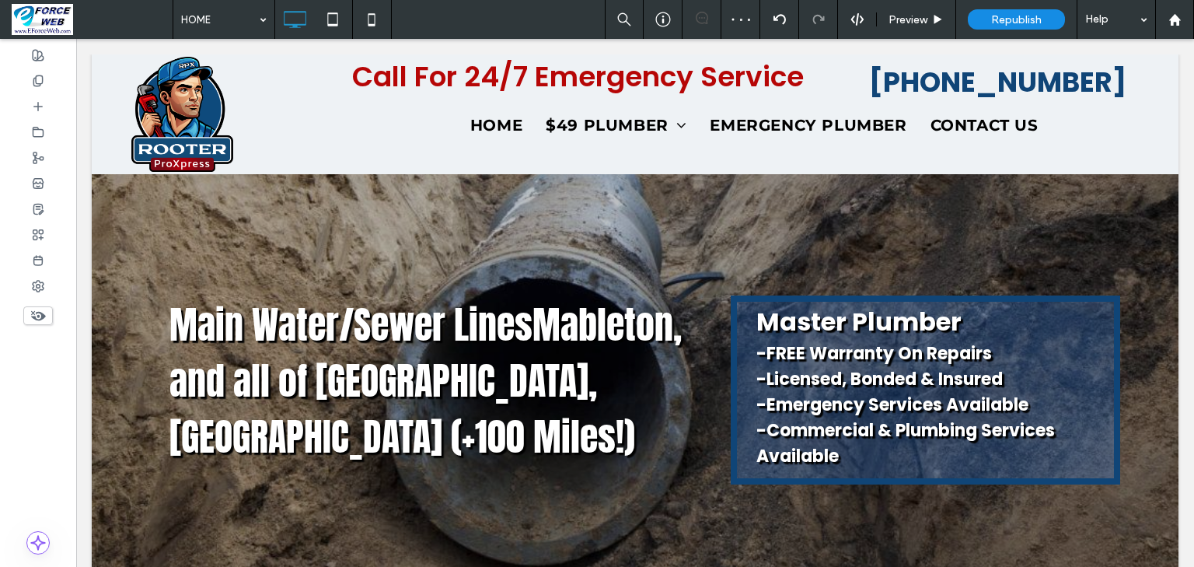
type input "*******"
type input "**"
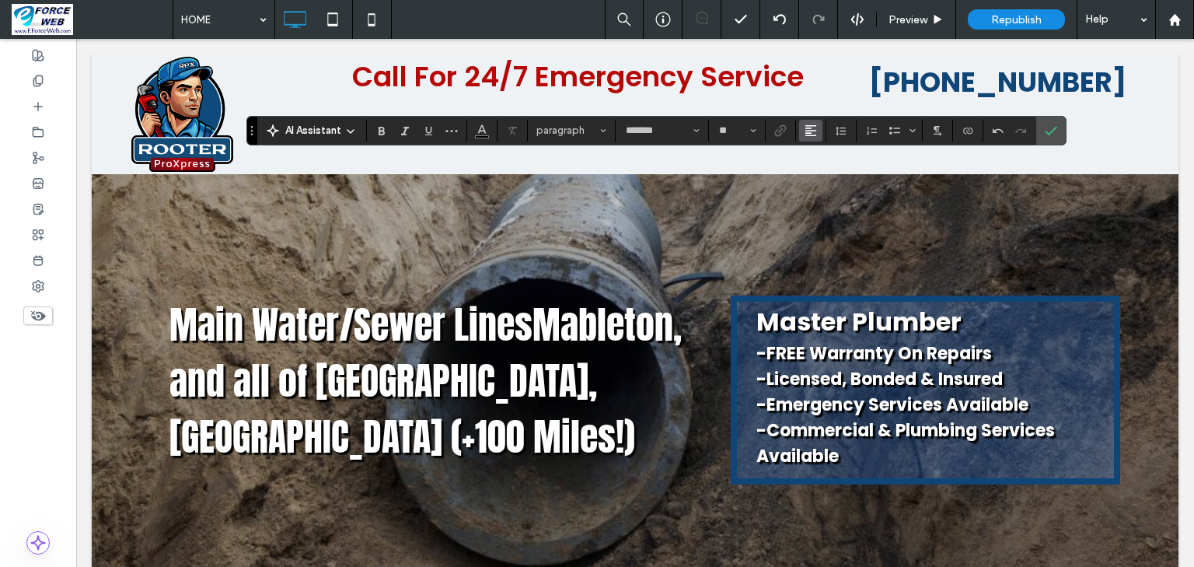
click at [816, 131] on use "Alignment" at bounding box center [810, 130] width 11 height 11
click at [829, 183] on icon "ui.textEditor.alignment.center" at bounding box center [823, 178] width 12 height 12
click at [1057, 125] on icon "Confirm" at bounding box center [1051, 130] width 12 height 12
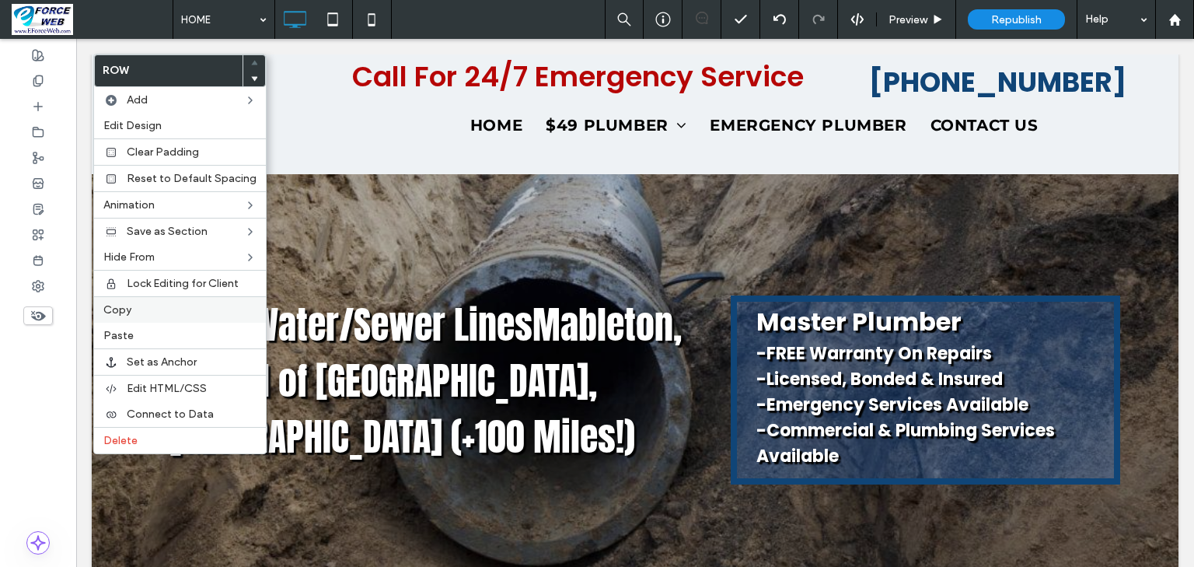
click at [112, 308] on span "Copy" at bounding box center [117, 309] width 28 height 13
click at [131, 314] on div "Copy" at bounding box center [180, 309] width 172 height 26
